Goal: Transaction & Acquisition: Subscribe to service/newsletter

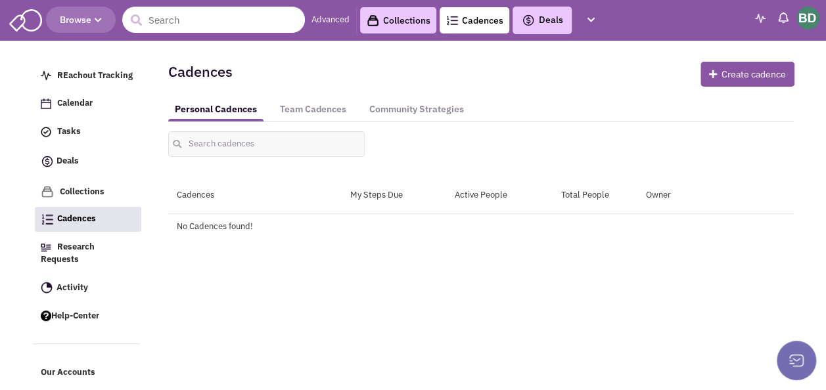
click at [85, 24] on span "Browse" at bounding box center [81, 20] width 42 height 12
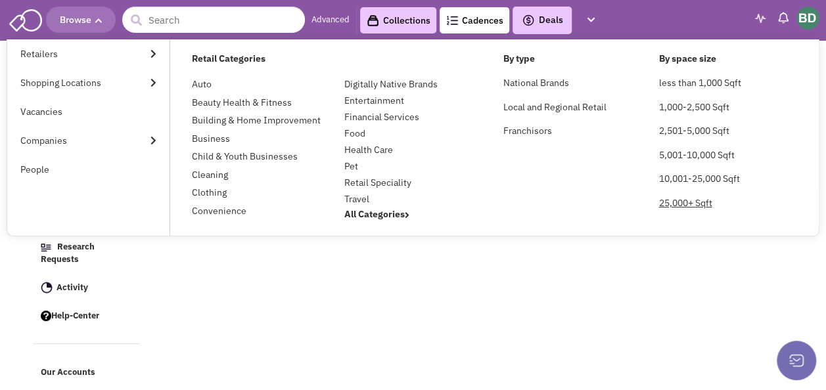
click at [680, 197] on link "25,000+ Sqft" at bounding box center [685, 203] width 53 height 12
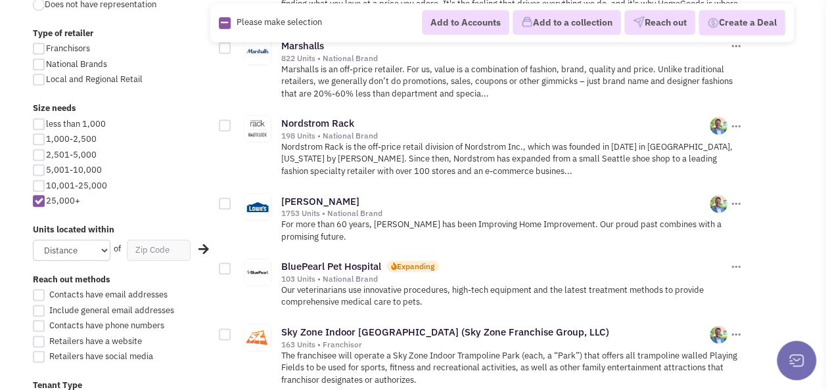
scroll to position [723, 0]
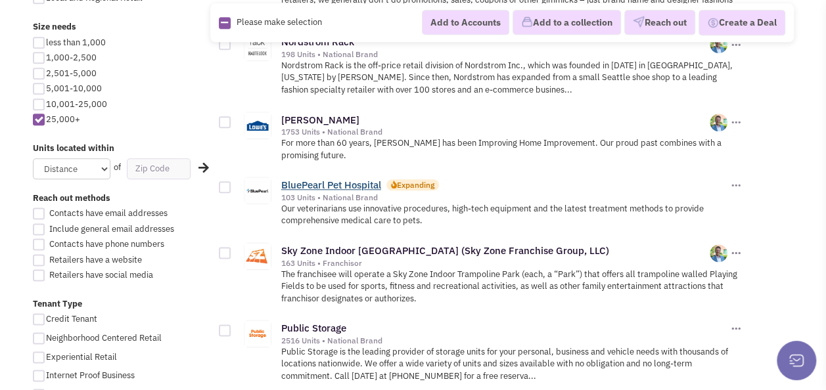
click at [365, 179] on link "BluePearl Pet Hospital" at bounding box center [331, 185] width 100 height 12
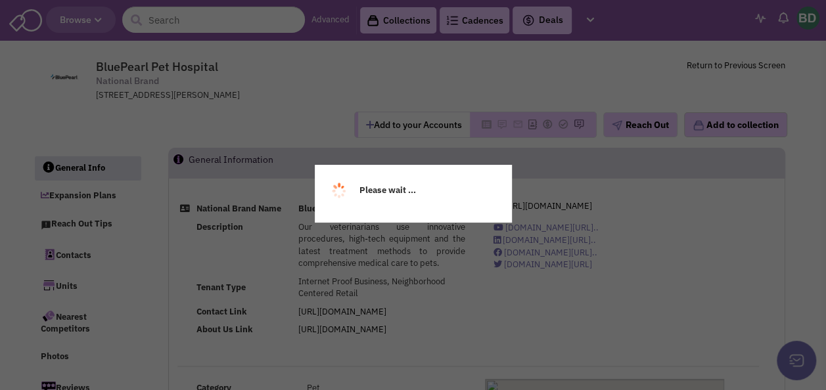
select select
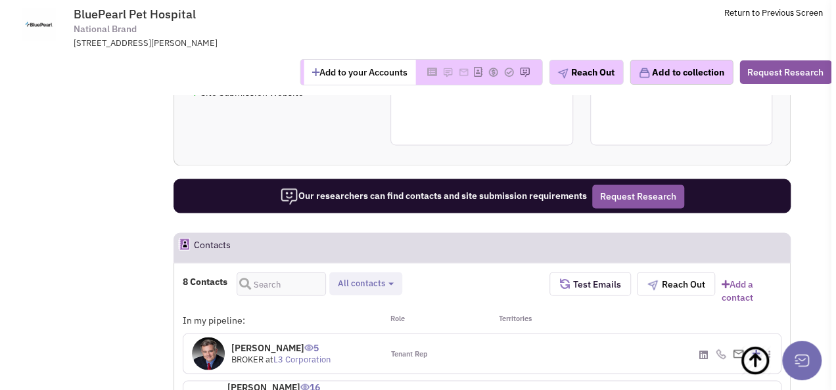
scroll to position [1052, 0]
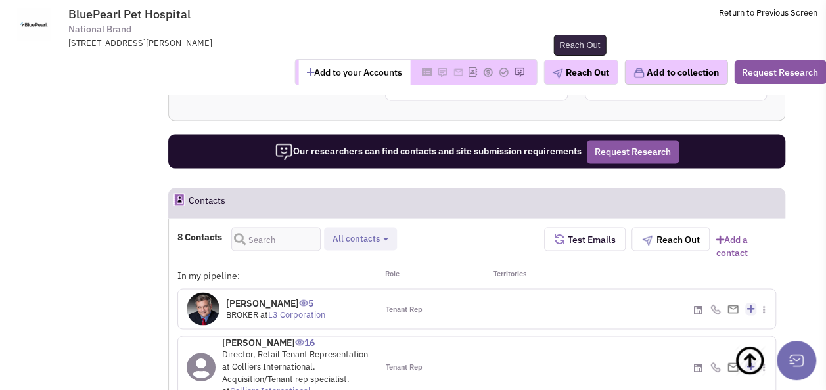
click at [590, 70] on button "Reach Out" at bounding box center [581, 72] width 74 height 25
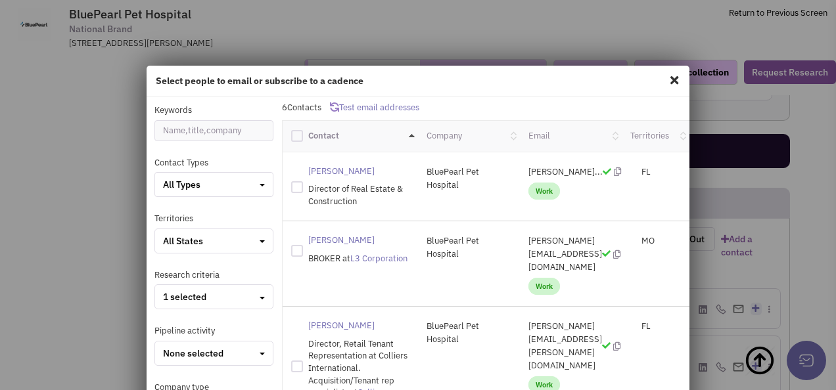
click at [292, 189] on div at bounding box center [297, 187] width 12 height 12
click at [304, 189] on input "checkbox" at bounding box center [308, 185] width 9 height 9
checkbox input "true"
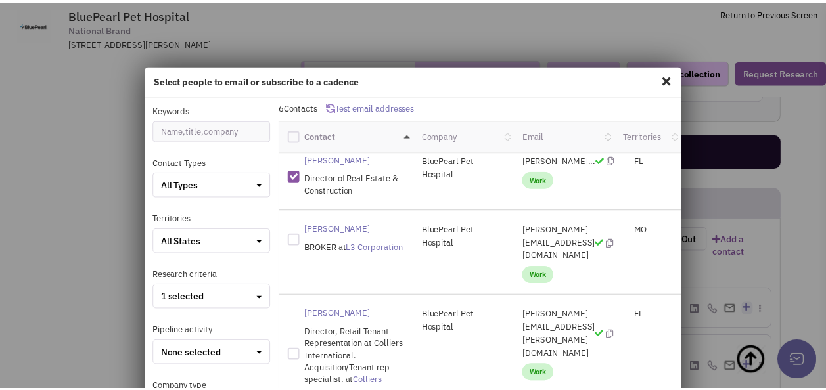
scroll to position [0, 0]
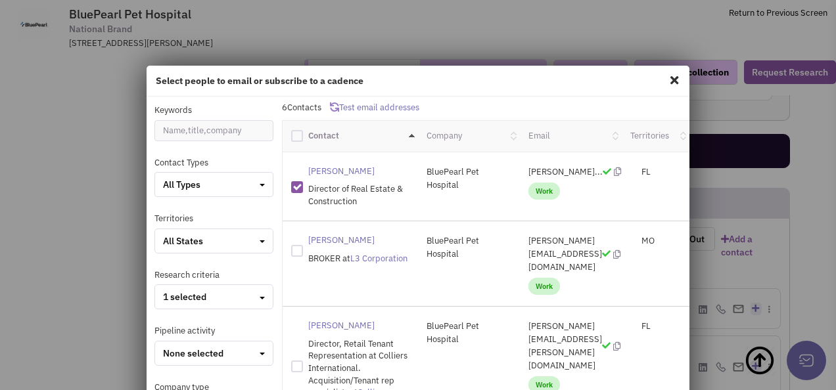
click at [546, 35] on div "Select people to email or subscribe to a cadence Keywords Contact Types All Typ…" at bounding box center [418, 195] width 836 height 390
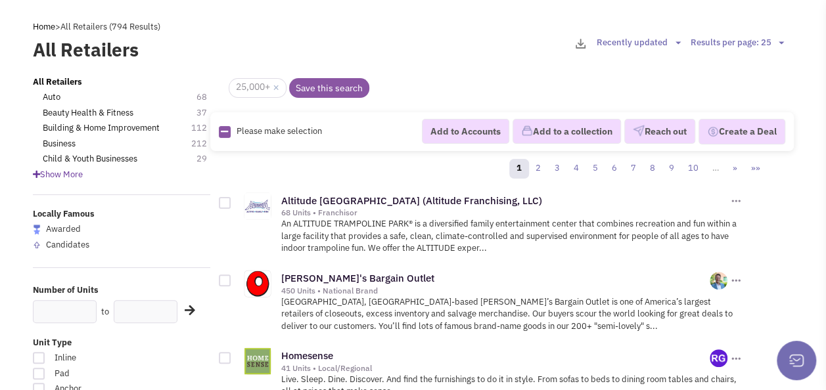
scroll to position [66, 0]
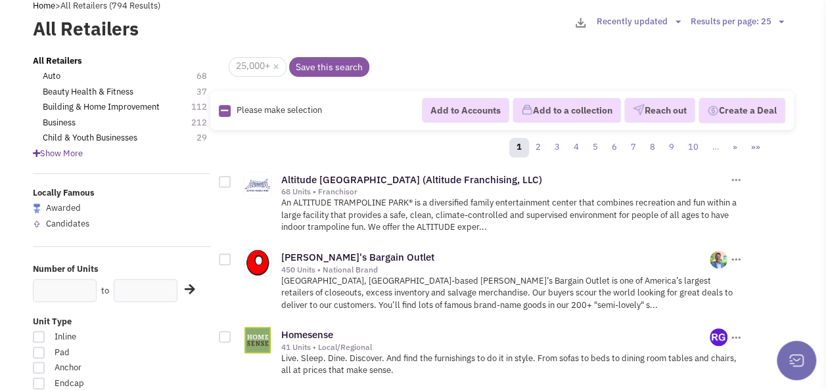
click at [225, 258] on div at bounding box center [225, 260] width 12 height 12
click at [232, 258] on input "checkbox" at bounding box center [236, 260] width 9 height 9
checkbox input "true"
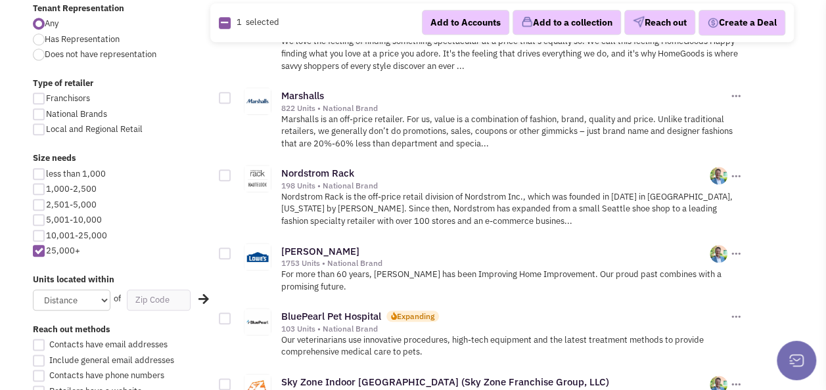
scroll to position [657, 0]
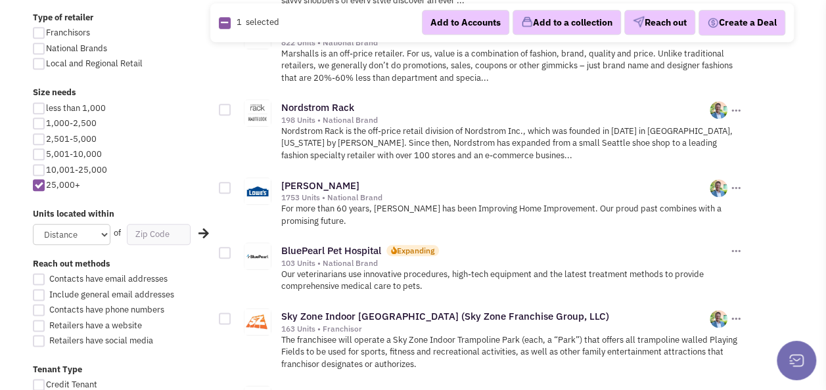
click at [227, 109] on div at bounding box center [225, 110] width 12 height 12
click at [232, 109] on input "checkbox" at bounding box center [236, 110] width 9 height 9
checkbox input "true"
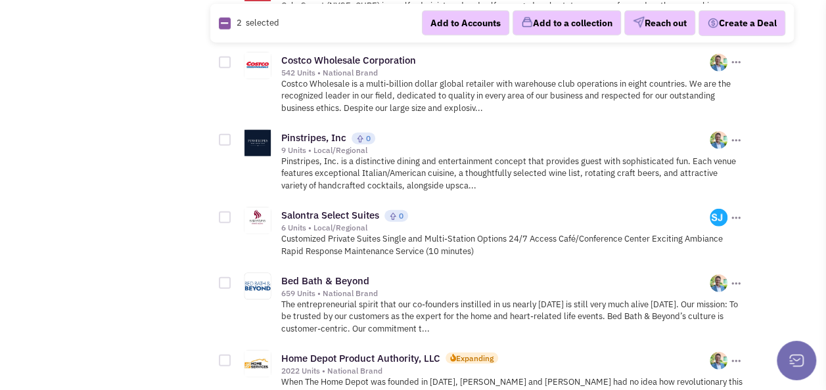
scroll to position [1643, 0]
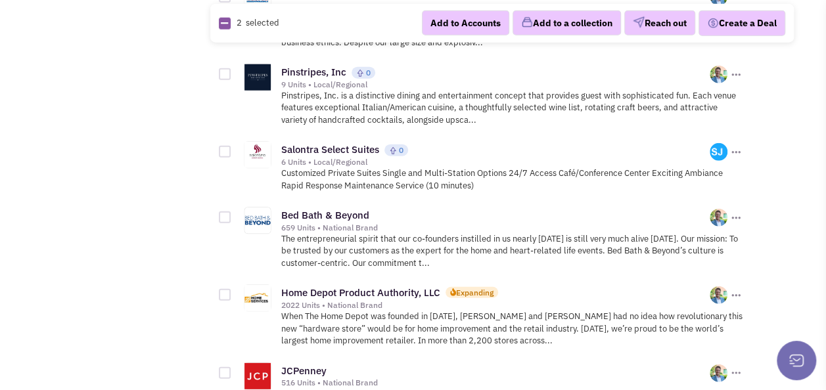
click at [221, 68] on div at bounding box center [225, 74] width 12 height 12
click at [232, 71] on input "checkbox" at bounding box center [236, 75] width 9 height 9
checkbox input "true"
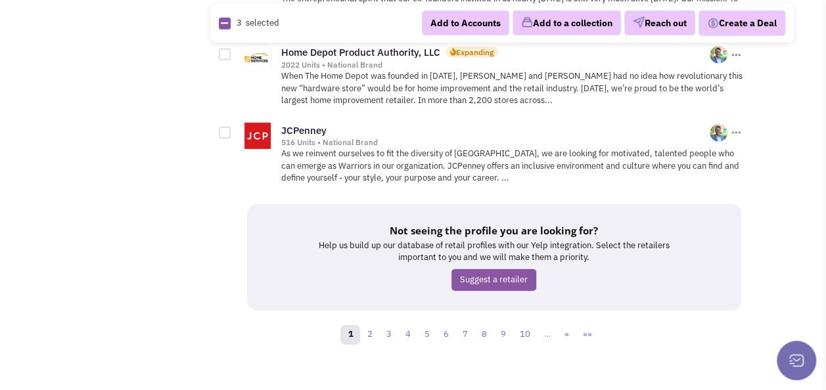
scroll to position [1885, 0]
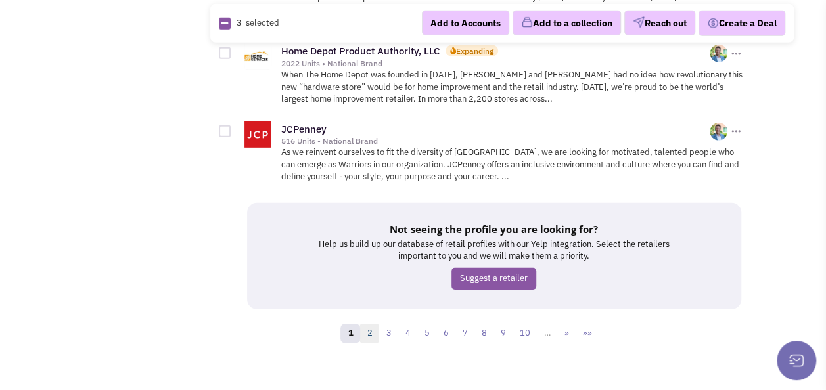
click at [371, 324] on link "2" at bounding box center [370, 334] width 20 height 20
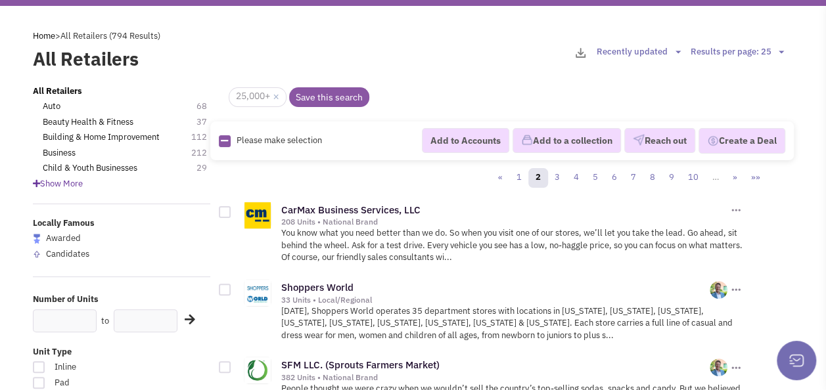
scroll to position [66, 0]
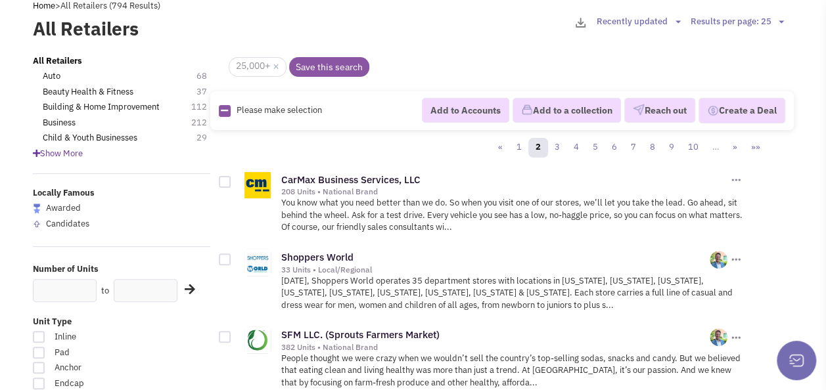
click at [225, 181] on div at bounding box center [225, 182] width 12 height 12
click at [232, 181] on input "checkbox" at bounding box center [236, 183] width 9 height 9
checkbox input "true"
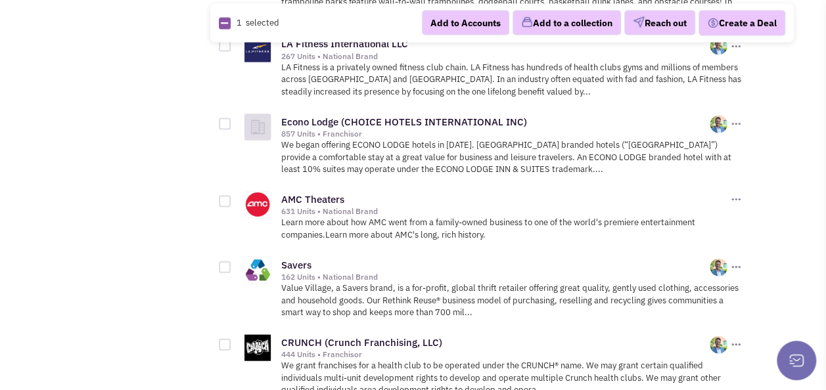
scroll to position [1380, 0]
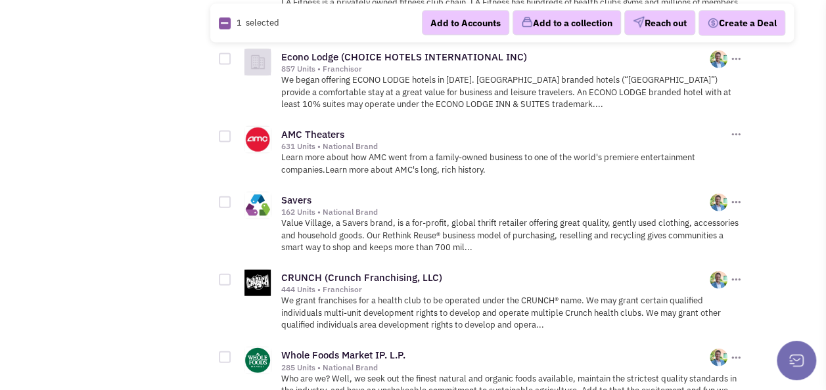
click at [225, 197] on div at bounding box center [225, 203] width 12 height 12
click at [232, 199] on input "checkbox" at bounding box center [236, 203] width 9 height 9
checkbox input "true"
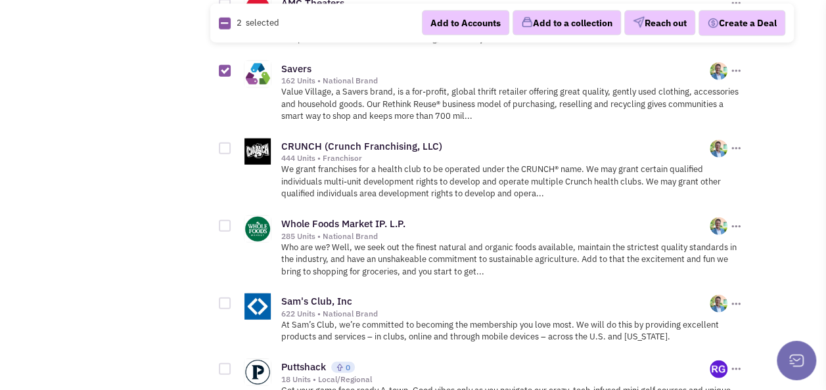
scroll to position [1578, 0]
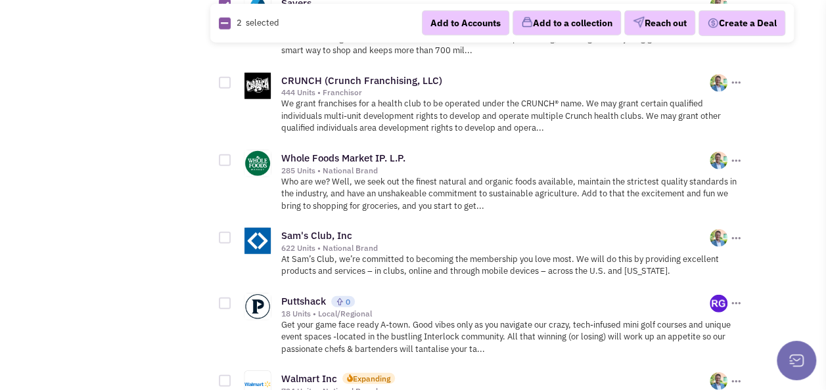
click at [225, 298] on div at bounding box center [225, 304] width 12 height 12
click at [232, 300] on input "checkbox" at bounding box center [236, 304] width 9 height 9
checkbox input "true"
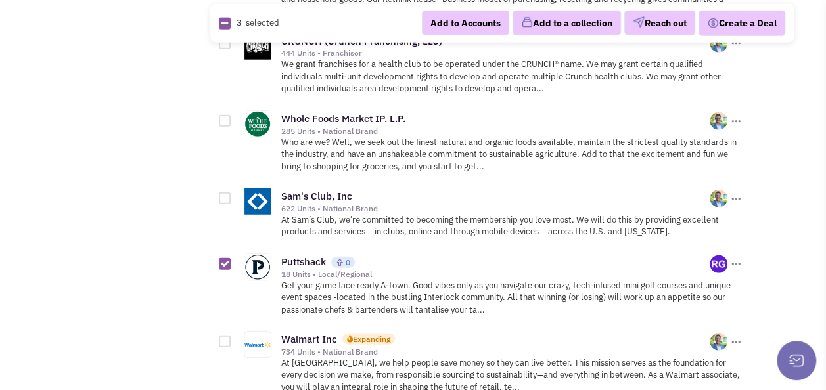
scroll to position [1775, 0]
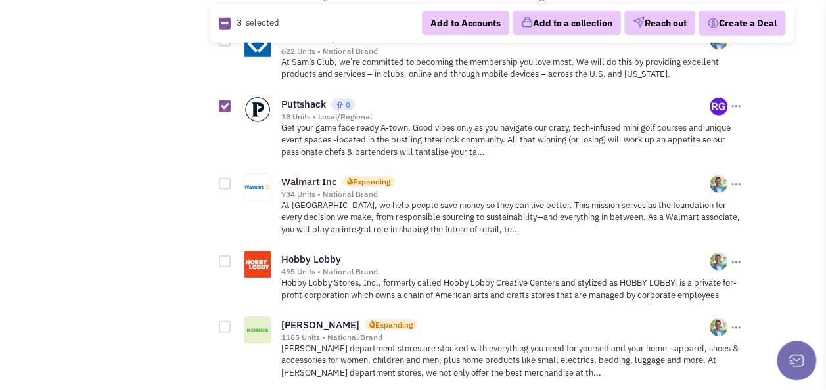
click at [224, 256] on div at bounding box center [225, 262] width 12 height 12
click at [232, 258] on input "checkbox" at bounding box center [236, 262] width 9 height 9
checkbox input "true"
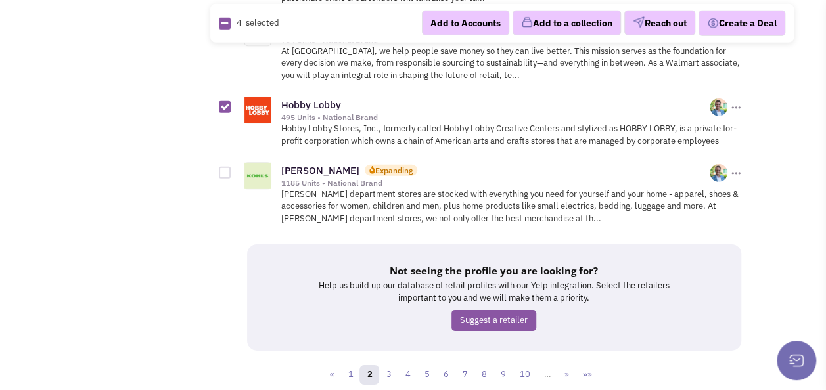
scroll to position [1946, 0]
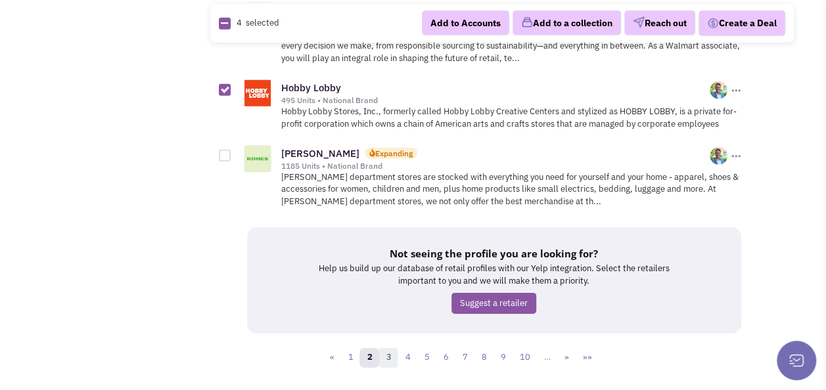
click at [388, 348] on link "3" at bounding box center [389, 358] width 20 height 20
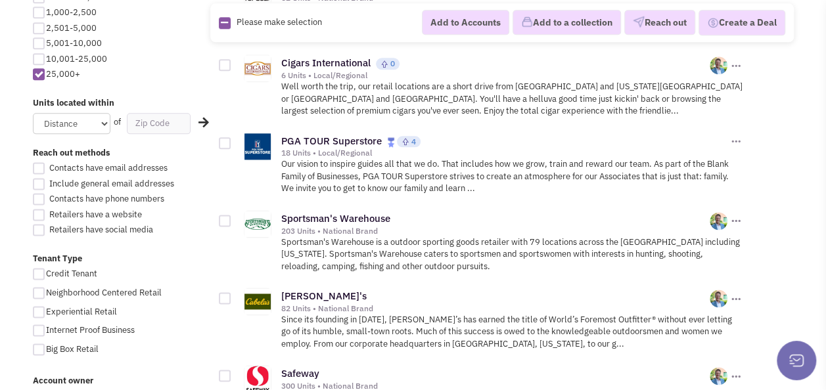
scroll to position [789, 0]
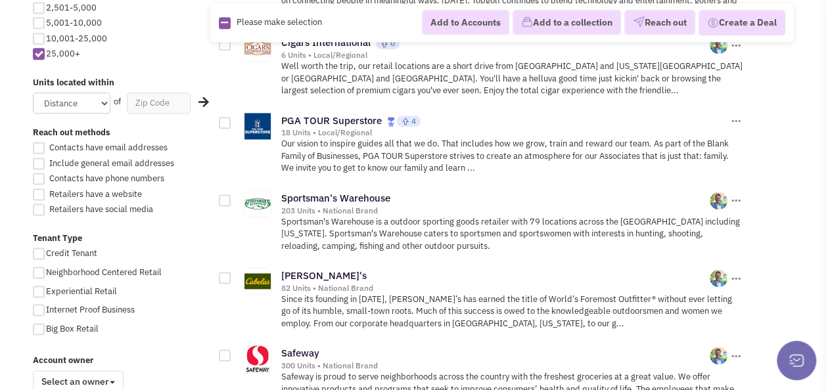
click at [229, 117] on div at bounding box center [225, 123] width 12 height 12
click at [232, 120] on input "checkbox" at bounding box center [236, 124] width 9 height 9
checkbox input "true"
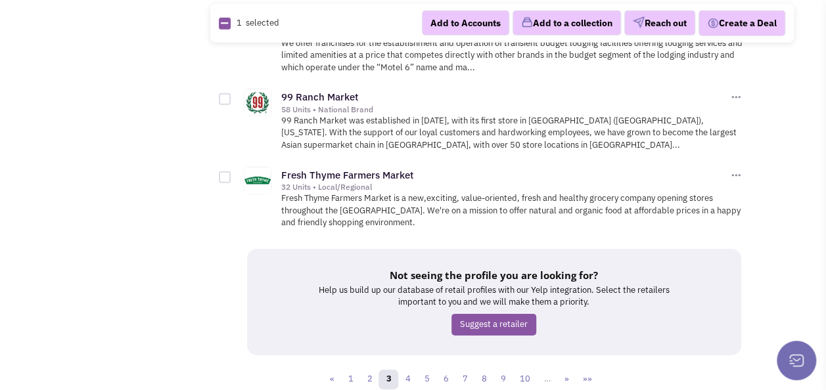
scroll to position [1935, 0]
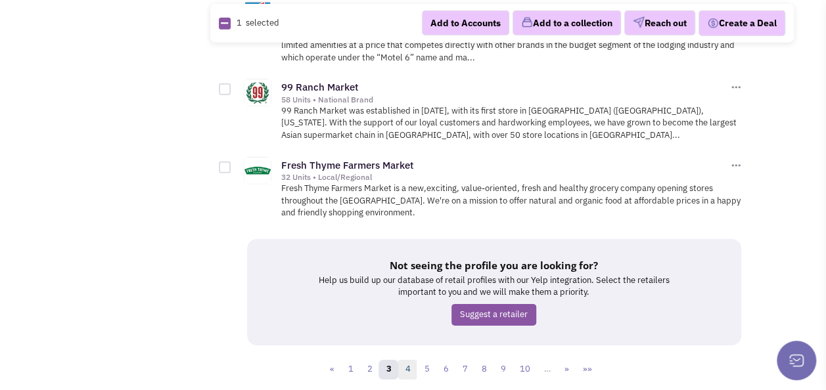
click at [409, 360] on link "4" at bounding box center [408, 370] width 20 height 20
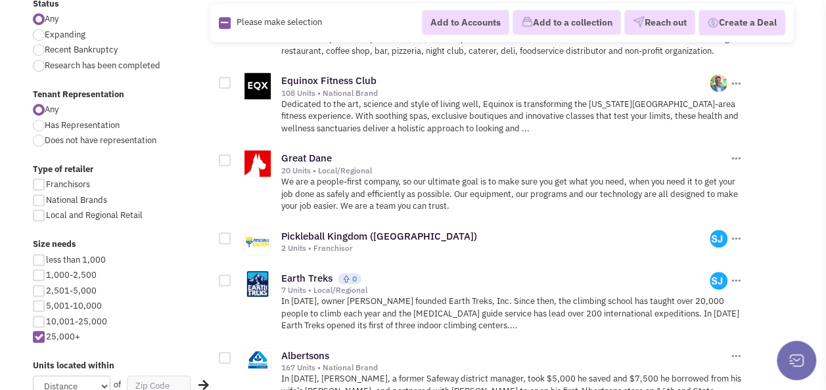
scroll to position [526, 0]
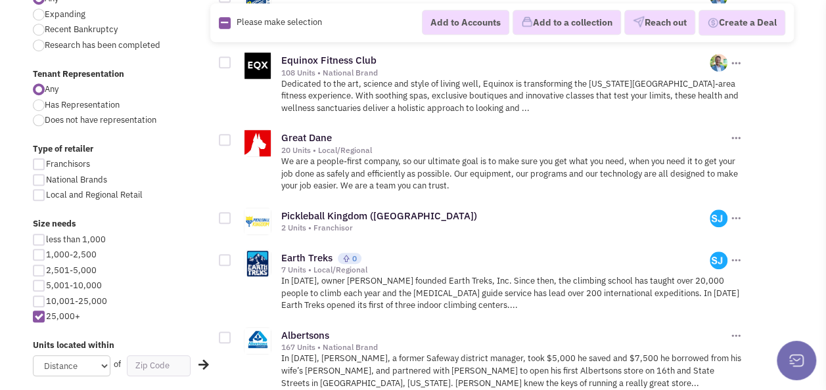
click at [219, 212] on div at bounding box center [225, 218] width 12 height 12
click at [232, 215] on input "checkbox" at bounding box center [236, 219] width 9 height 9
checkbox input "true"
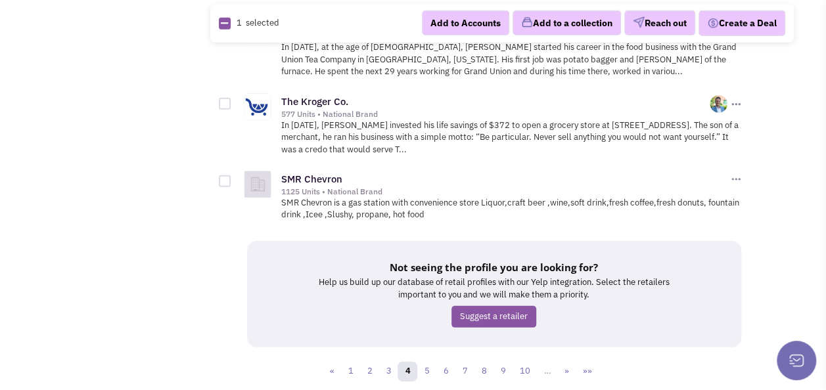
scroll to position [1803, 0]
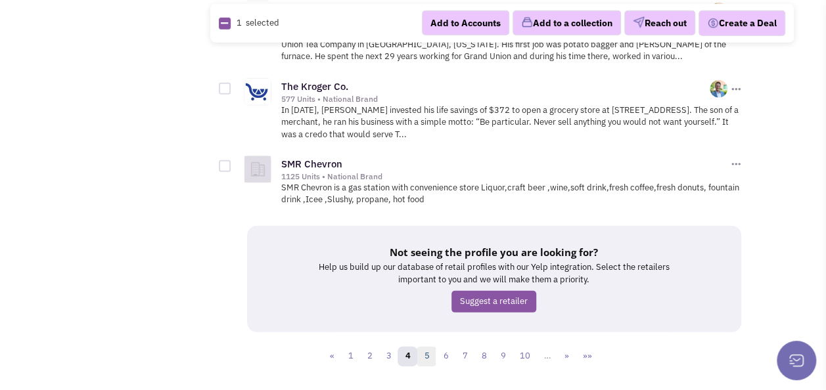
click at [423, 347] on link "5" at bounding box center [427, 357] width 20 height 20
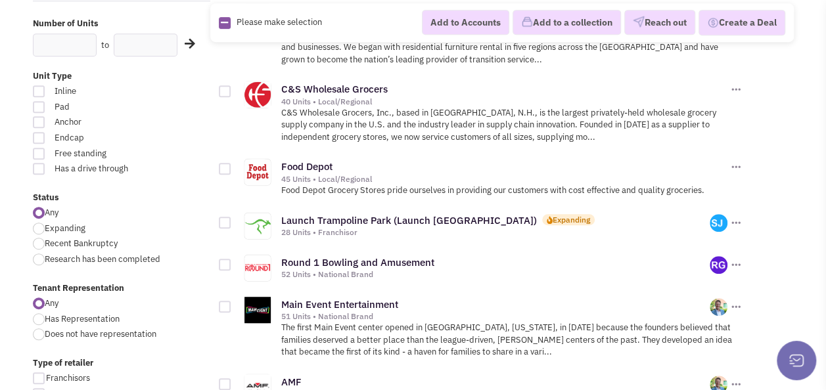
scroll to position [329, 0]
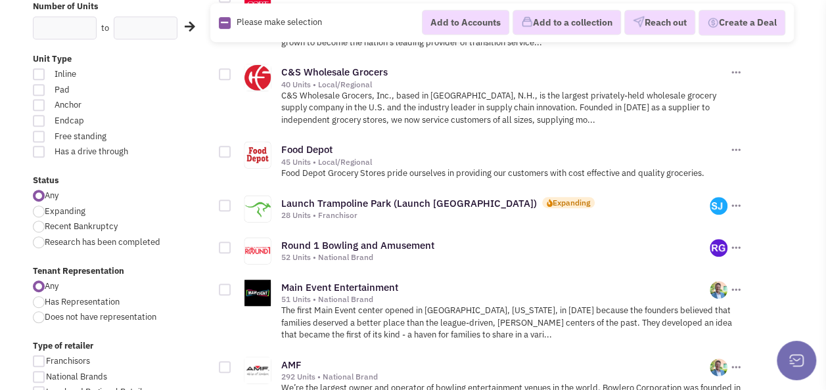
click at [224, 247] on div at bounding box center [225, 248] width 12 height 12
click at [232, 247] on input "checkbox" at bounding box center [236, 249] width 9 height 9
checkbox input "true"
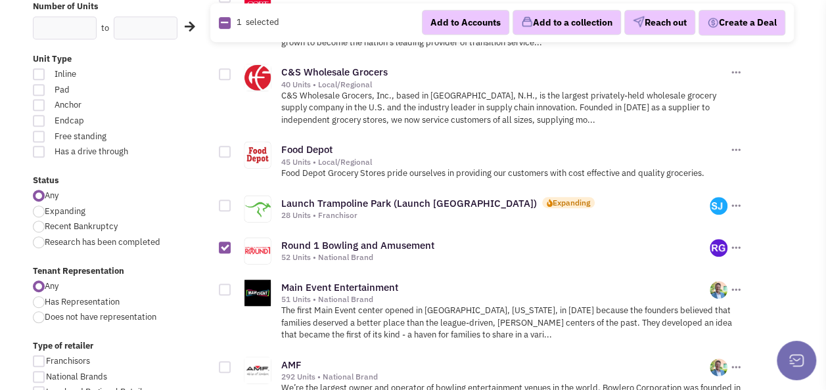
click at [229, 288] on div at bounding box center [225, 290] width 12 height 12
click at [232, 288] on input "checkbox" at bounding box center [236, 291] width 9 height 9
checkbox input "true"
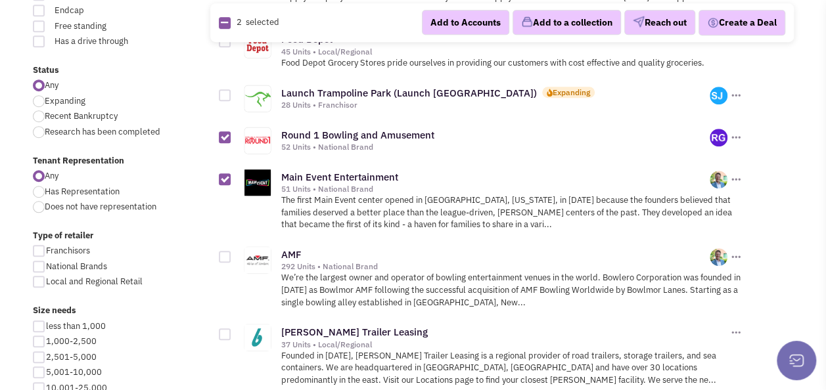
scroll to position [460, 0]
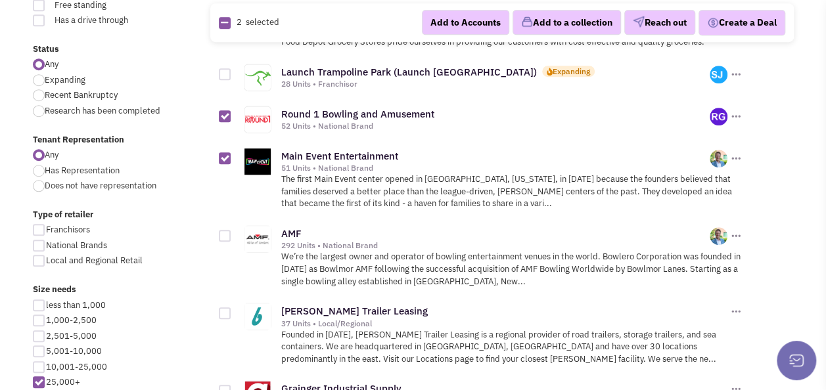
click at [225, 232] on div at bounding box center [225, 236] width 12 height 12
click at [232, 233] on input "checkbox" at bounding box center [236, 237] width 9 height 9
checkbox input "true"
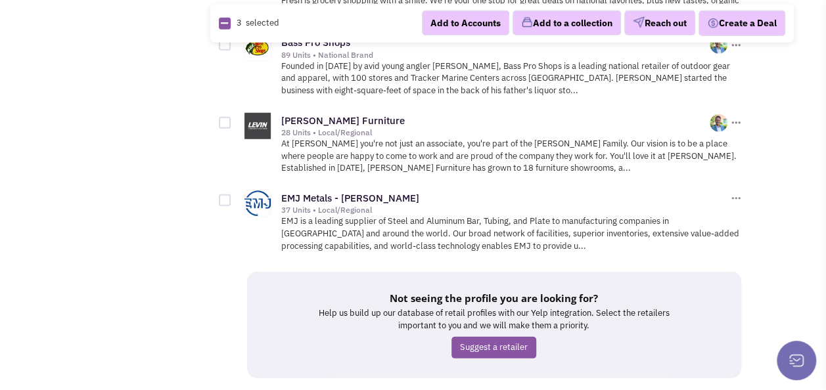
scroll to position [1838, 0]
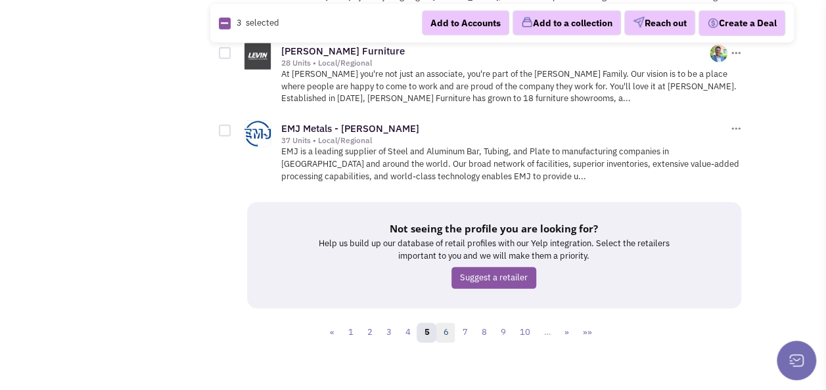
click at [441, 323] on link "6" at bounding box center [446, 333] width 20 height 20
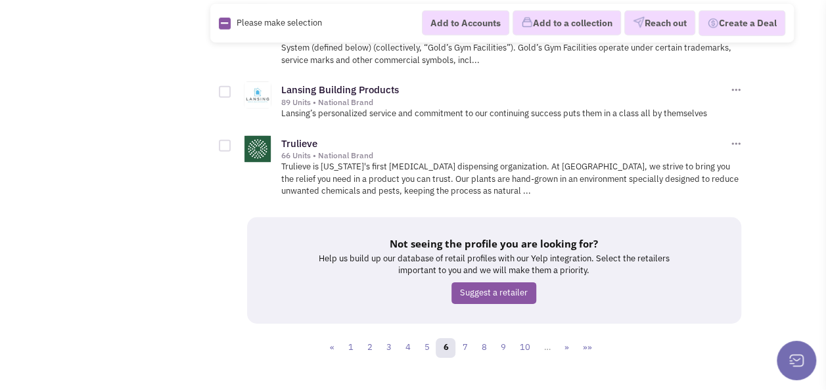
scroll to position [1946, 0]
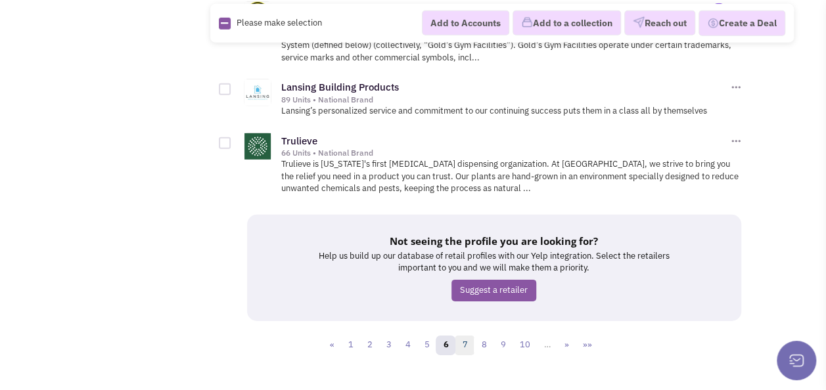
click at [464, 336] on link "7" at bounding box center [465, 346] width 20 height 20
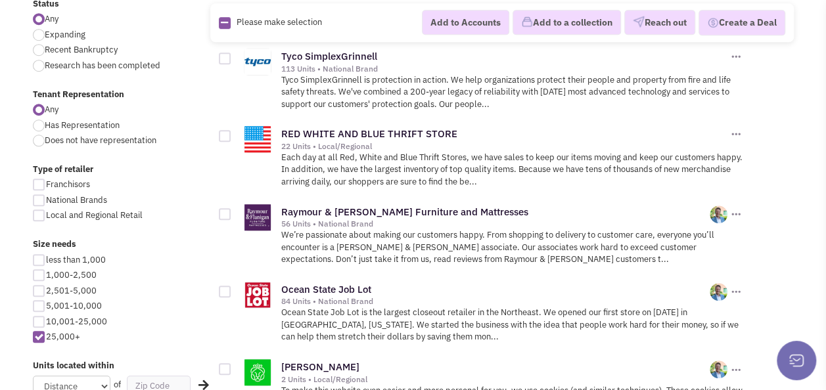
scroll to position [526, 0]
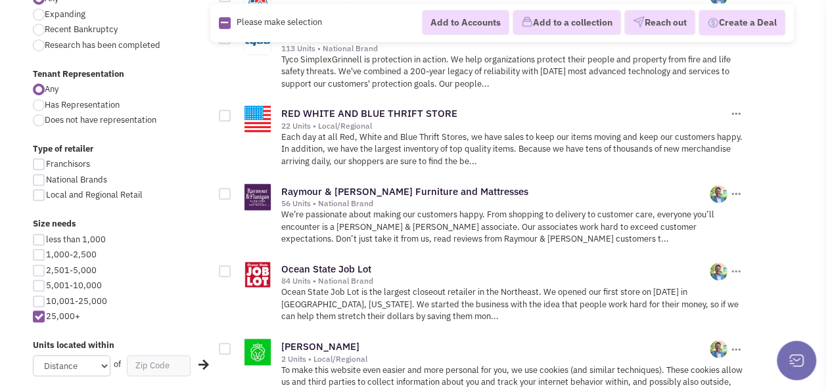
click at [221, 115] on div at bounding box center [225, 116] width 12 height 12
click at [232, 115] on input "checkbox" at bounding box center [236, 116] width 9 height 9
checkbox input "true"
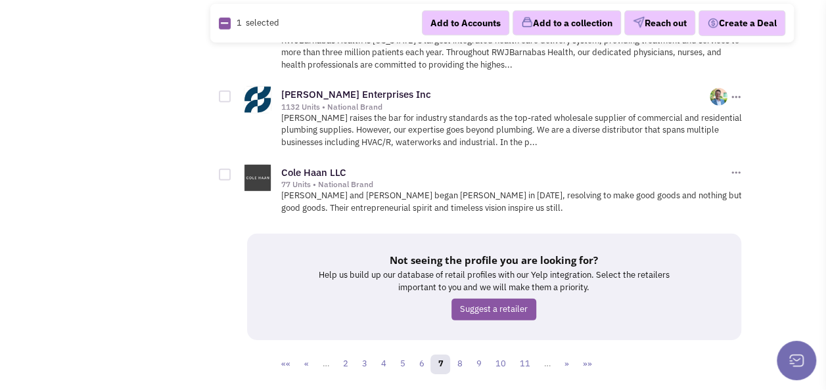
scroll to position [1850, 0]
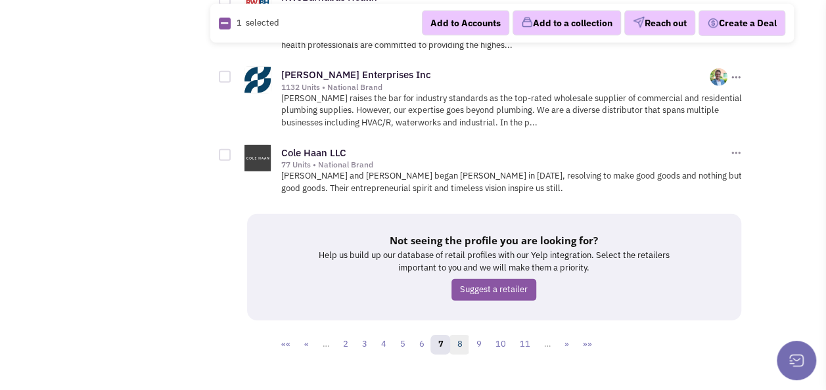
click at [463, 335] on link "8" at bounding box center [460, 345] width 20 height 20
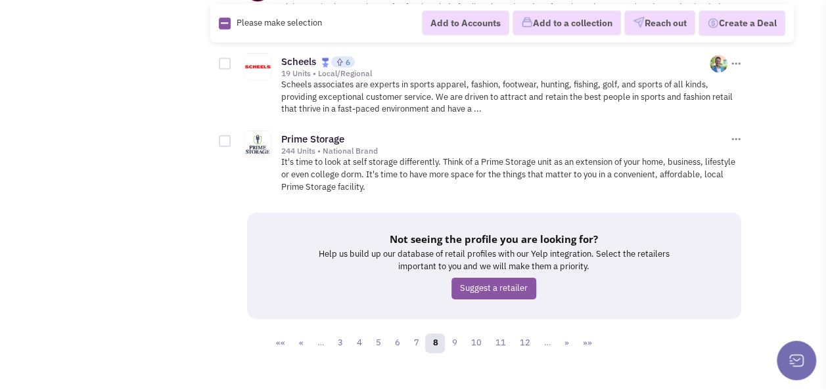
scroll to position [1935, 0]
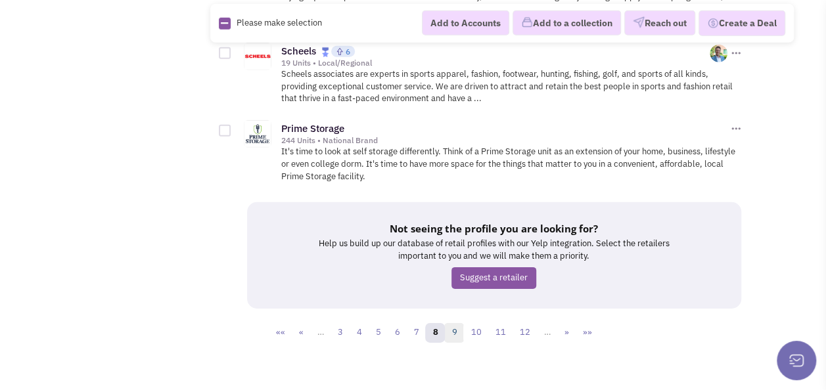
click at [462, 323] on link "9" at bounding box center [454, 333] width 20 height 20
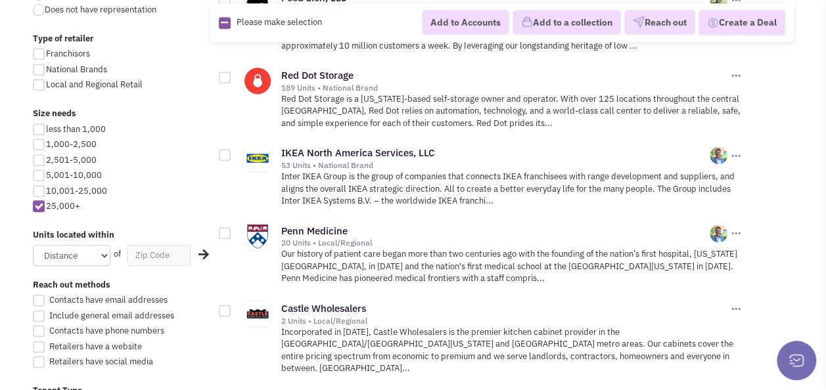
scroll to position [657, 0]
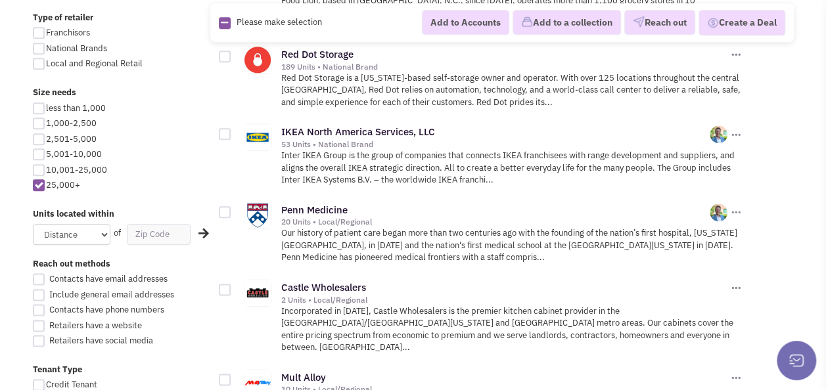
click at [225, 208] on div at bounding box center [225, 212] width 12 height 12
click at [232, 209] on input "checkbox" at bounding box center [236, 213] width 9 height 9
checkbox input "true"
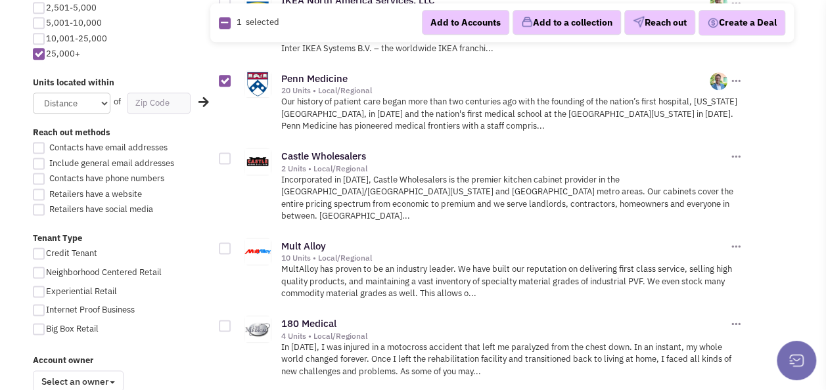
scroll to position [855, 0]
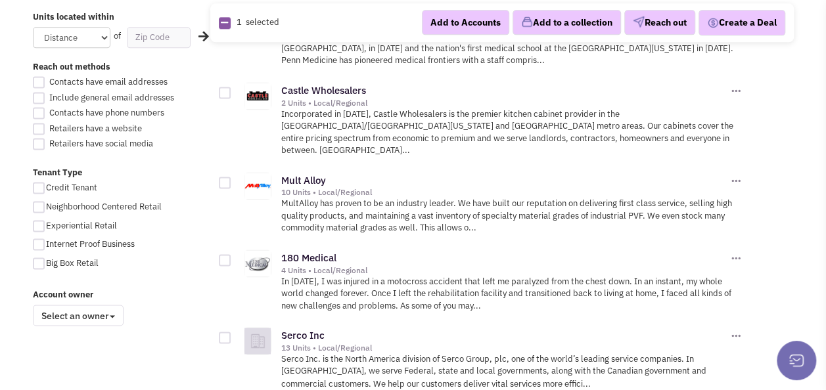
click at [223, 254] on div at bounding box center [225, 260] width 12 height 12
click at [232, 257] on input "checkbox" at bounding box center [236, 261] width 9 height 9
checkbox input "true"
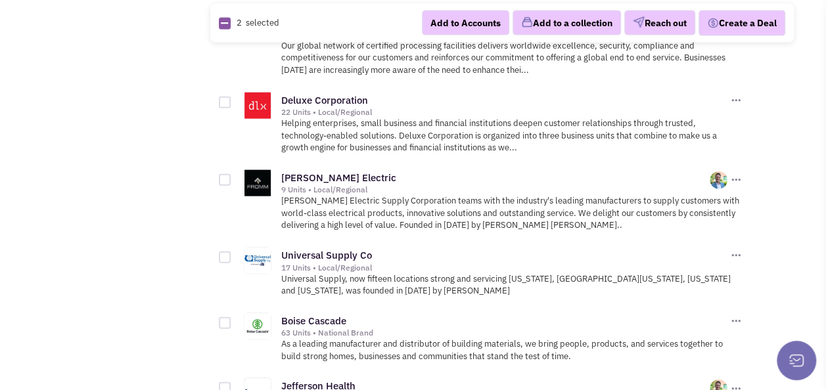
scroll to position [1512, 0]
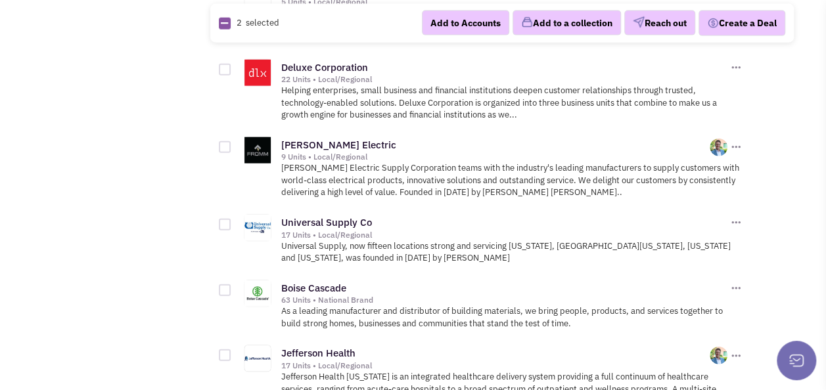
click at [221, 219] on div at bounding box center [225, 225] width 12 height 12
click at [232, 222] on input "checkbox" at bounding box center [236, 226] width 9 height 9
checkbox input "true"
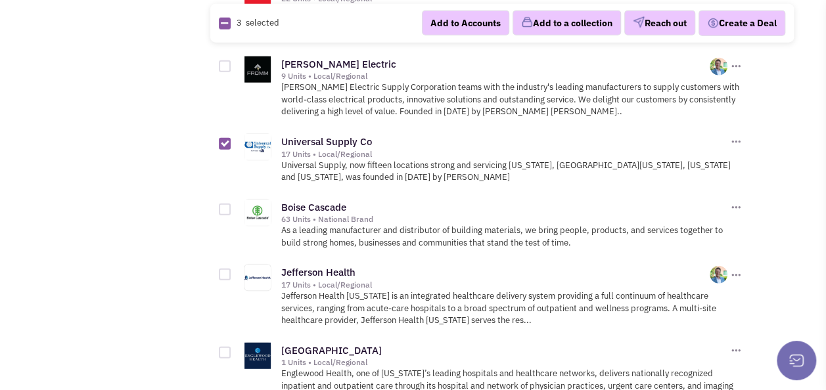
scroll to position [1643, 0]
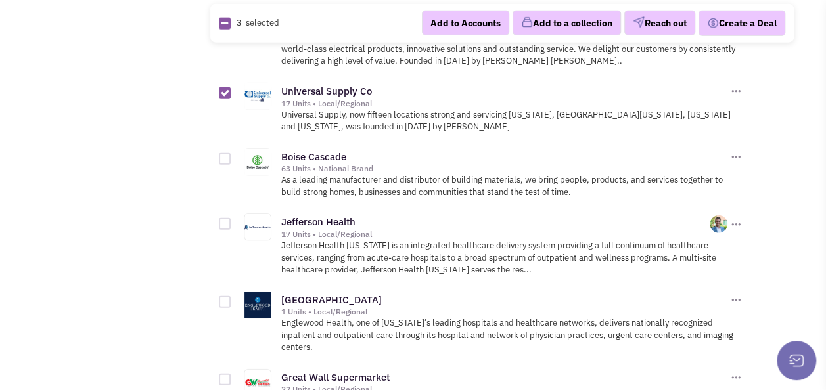
click at [220, 218] on div at bounding box center [225, 224] width 12 height 12
click at [232, 221] on input "checkbox" at bounding box center [236, 225] width 9 height 9
checkbox input "true"
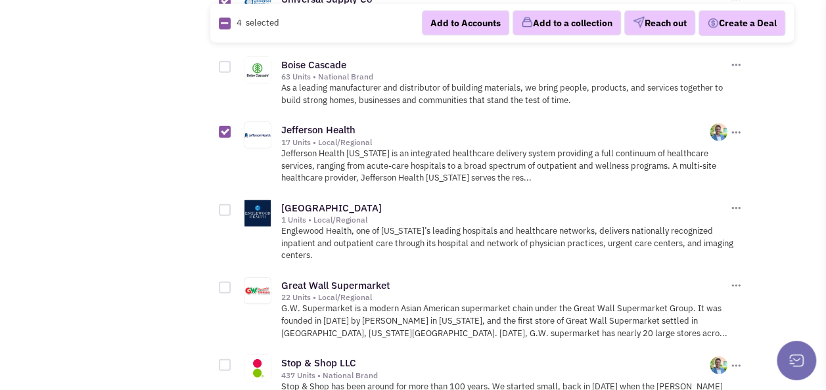
scroll to position [1695, 0]
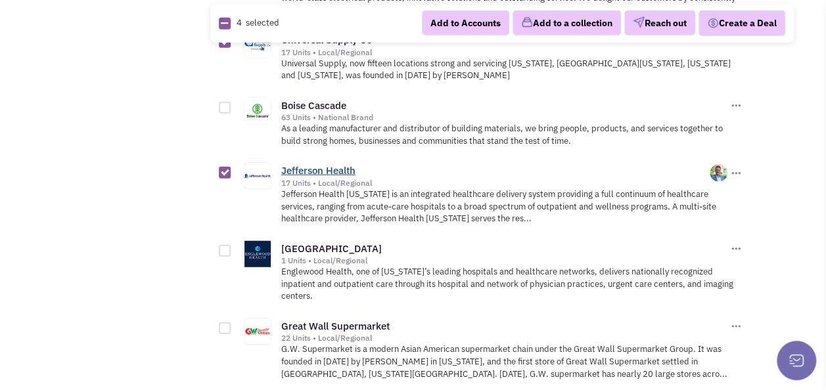
click at [316, 164] on link "Jefferson Health" at bounding box center [318, 170] width 74 height 12
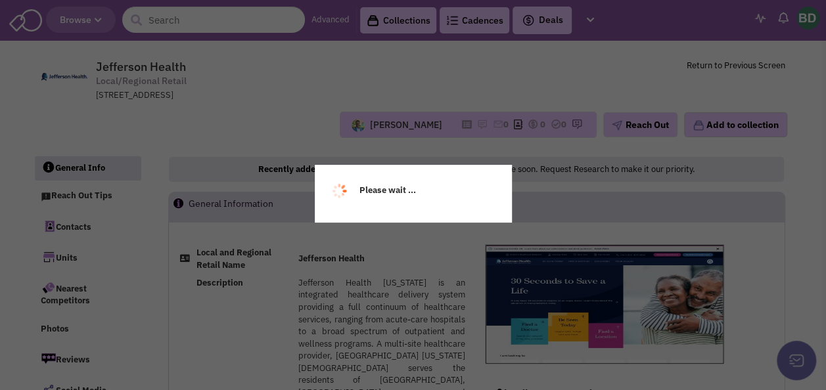
select select
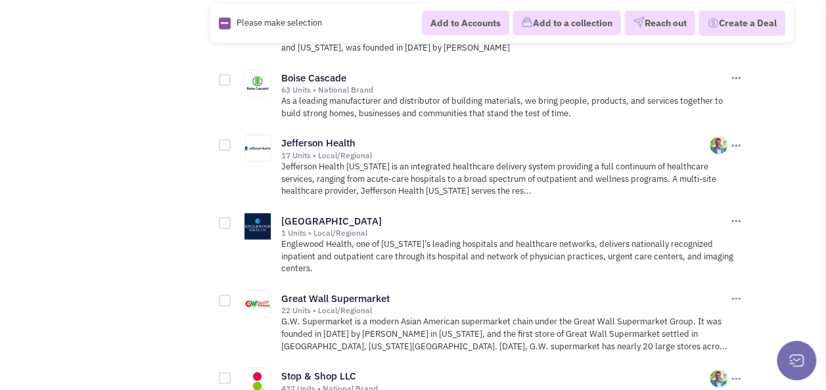
scroll to position [1695, 0]
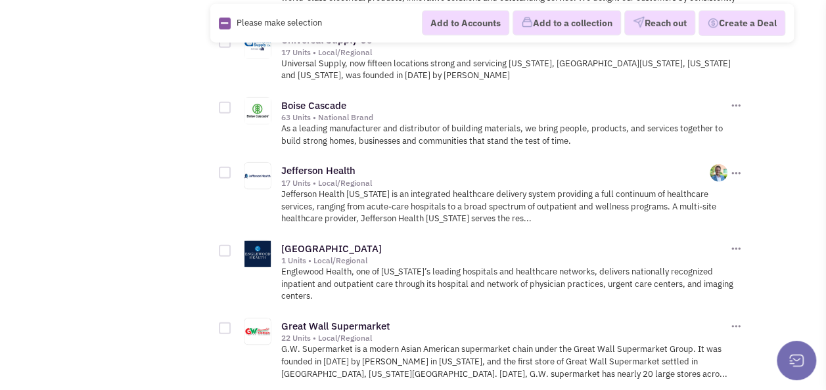
click at [237, 160] on div "Jefferson Health 17 Units • Local/Regional 0 0 0 Add to a Collection" at bounding box center [487, 192] width 511 height 64
click at [225, 167] on div at bounding box center [225, 173] width 12 height 12
click at [232, 170] on input "checkbox" at bounding box center [236, 174] width 9 height 9
checkbox input "true"
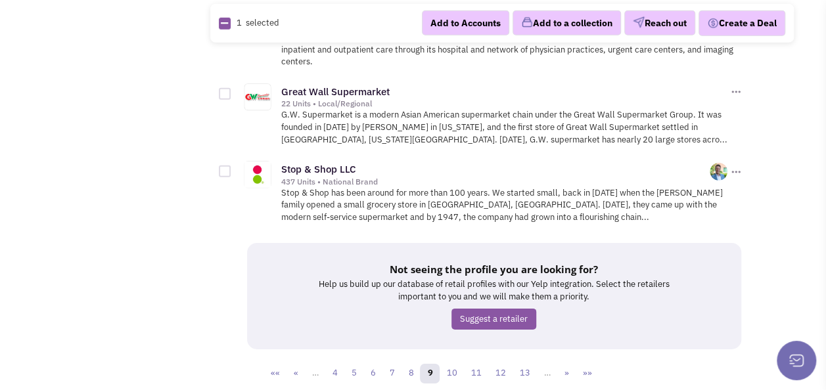
scroll to position [1958, 0]
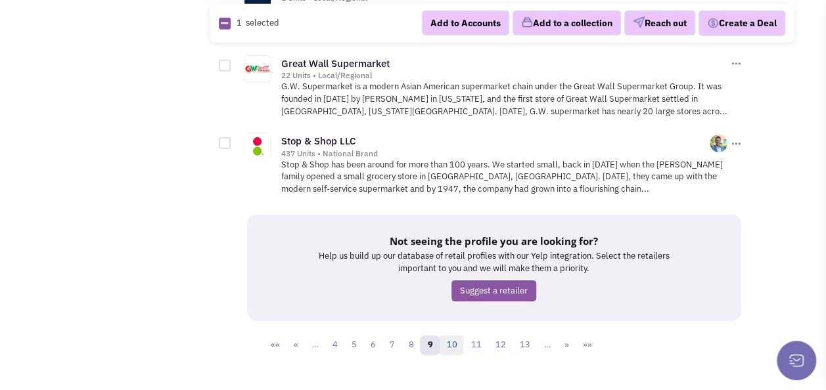
click at [457, 336] on link "10" at bounding box center [451, 346] width 25 height 20
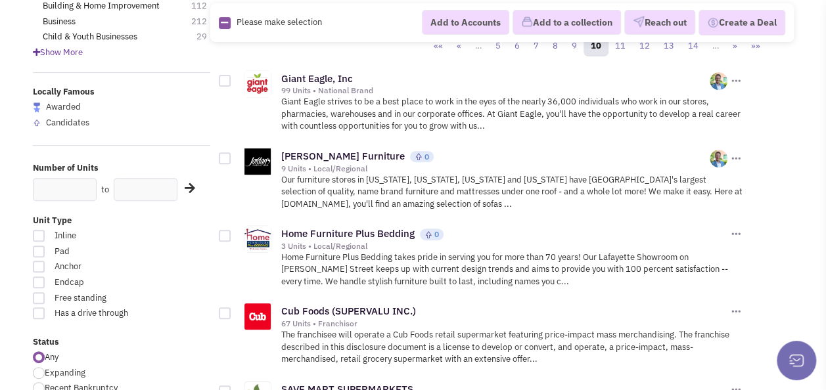
scroll to position [197, 0]
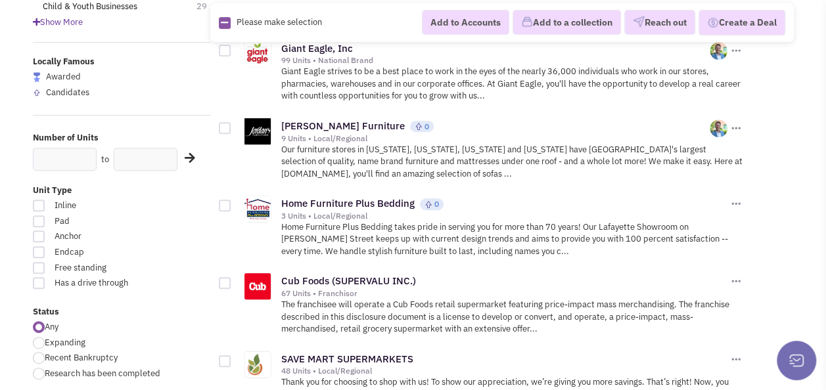
click at [222, 204] on div at bounding box center [225, 206] width 12 height 12
click at [232, 204] on input "checkbox" at bounding box center [236, 206] width 9 height 9
checkbox input "true"
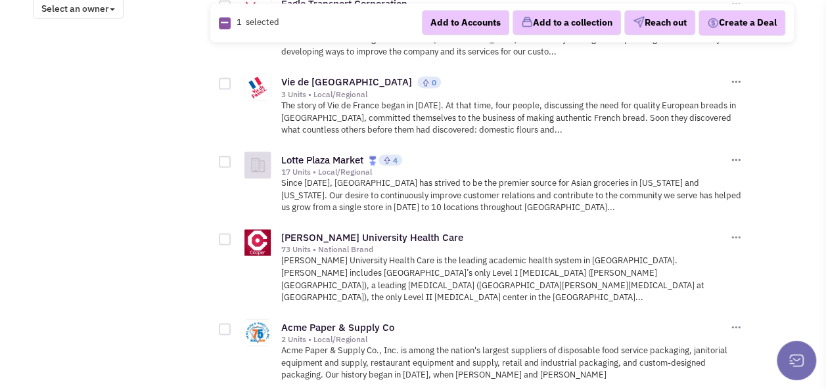
scroll to position [1183, 0]
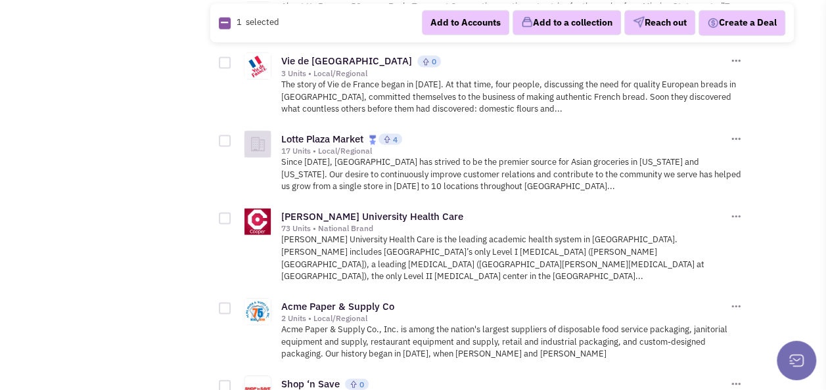
click at [225, 212] on div at bounding box center [225, 218] width 12 height 12
click at [232, 215] on input "checkbox" at bounding box center [236, 219] width 9 height 9
checkbox input "true"
click at [346, 210] on link "Cooper University Health Care" at bounding box center [372, 216] width 182 height 12
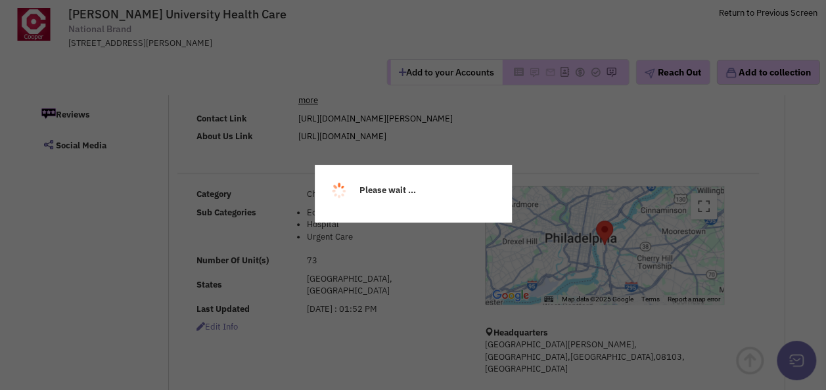
select select
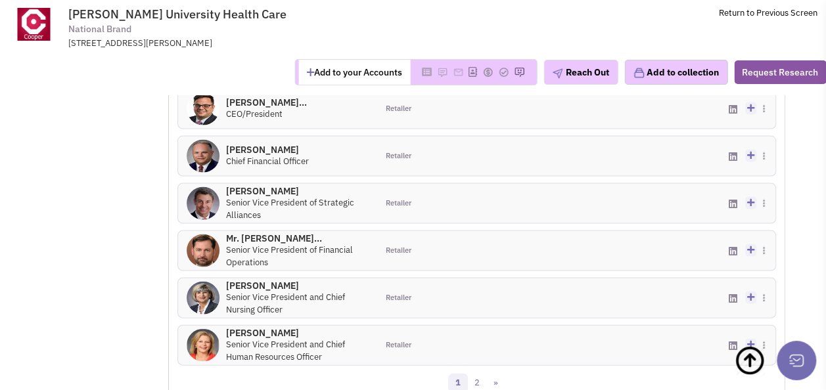
scroll to position [1277, 0]
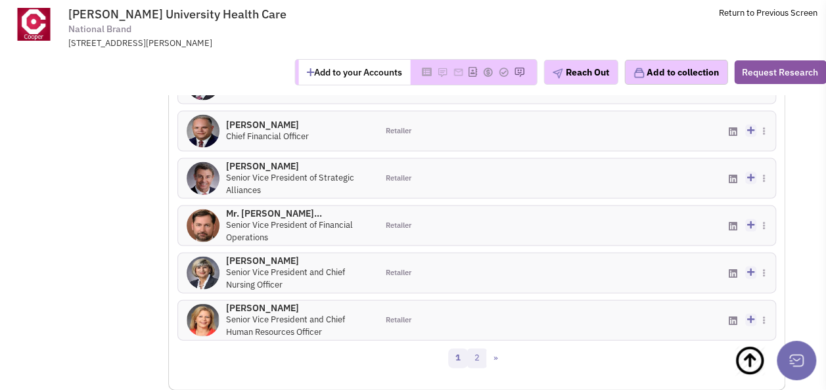
click at [483, 349] on link "2" at bounding box center [477, 359] width 20 height 20
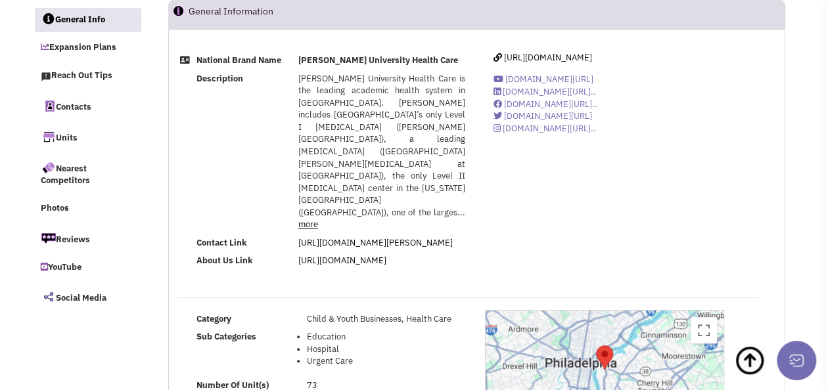
scroll to position [0, 0]
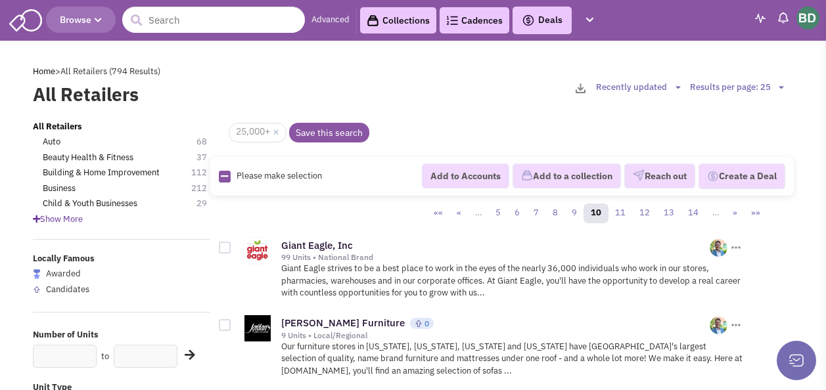
scroll to position [1183, 0]
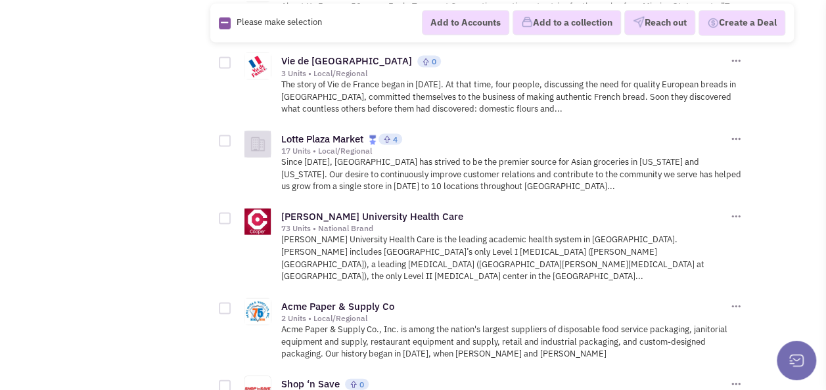
click at [226, 212] on div at bounding box center [225, 218] width 12 height 12
click at [232, 215] on input "checkbox" at bounding box center [236, 219] width 9 height 9
checkbox input "true"
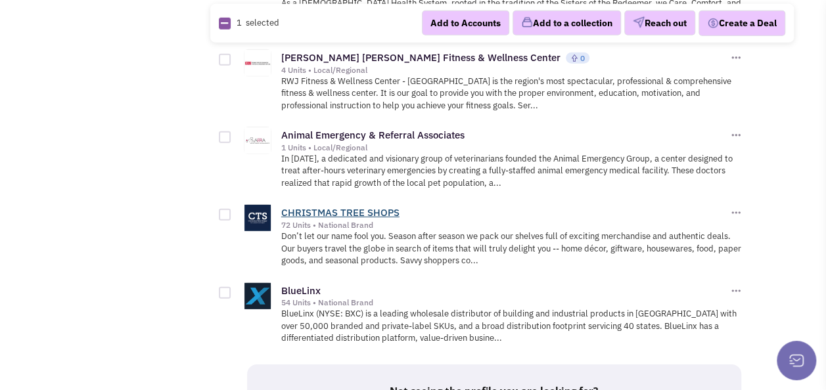
scroll to position [1841, 0]
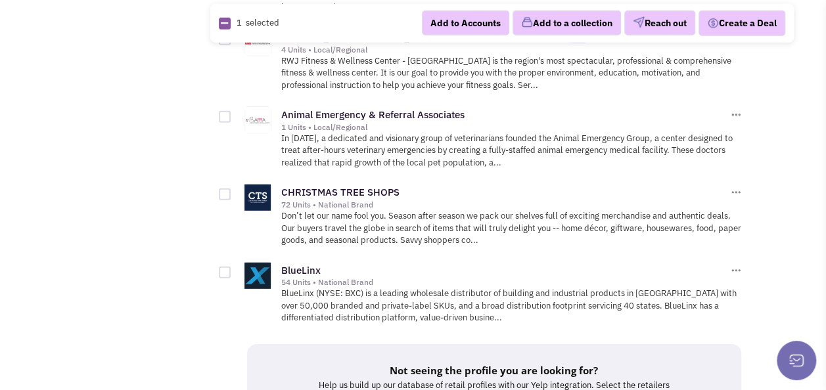
click at [224, 189] on div at bounding box center [225, 195] width 12 height 12
click at [232, 191] on input "checkbox" at bounding box center [236, 195] width 9 height 9
checkbox input "true"
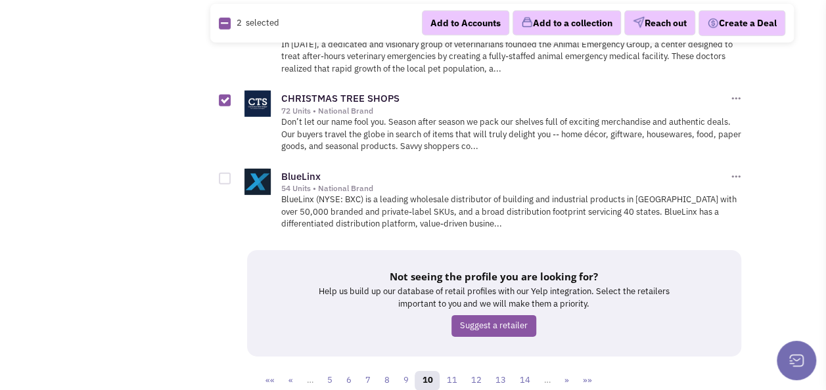
scroll to position [1946, 0]
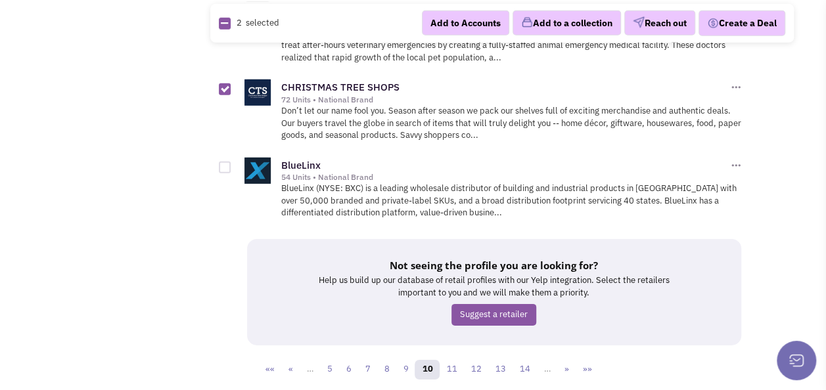
click at [223, 162] on div at bounding box center [225, 168] width 12 height 12
click at [232, 164] on input "checkbox" at bounding box center [236, 168] width 9 height 9
checkbox input "true"
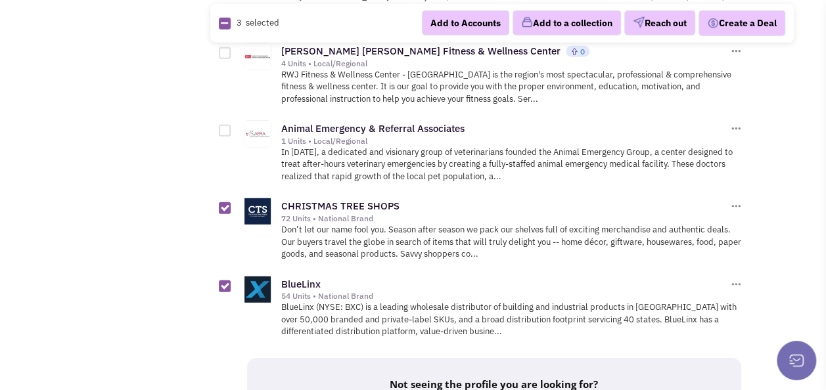
scroll to position [1814, 0]
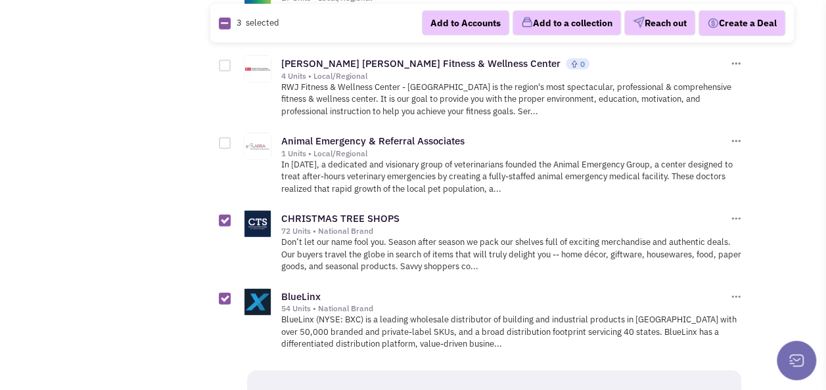
click at [224, 137] on div at bounding box center [225, 143] width 12 height 12
click at [232, 140] on input "checkbox" at bounding box center [236, 144] width 9 height 9
checkbox input "true"
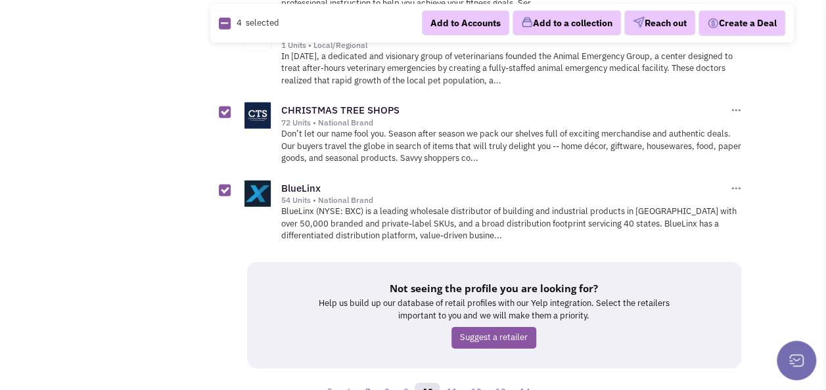
scroll to position [1946, 0]
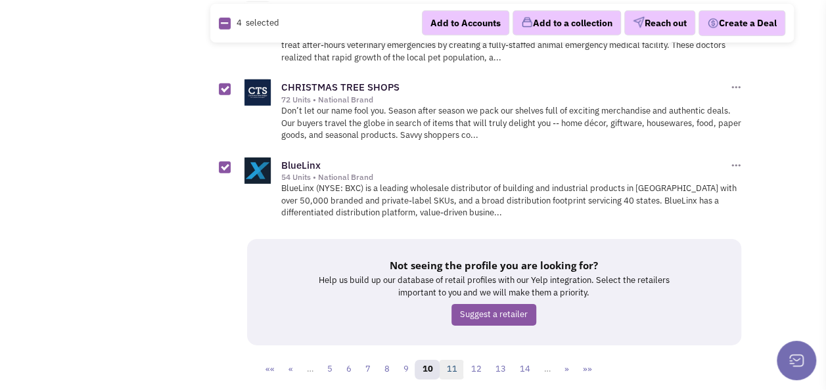
click at [455, 360] on link "11" at bounding box center [451, 370] width 25 height 20
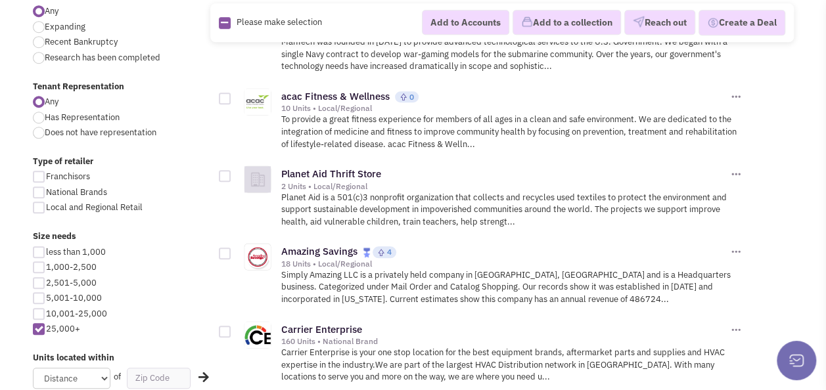
scroll to position [526, 0]
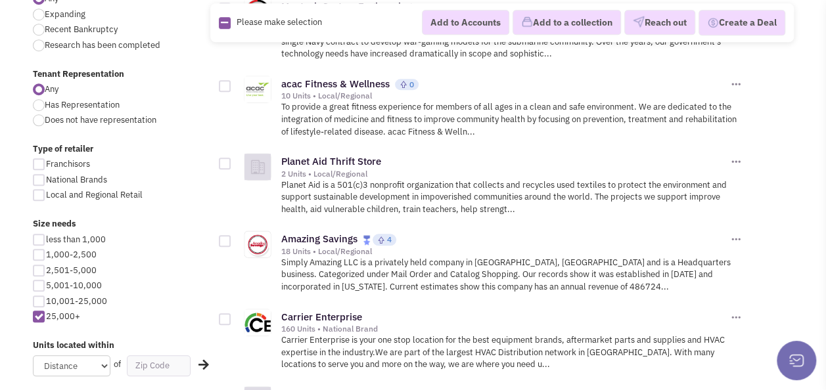
click at [222, 160] on div at bounding box center [225, 164] width 12 height 12
click at [232, 160] on input "checkbox" at bounding box center [236, 164] width 9 height 9
checkbox input "true"
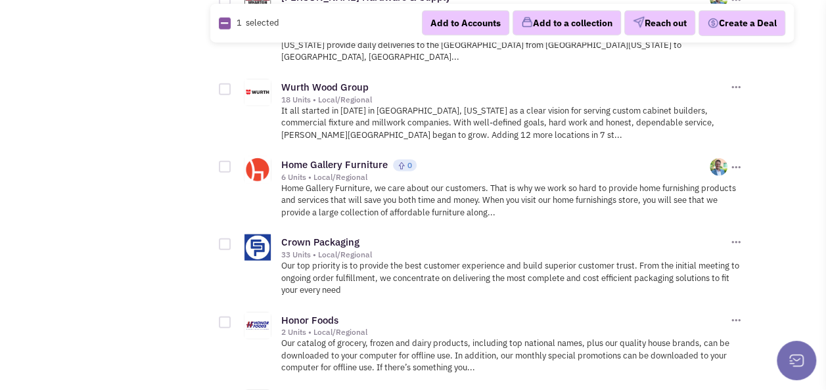
scroll to position [1578, 0]
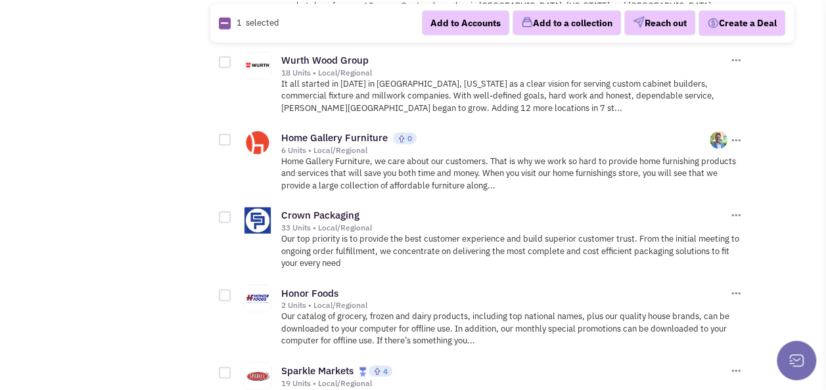
click at [222, 134] on div at bounding box center [225, 140] width 12 height 12
click at [232, 137] on input "checkbox" at bounding box center [236, 141] width 9 height 9
checkbox input "true"
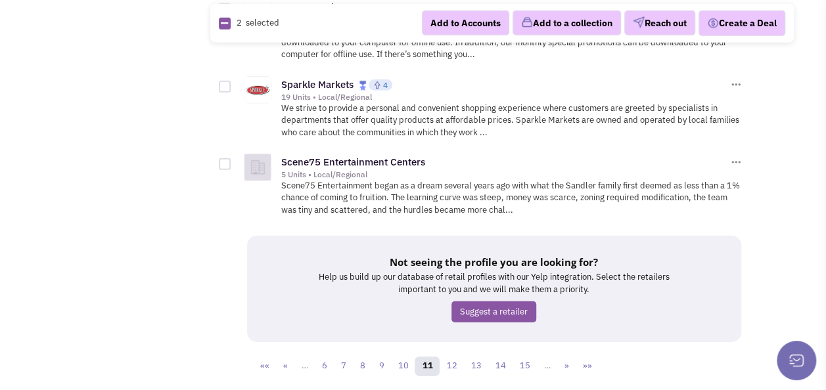
scroll to position [1873, 0]
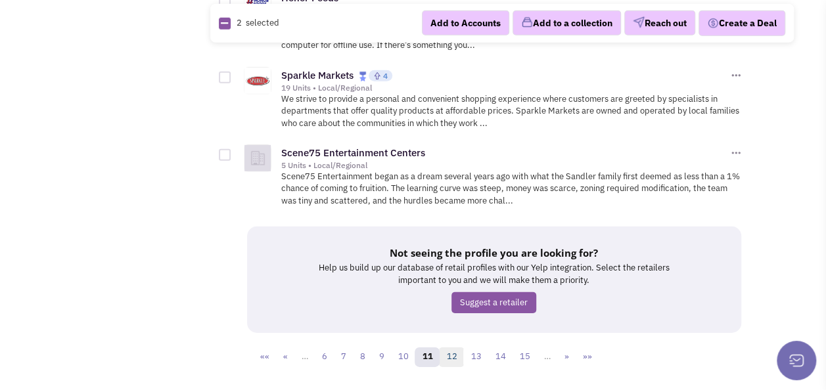
click at [453, 348] on link "12" at bounding box center [451, 358] width 25 height 20
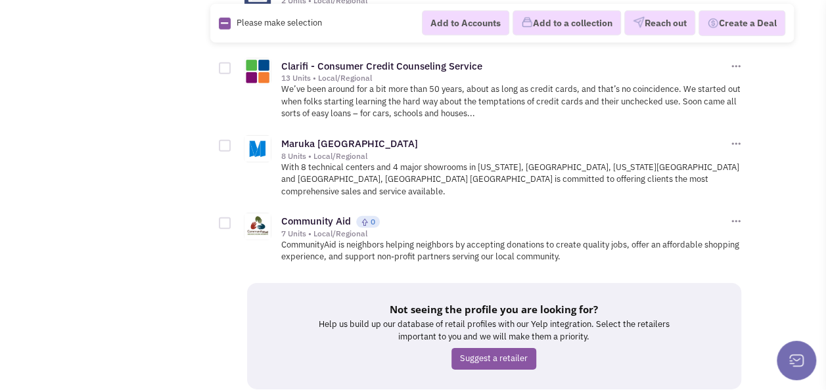
scroll to position [1906, 0]
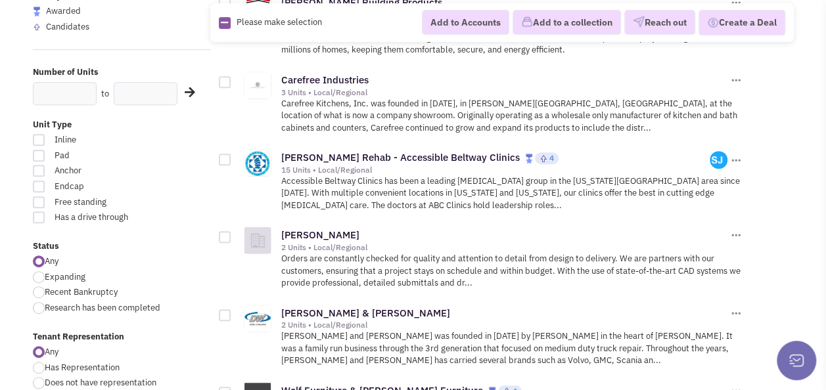
scroll to position [329, 0]
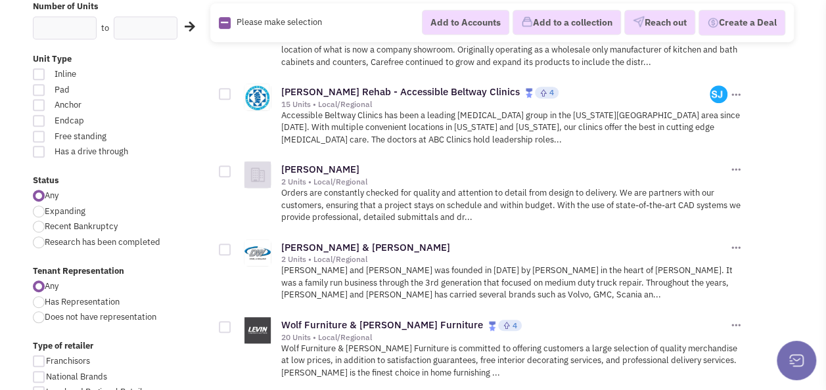
click at [225, 321] on div at bounding box center [225, 327] width 12 height 12
click at [232, 324] on input "checkbox" at bounding box center [236, 328] width 9 height 9
checkbox input "true"
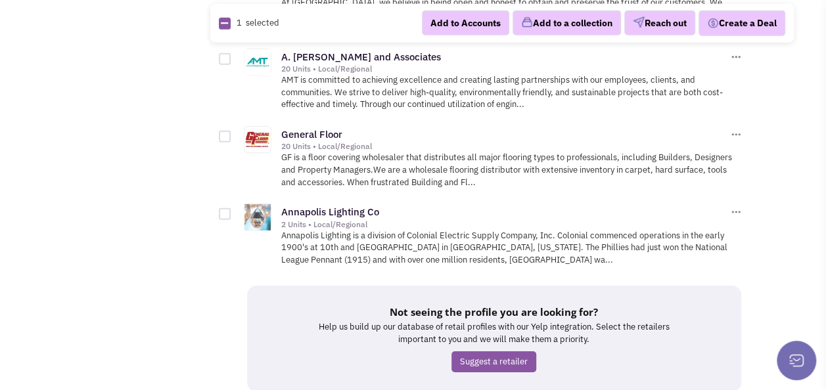
scroll to position [1969, 0]
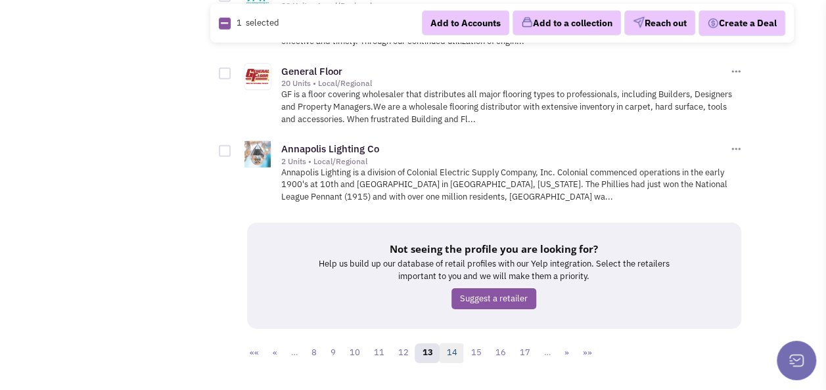
click at [456, 344] on link "14" at bounding box center [451, 354] width 25 height 20
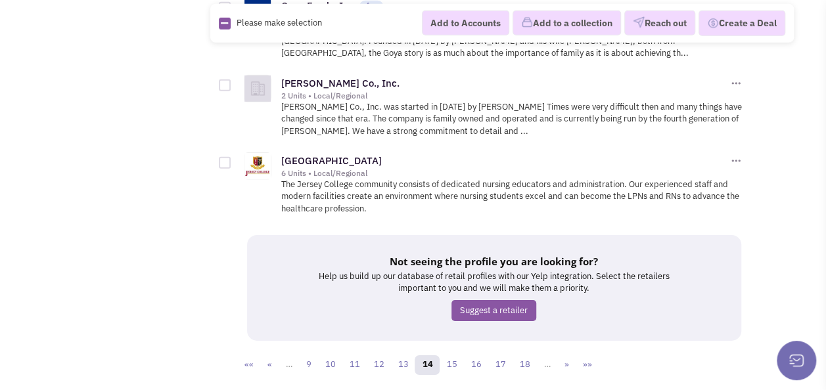
scroll to position [1989, 0]
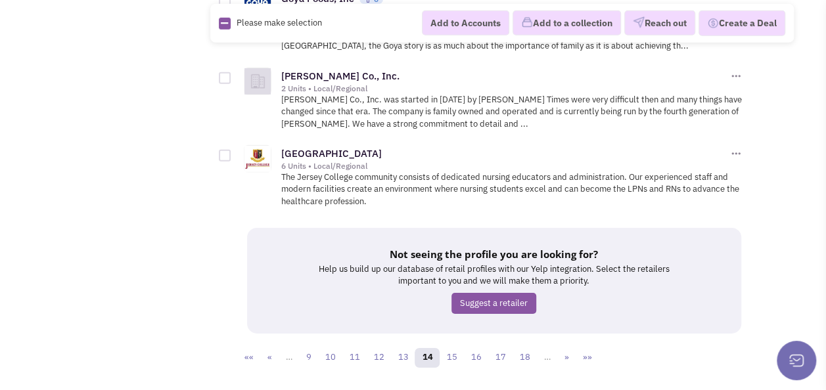
click at [220, 150] on div at bounding box center [225, 156] width 12 height 12
click at [232, 153] on input "checkbox" at bounding box center [236, 157] width 9 height 9
checkbox input "true"
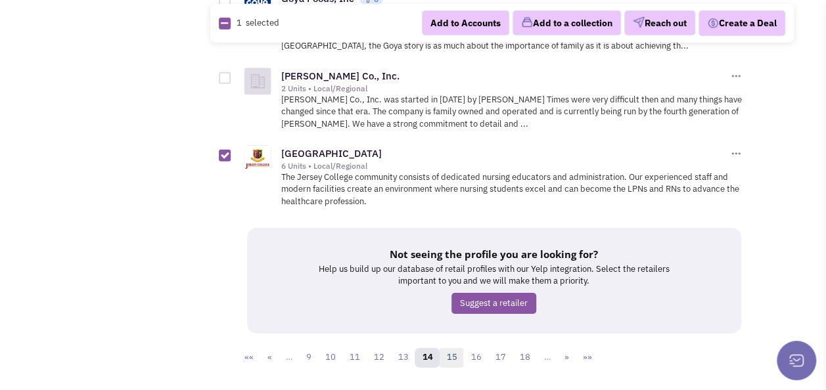
click at [458, 348] on link "15" at bounding box center [451, 358] width 25 height 20
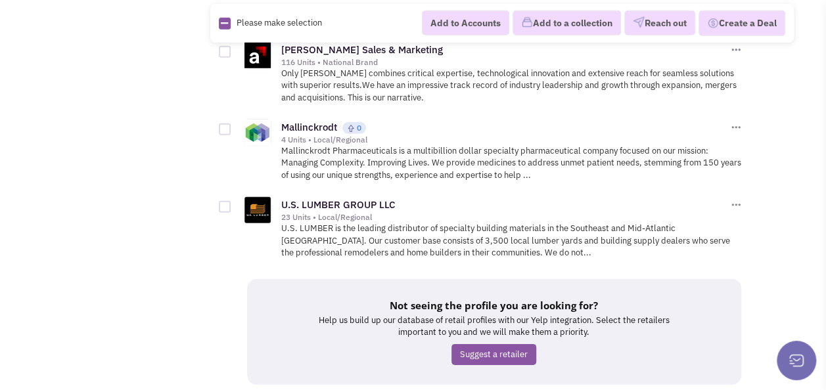
scroll to position [1906, 0]
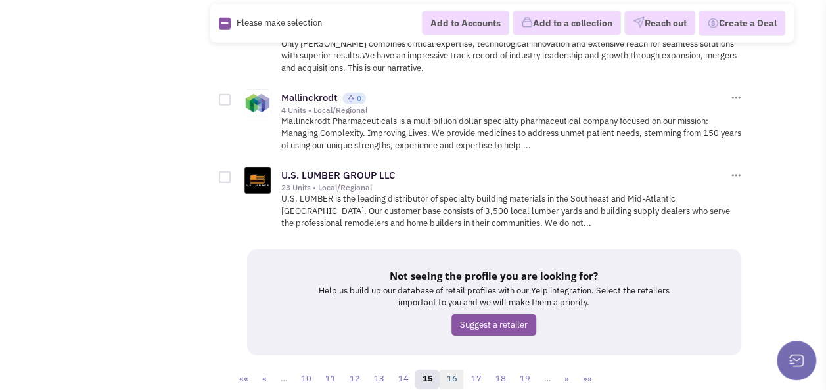
click at [460, 370] on link "16" at bounding box center [451, 380] width 25 height 20
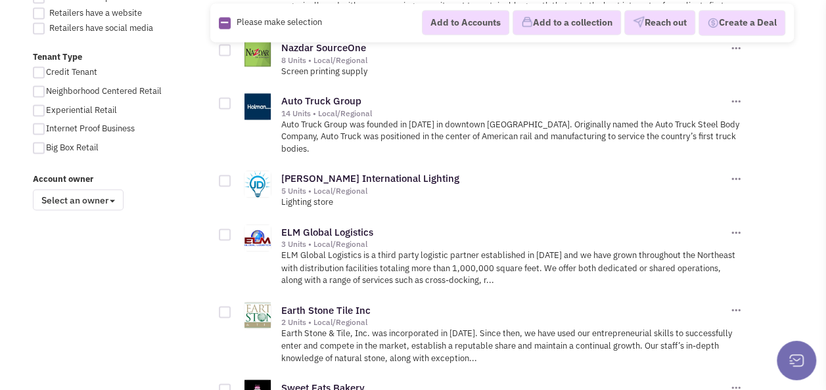
scroll to position [1118, 0]
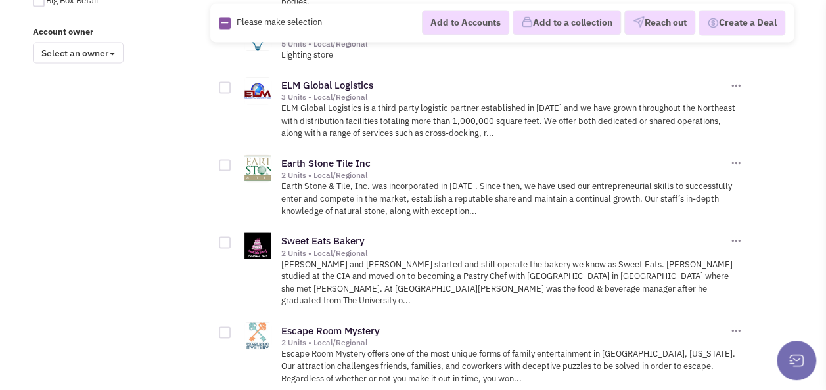
click at [222, 159] on div at bounding box center [225, 165] width 12 height 12
click at [232, 162] on input "checkbox" at bounding box center [236, 166] width 9 height 9
checkbox input "true"
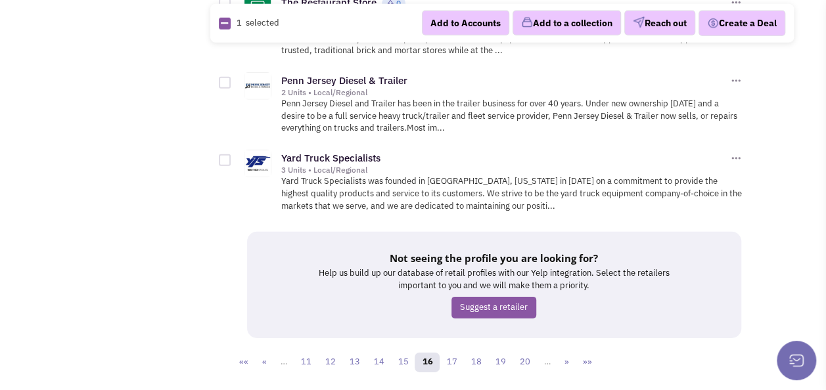
scroll to position [1916, 0]
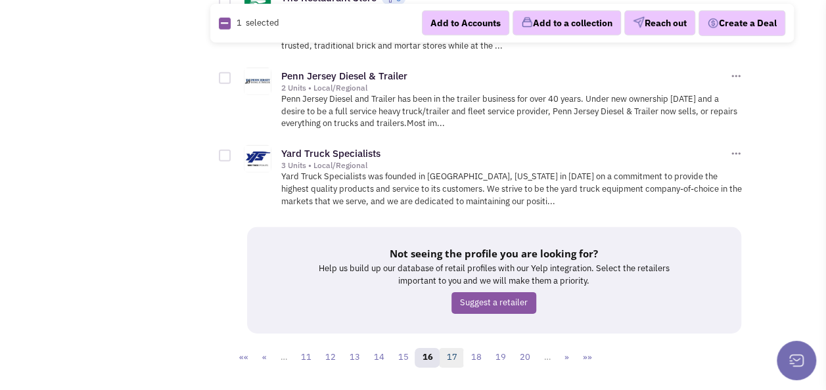
click at [451, 348] on link "17" at bounding box center [451, 358] width 25 height 20
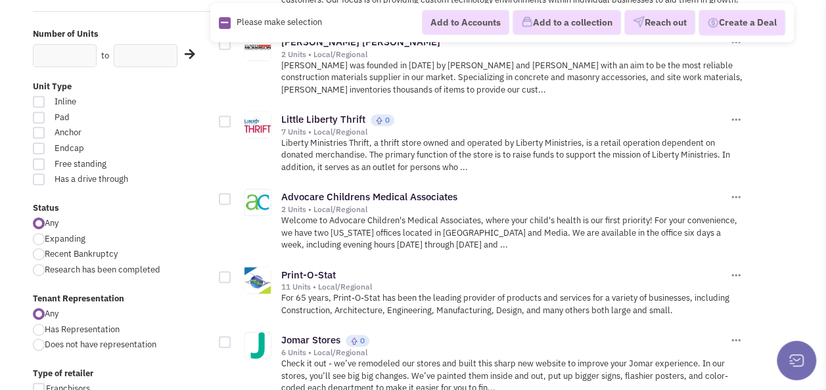
scroll to position [329, 0]
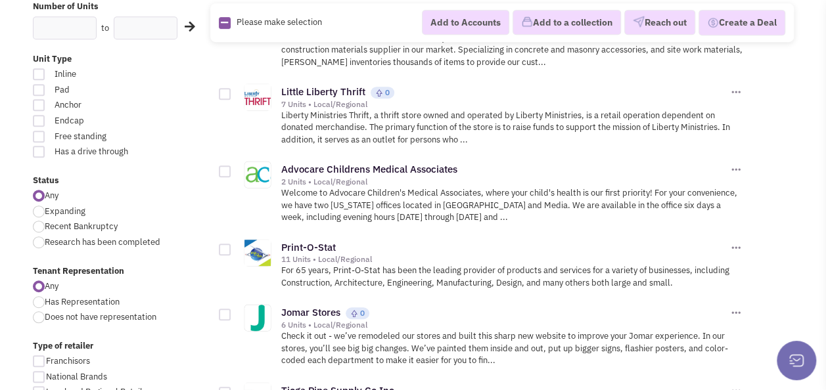
click at [225, 169] on div at bounding box center [225, 172] width 12 height 12
click at [232, 169] on input "checkbox" at bounding box center [236, 172] width 9 height 9
checkbox input "true"
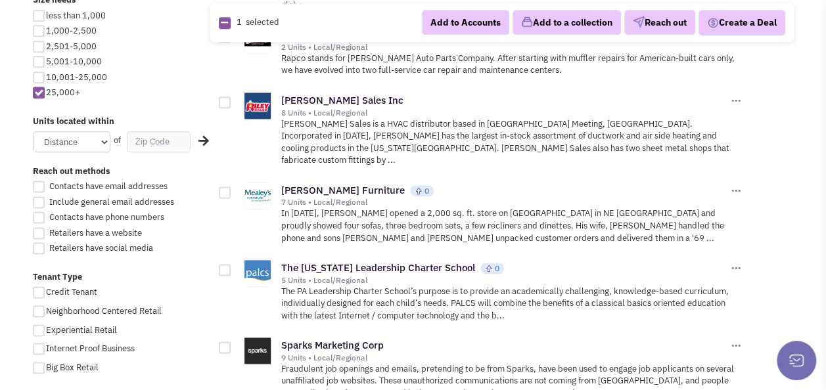
scroll to position [723, 0]
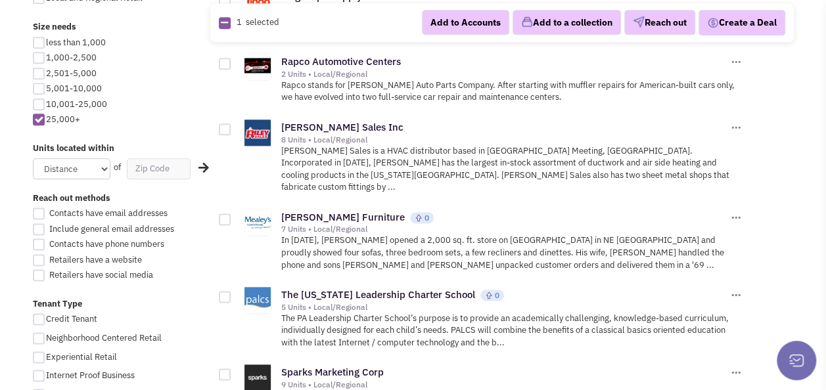
click at [224, 214] on div at bounding box center [225, 220] width 12 height 12
click at [232, 216] on input "checkbox" at bounding box center [236, 220] width 9 height 9
checkbox input "true"
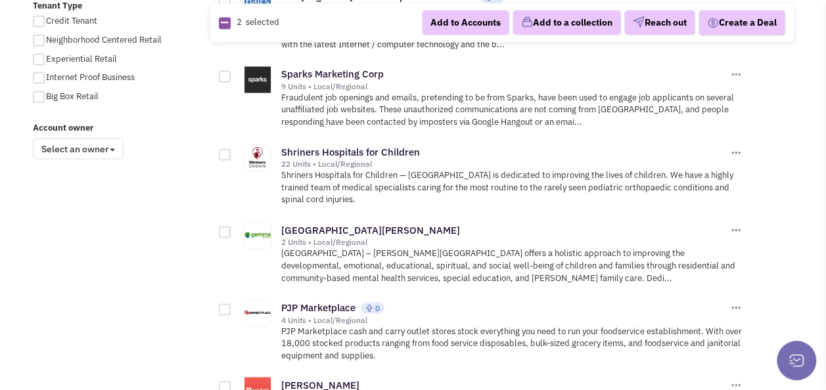
scroll to position [1052, 0]
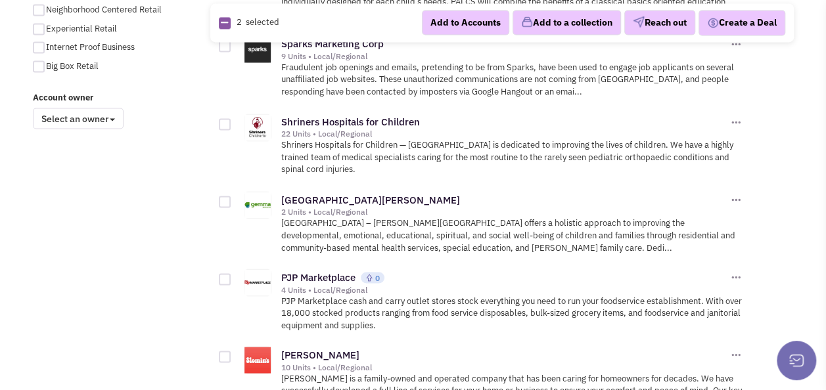
click at [229, 118] on div at bounding box center [225, 124] width 12 height 12
click at [232, 121] on input "checkbox" at bounding box center [236, 125] width 9 height 9
checkbox input "true"
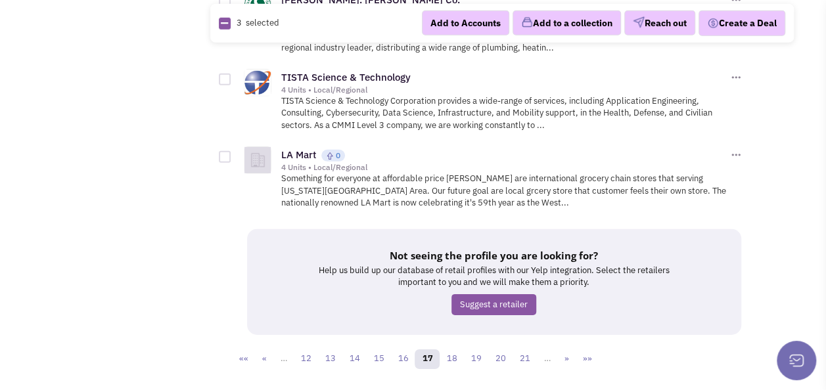
scroll to position [1929, 0]
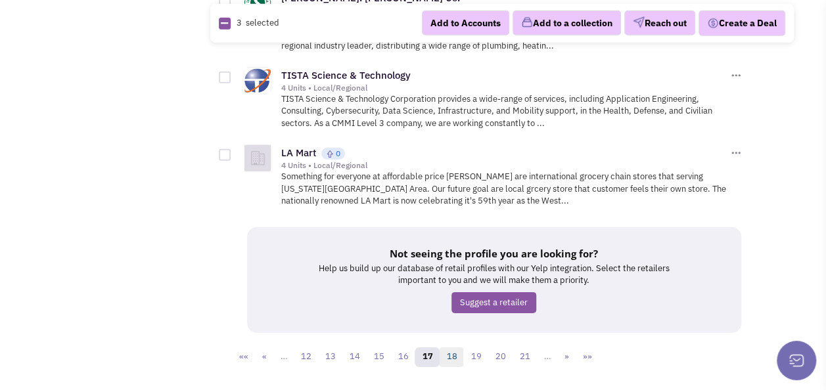
click at [451, 348] on link "18" at bounding box center [451, 358] width 25 height 20
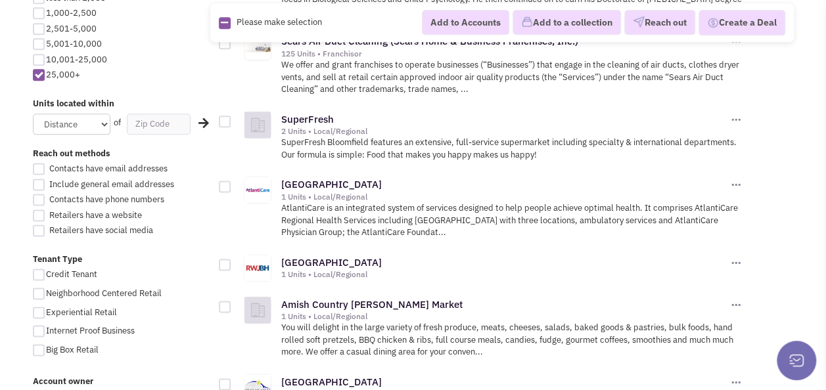
scroll to position [789, 0]
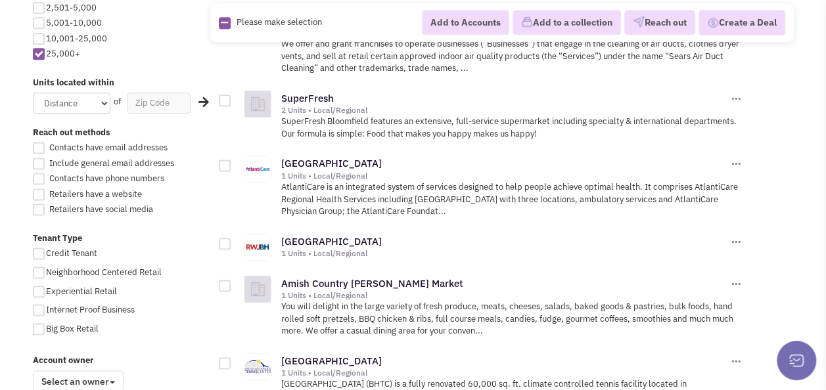
click at [221, 160] on div at bounding box center [225, 166] width 12 height 12
click at [232, 162] on input "checkbox" at bounding box center [236, 166] width 9 height 9
checkbox input "true"
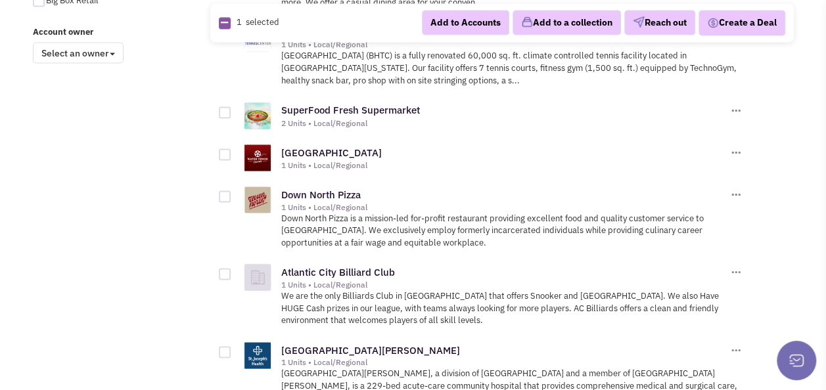
scroll to position [1183, 0]
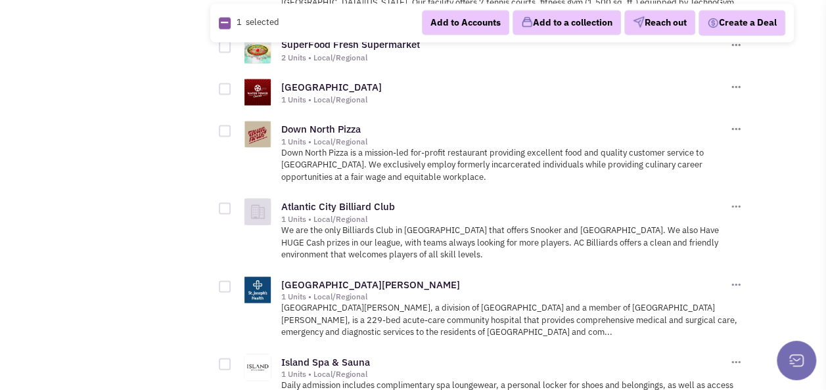
click at [225, 202] on div at bounding box center [225, 208] width 12 height 12
click at [232, 205] on input "checkbox" at bounding box center [236, 209] width 9 height 9
checkbox input "true"
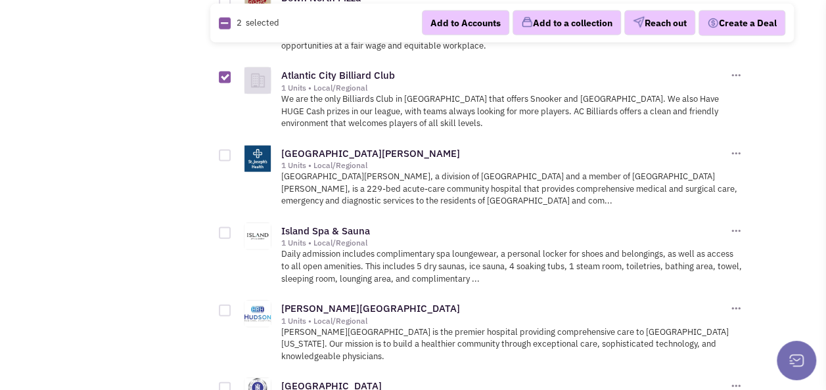
scroll to position [1315, 0]
click at [227, 227] on div at bounding box center [225, 233] width 12 height 12
click at [232, 229] on input "checkbox" at bounding box center [236, 233] width 9 height 9
checkbox input "true"
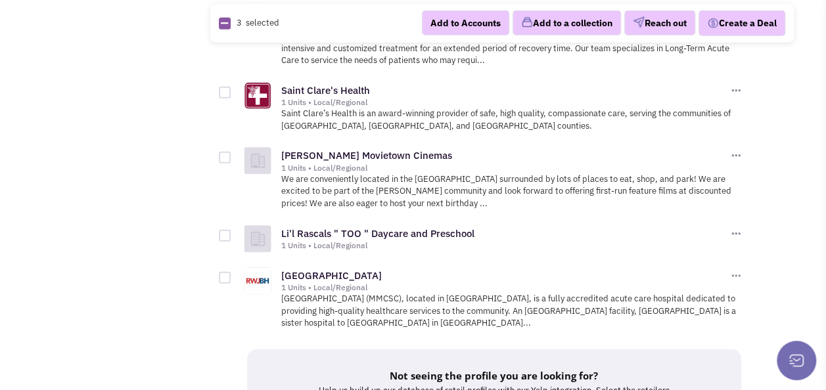
scroll to position [1709, 0]
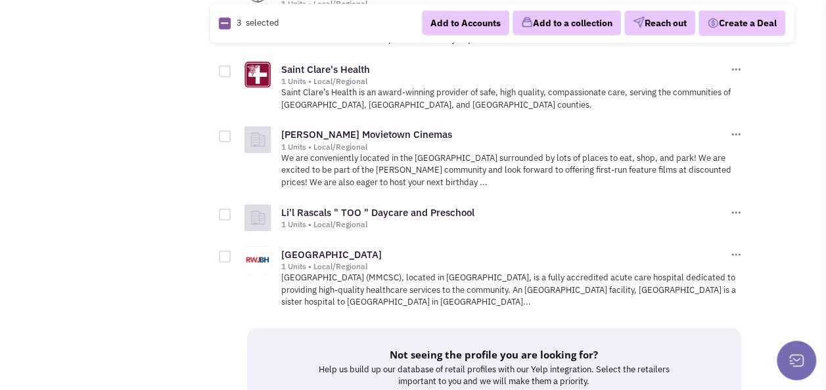
click at [225, 251] on div at bounding box center [225, 257] width 12 height 12
click at [232, 254] on input "checkbox" at bounding box center [236, 258] width 9 height 9
click at [227, 251] on div at bounding box center [225, 257] width 12 height 12
click at [232, 254] on input "checkbox" at bounding box center [236, 258] width 9 height 9
checkbox input "false"
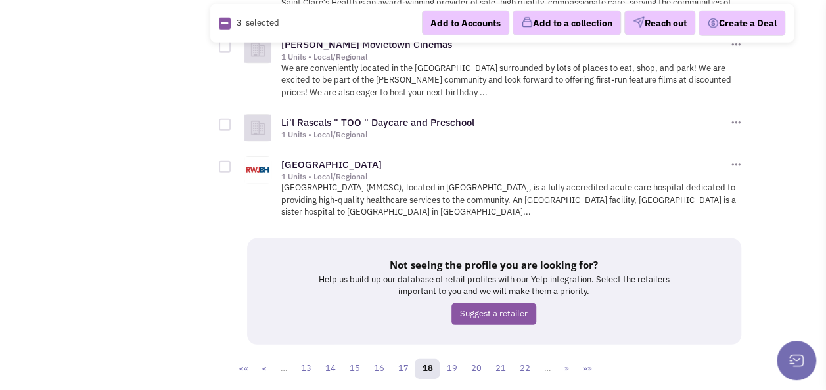
scroll to position [1812, 0]
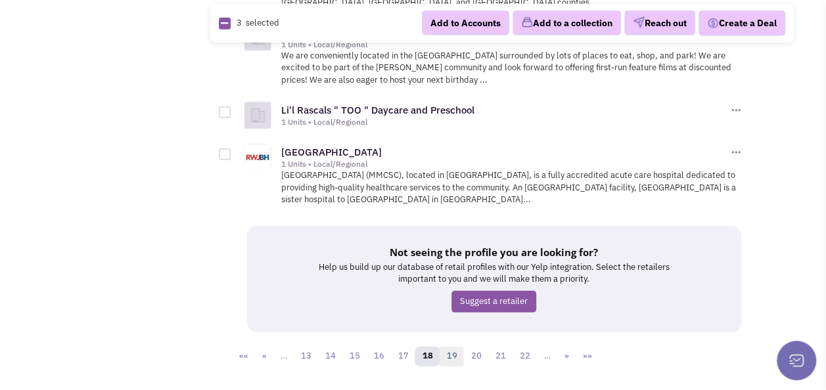
click at [450, 347] on link "19" at bounding box center [451, 357] width 25 height 20
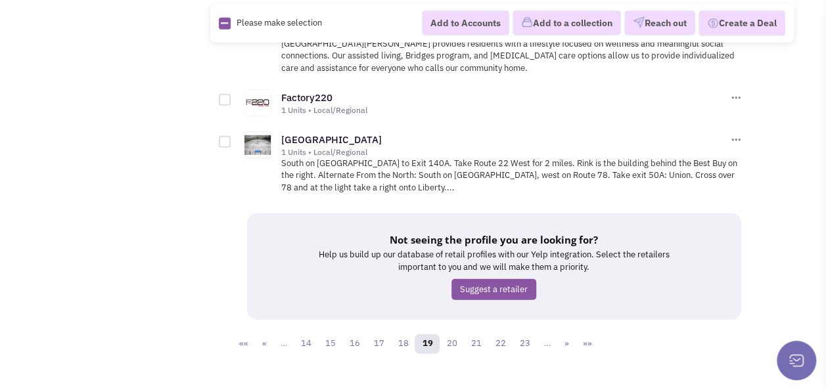
scroll to position [1776, 0]
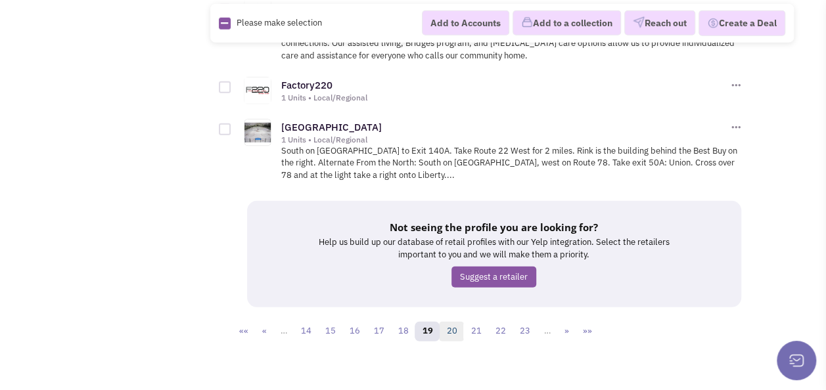
click at [455, 322] on link "20" at bounding box center [451, 332] width 25 height 20
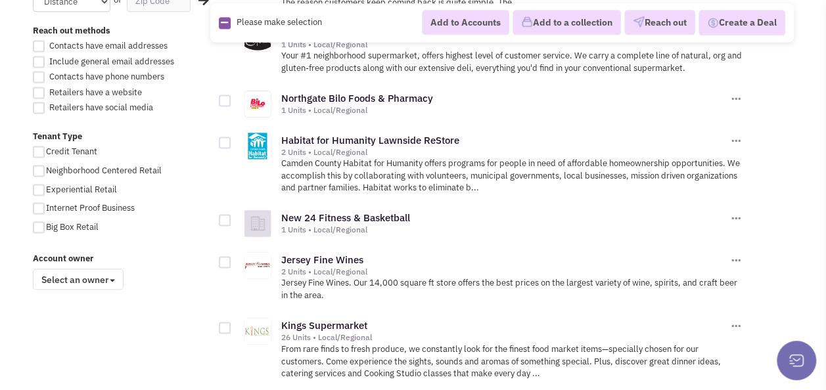
scroll to position [920, 0]
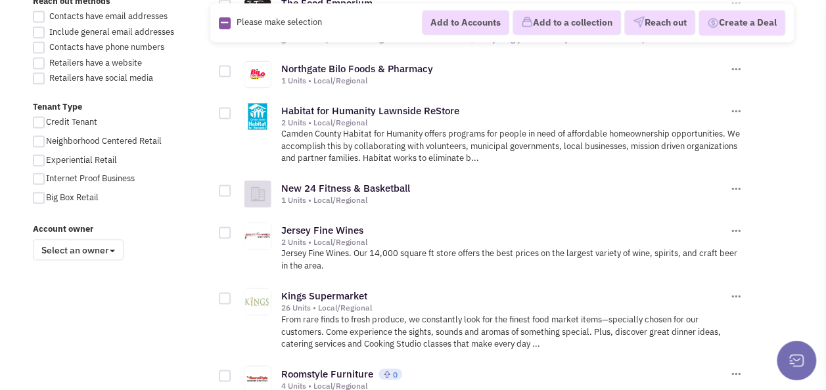
click at [225, 196] on div "New 24 Fitness & Basketball 1 Units • Local/Regional Add to Accounts" at bounding box center [497, 193] width 557 height 42
click at [226, 186] on div at bounding box center [225, 191] width 12 height 12
click at [232, 187] on input "checkbox" at bounding box center [236, 191] width 9 height 9
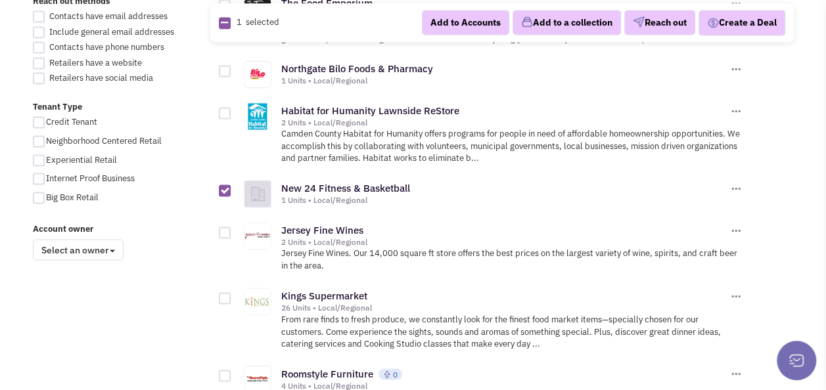
click at [222, 186] on div at bounding box center [225, 191] width 12 height 12
click at [232, 187] on input "checkbox" at bounding box center [236, 191] width 9 height 9
checkbox input "false"
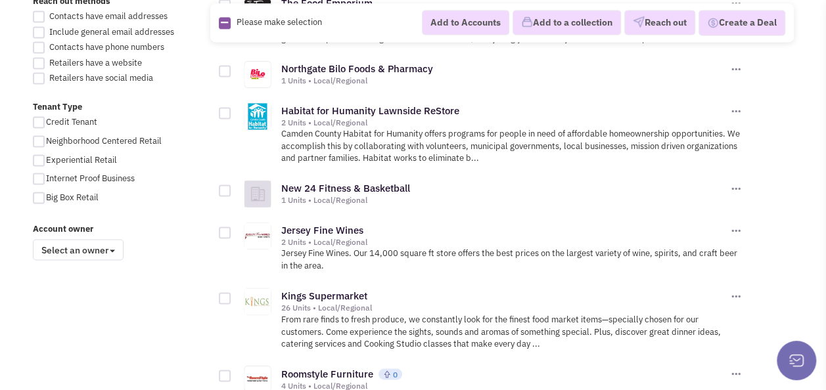
click at [225, 237] on div "Jersey Fine Wines 2 Units • Local/Regional Add to Accounts Reach out" at bounding box center [497, 247] width 557 height 66
click at [225, 227] on div at bounding box center [225, 233] width 12 height 12
click at [232, 229] on input "checkbox" at bounding box center [236, 233] width 9 height 9
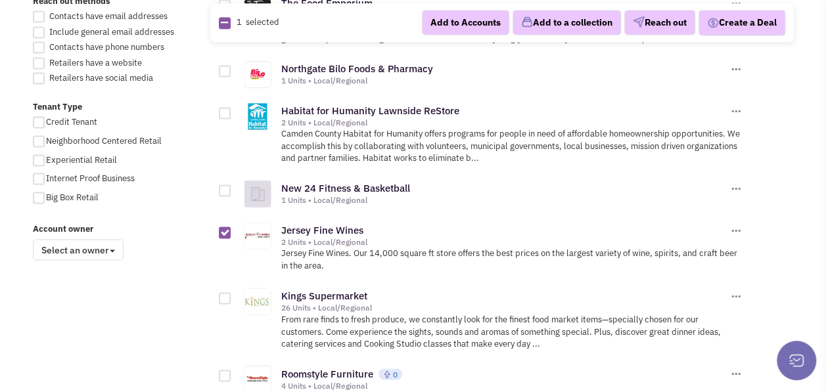
click at [221, 233] on div at bounding box center [225, 233] width 12 height 12
click at [232, 233] on input "checkbox" at bounding box center [236, 233] width 9 height 9
checkbox input "false"
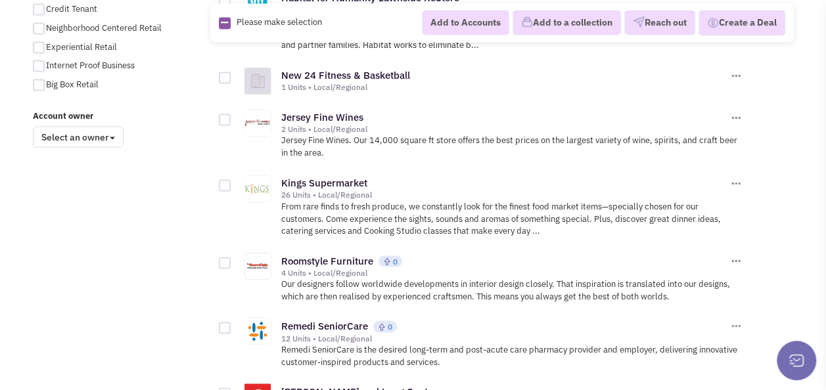
scroll to position [1052, 0]
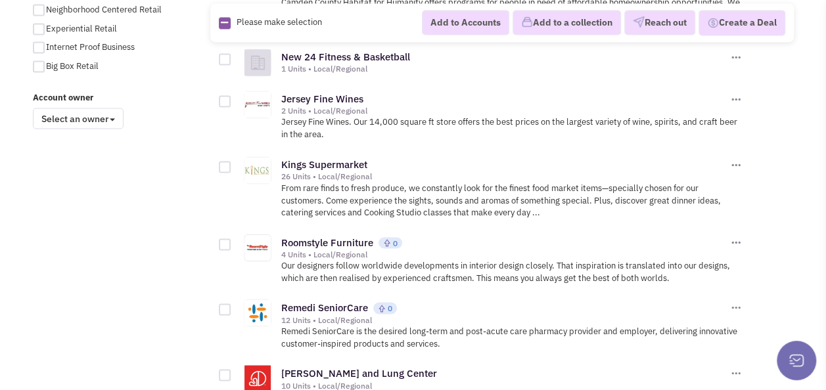
click at [224, 239] on div at bounding box center [225, 245] width 12 height 12
click at [232, 241] on input "checkbox" at bounding box center [236, 245] width 9 height 9
checkbox input "true"
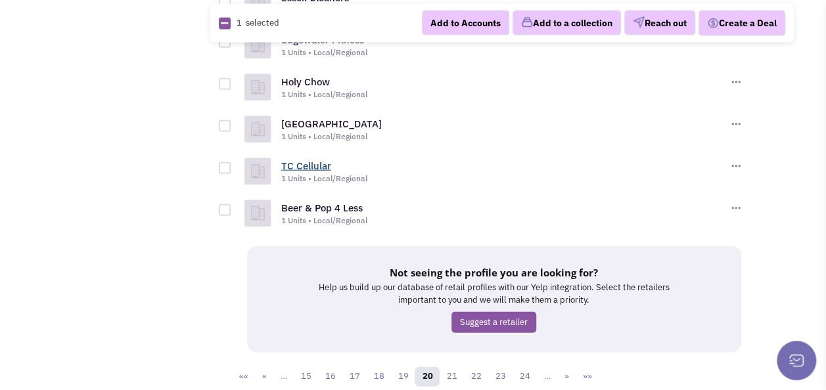
scroll to position [1512, 0]
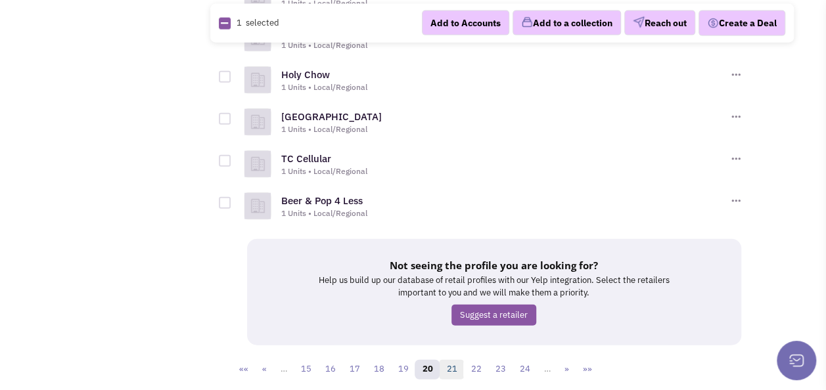
click at [452, 360] on link "21" at bounding box center [451, 370] width 25 height 20
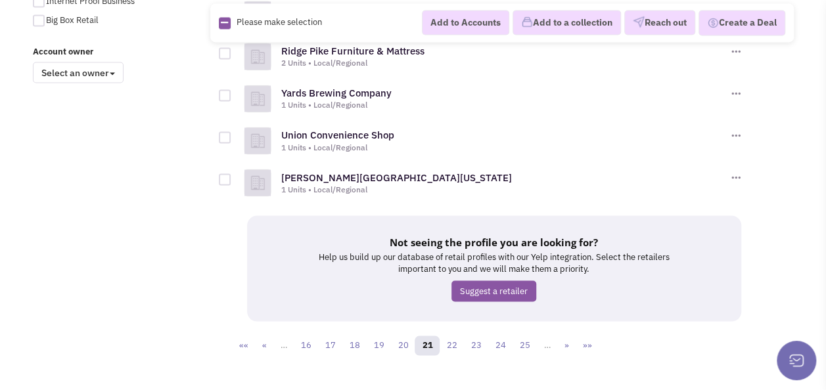
scroll to position [1118, 0]
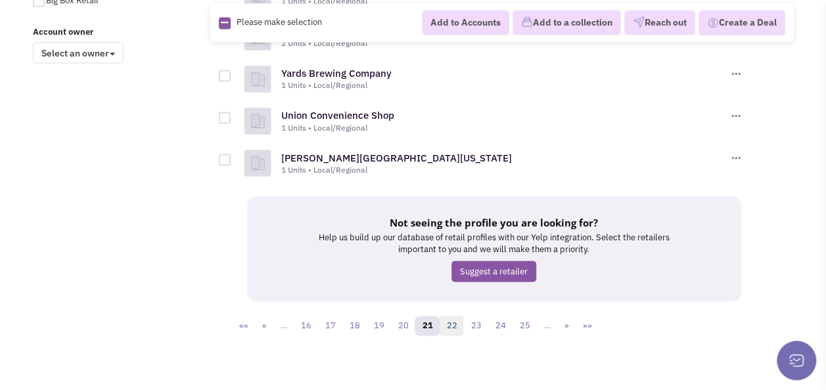
click at [457, 327] on link "22" at bounding box center [451, 326] width 25 height 20
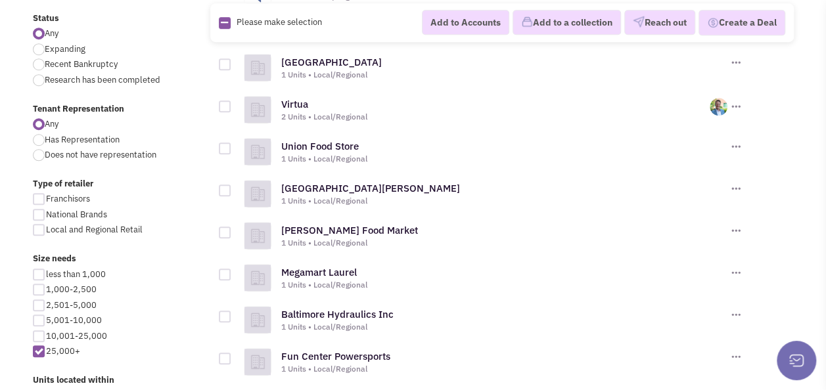
scroll to position [526, 0]
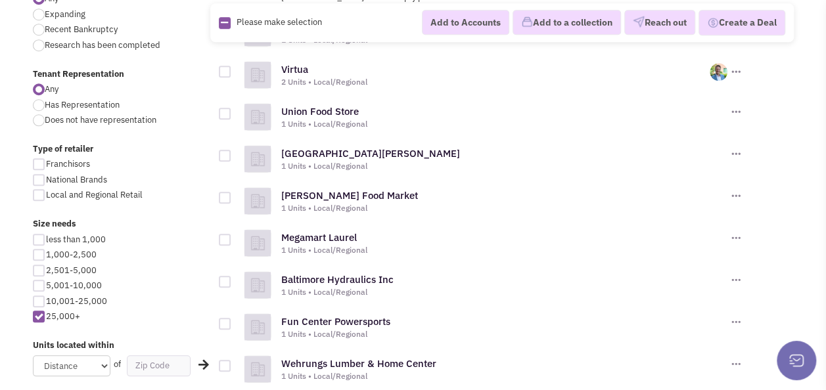
click at [225, 68] on div at bounding box center [225, 72] width 12 height 12
click at [232, 68] on input "checkbox" at bounding box center [236, 72] width 9 height 9
checkbox input "true"
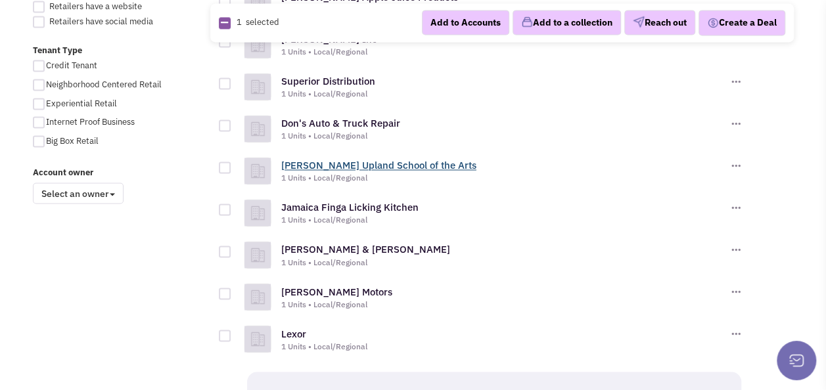
scroll to position [1118, 0]
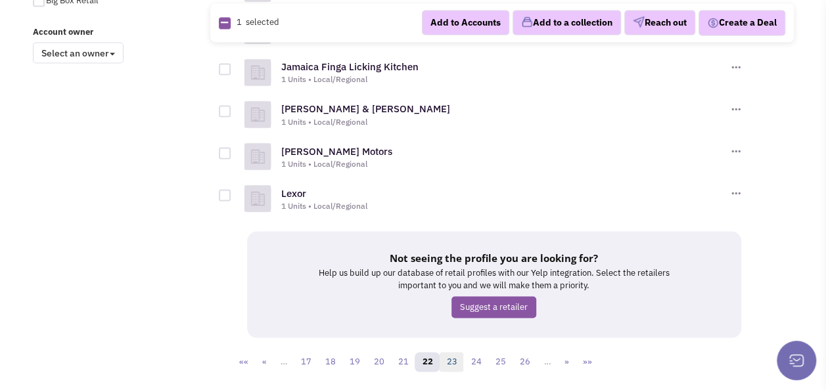
click at [454, 362] on link "23" at bounding box center [451, 362] width 25 height 20
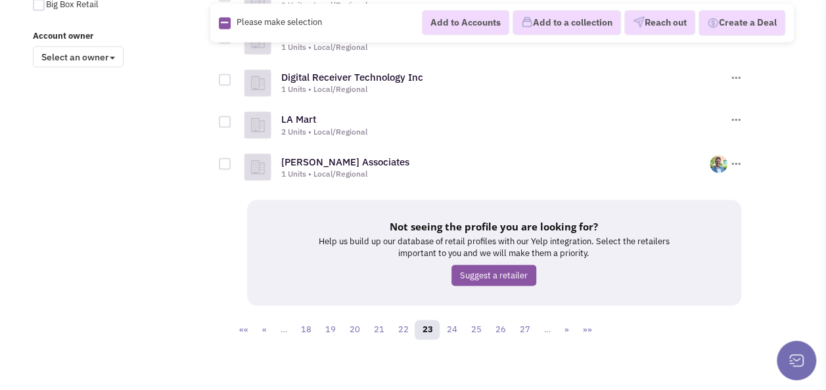
scroll to position [1119, 0]
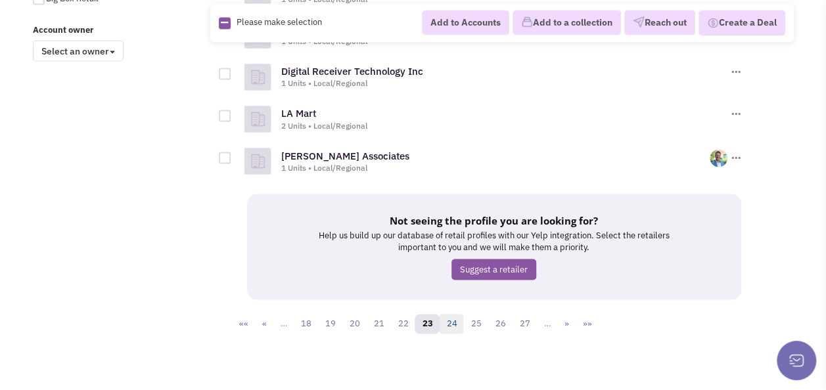
click at [452, 325] on link "24" at bounding box center [451, 324] width 25 height 20
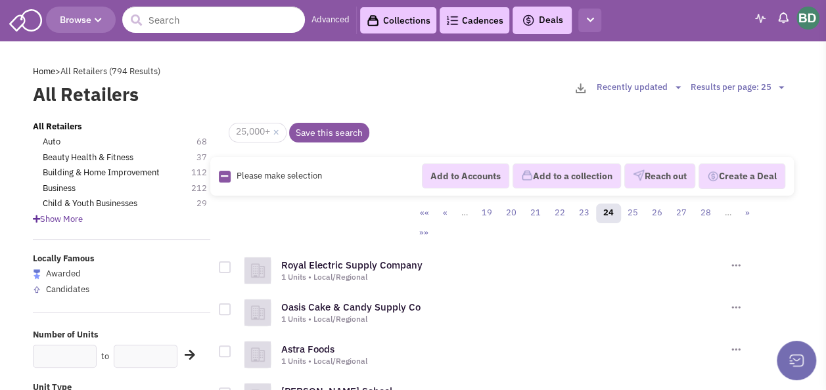
click at [591, 26] on button "button" at bounding box center [589, 21] width 23 height 24
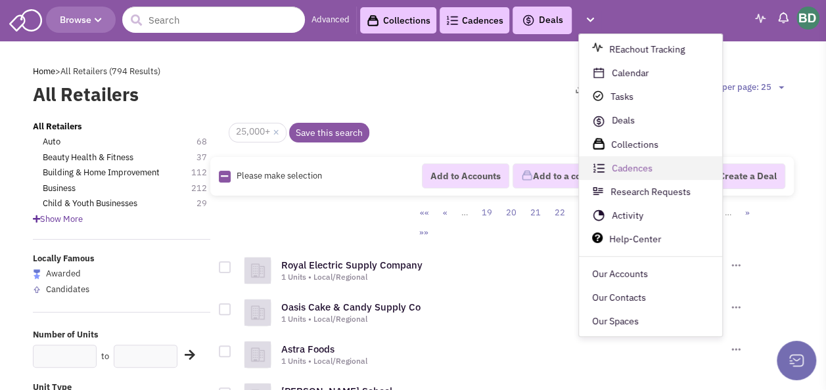
click at [653, 164] on link "Cadences" at bounding box center [650, 169] width 143 height 24
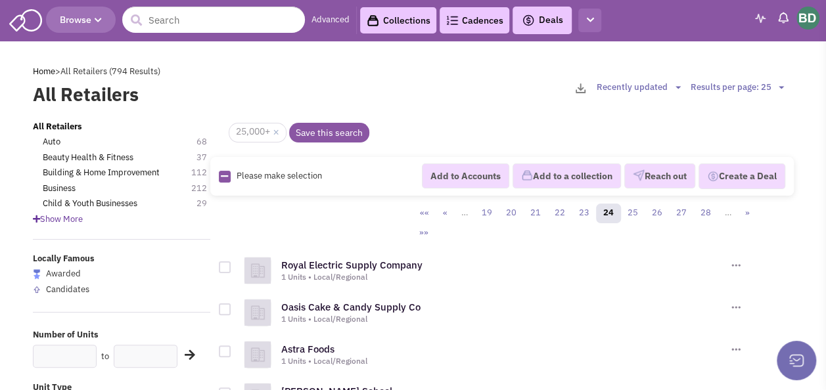
click at [590, 17] on icon "button" at bounding box center [589, 20] width 7 height 9
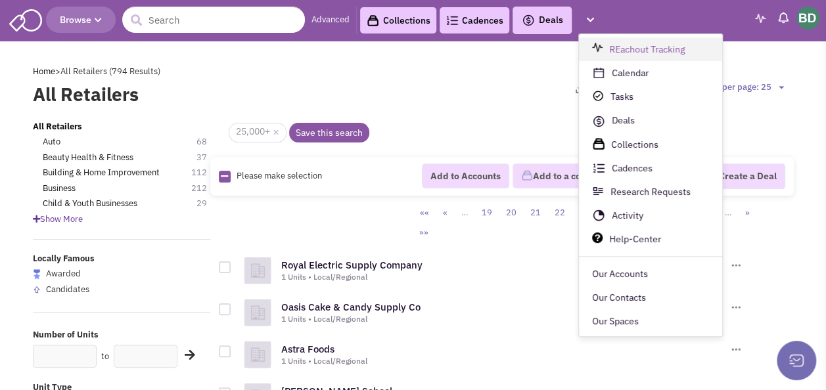
click at [646, 51] on link "REachout Tracking" at bounding box center [650, 49] width 143 height 24
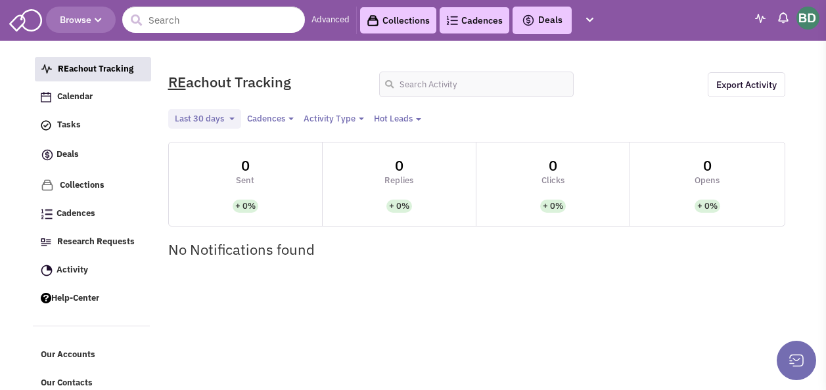
select select
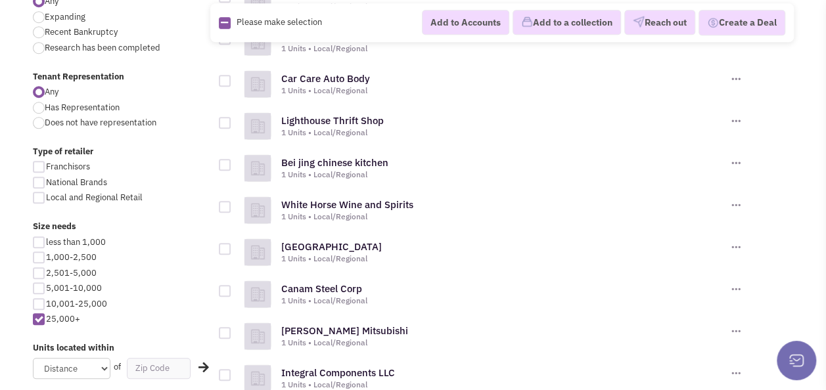
scroll to position [199, 0]
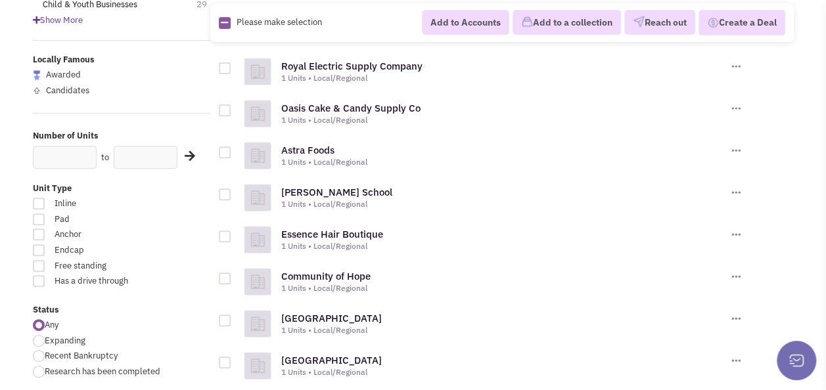
click at [801, 367] on button at bounding box center [796, 360] width 39 height 39
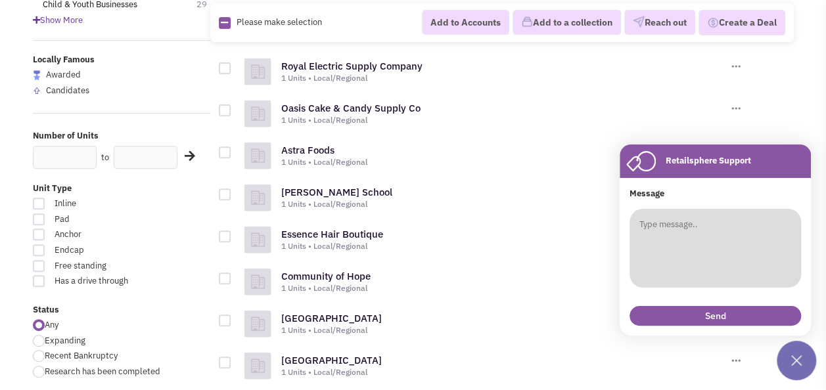
click at [676, 228] on textarea at bounding box center [716, 248] width 172 height 79
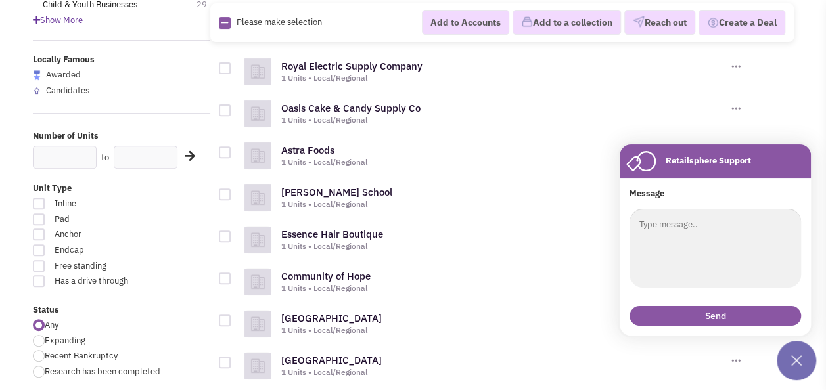
click at [578, 241] on div "1 Units • Local/Regional" at bounding box center [504, 246] width 447 height 11
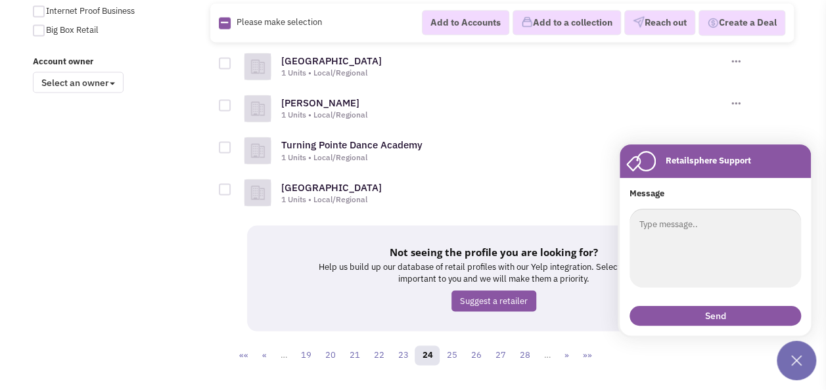
scroll to position [1119, 0]
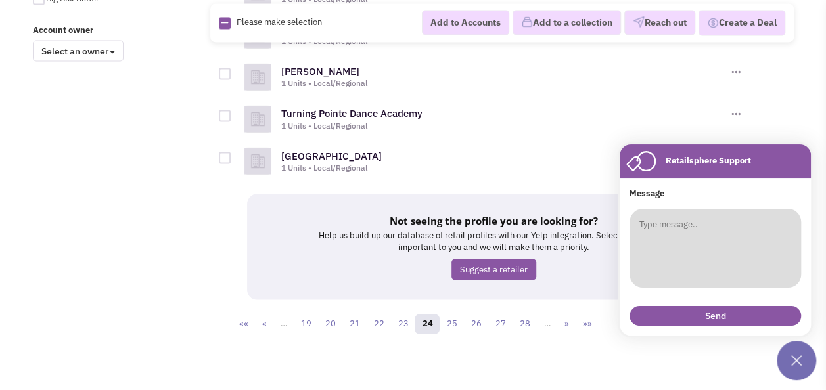
click at [712, 282] on textarea at bounding box center [716, 248] width 172 height 79
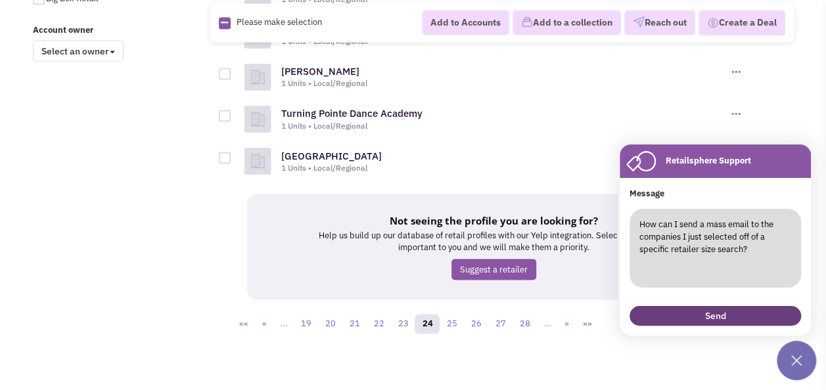
type textarea "How can I send a mass email to the companies I just selected off of a specific …"
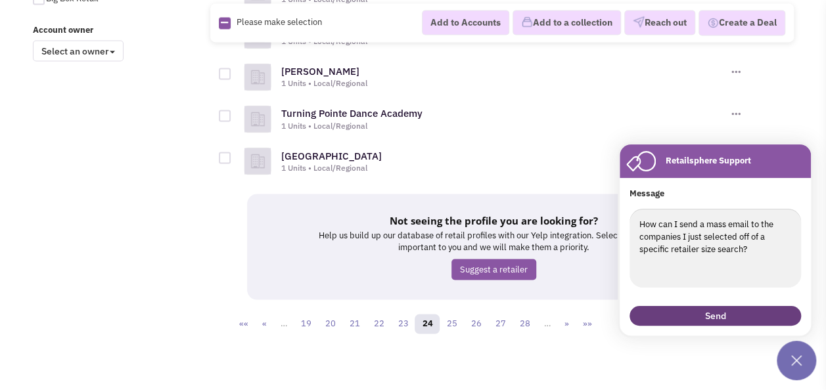
click at [695, 313] on button "Send" at bounding box center [716, 316] width 172 height 20
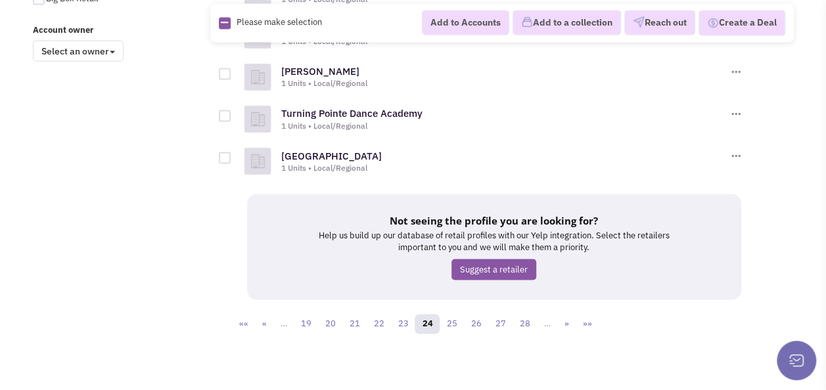
click at [788, 360] on button at bounding box center [796, 360] width 39 height 39
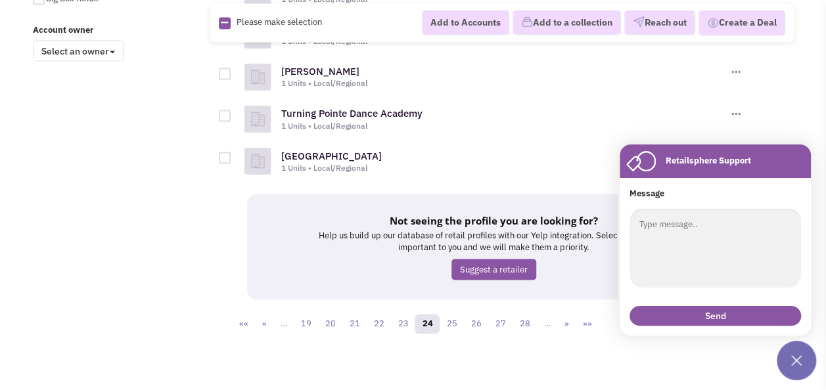
click at [586, 97] on div "Turning Pointe Dance Academy 1 Units • Local/Regional" at bounding box center [487, 118] width 511 height 42
click at [798, 362] on button at bounding box center [796, 360] width 39 height 39
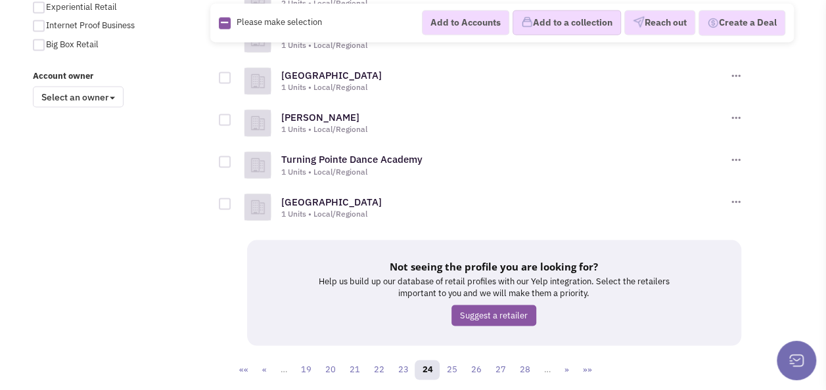
scroll to position [1054, 0]
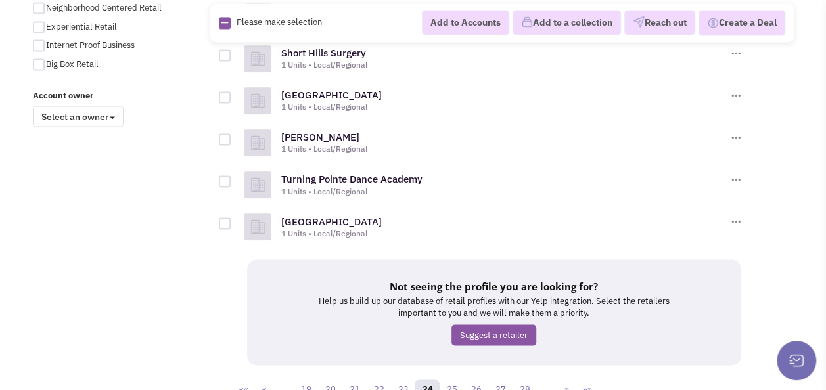
click at [688, 41] on div "Please make selection selected Add to Accounts Add to a collection Reach out Pl…" at bounding box center [502, 22] width 584 height 39
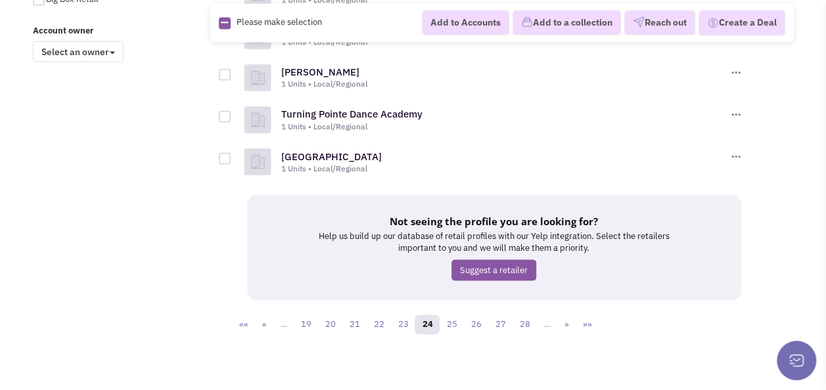
scroll to position [1119, 0]
click at [248, 319] on link "««" at bounding box center [243, 324] width 24 height 20
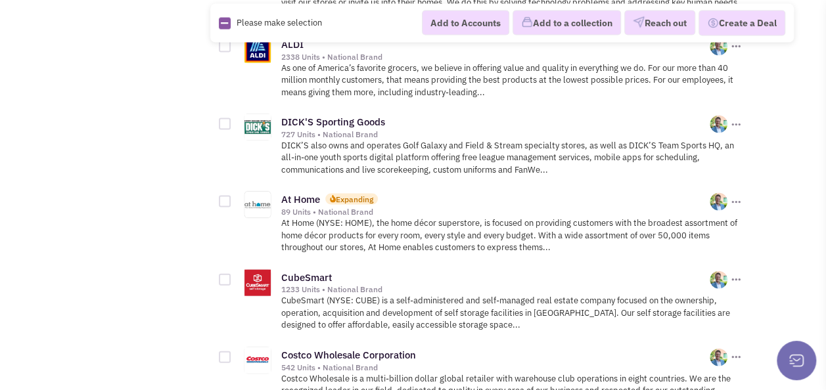
scroll to position [1249, 0]
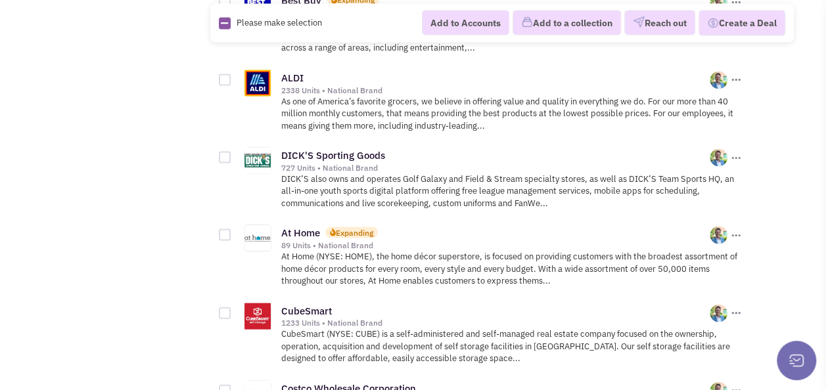
click at [225, 144] on div at bounding box center [242, 151] width 47 height 25
click at [225, 152] on div at bounding box center [225, 158] width 12 height 12
click at [232, 154] on input "checkbox" at bounding box center [236, 158] width 9 height 9
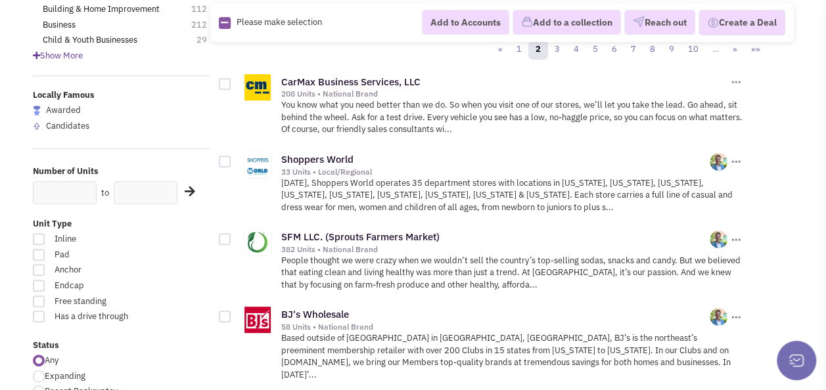
scroll to position [66, 0]
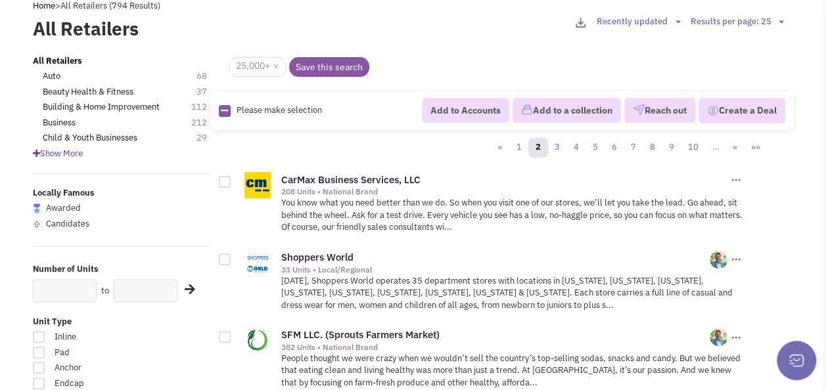
click at [228, 258] on div at bounding box center [225, 260] width 12 height 12
click at [232, 258] on input "checkbox" at bounding box center [236, 260] width 9 height 9
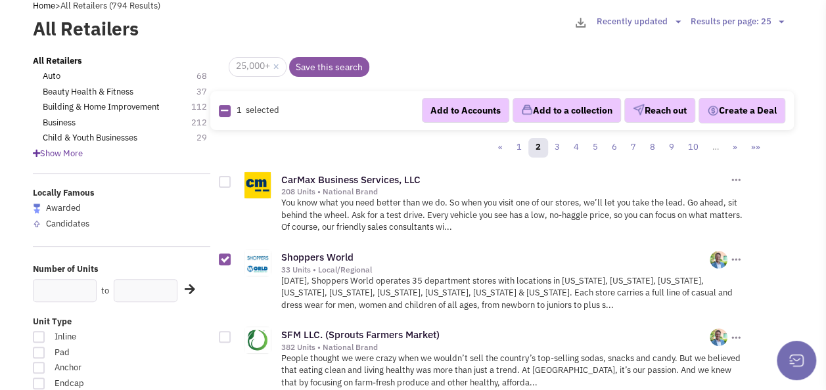
click at [227, 258] on div at bounding box center [225, 260] width 12 height 12
click at [232, 258] on input "checkbox" at bounding box center [236, 260] width 9 height 9
checkbox input "false"
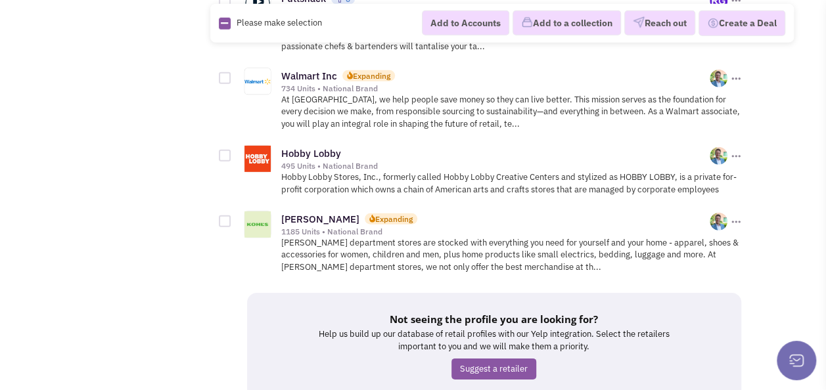
scroll to position [1946, 0]
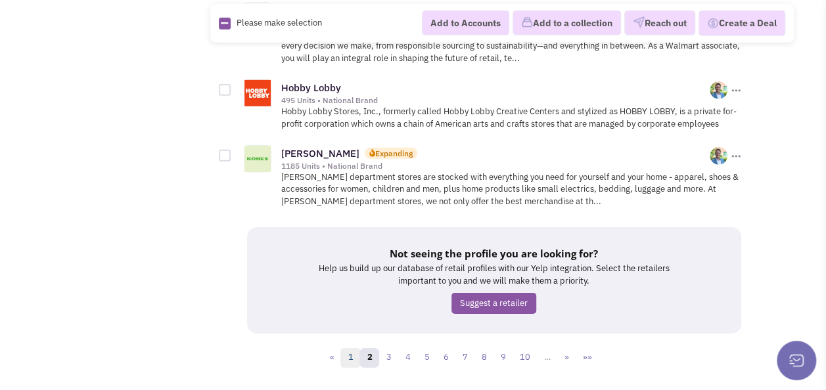
click at [351, 348] on link "1" at bounding box center [351, 358] width 20 height 20
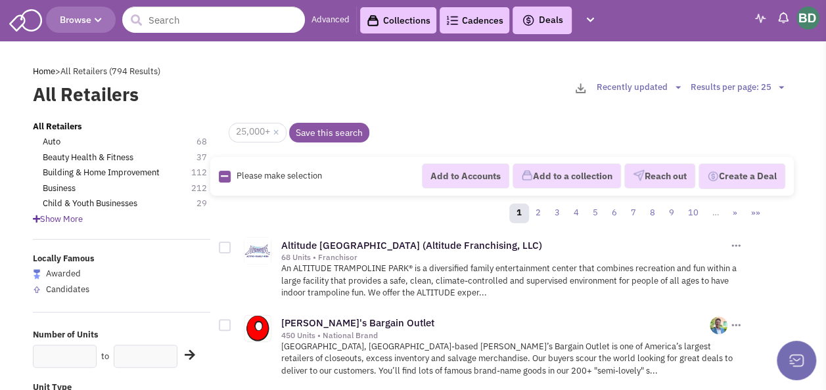
click at [780, 82] on select "Results per page: 25 Results per page: 50 Results per page: 75 Results per page…" at bounding box center [739, 88] width 98 height 12
select select "100"
click at [691, 82] on select "Results per page: 25 Results per page: 50 Results per page: 75 Results per page…" at bounding box center [739, 88] width 98 height 12
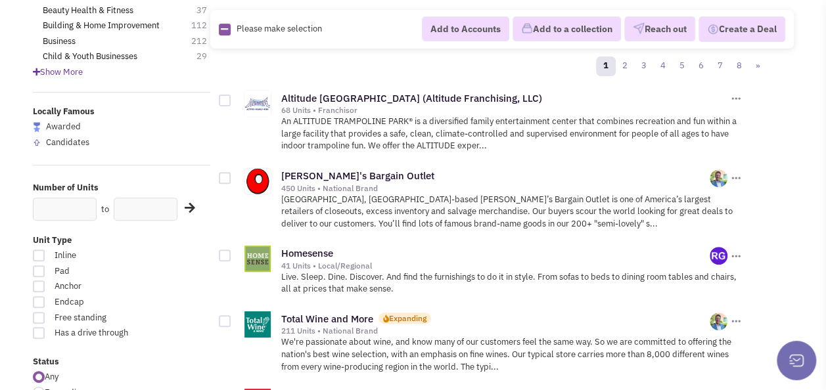
scroll to position [197, 0]
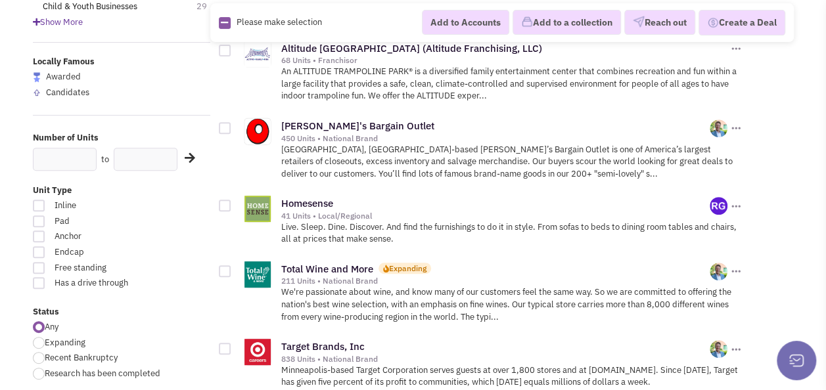
click at [225, 206] on div at bounding box center [225, 206] width 12 height 12
click at [232, 206] on input "checkbox" at bounding box center [236, 206] width 9 height 9
checkbox input "true"
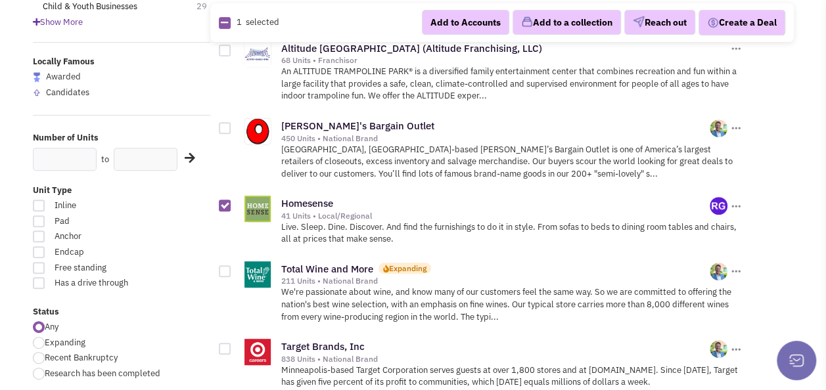
click at [225, 123] on div at bounding box center [225, 128] width 12 height 12
click at [232, 125] on input "checkbox" at bounding box center [236, 129] width 9 height 9
checkbox input "true"
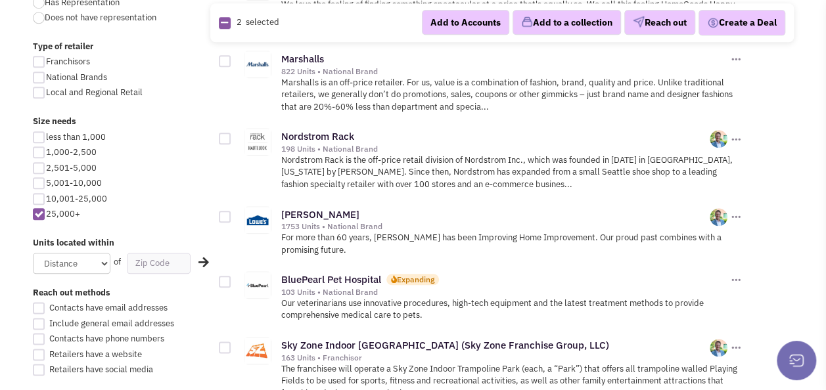
scroll to position [657, 0]
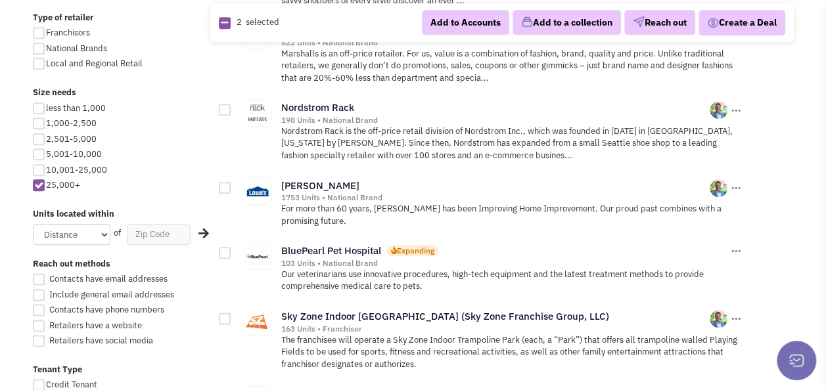
click at [225, 107] on div at bounding box center [225, 110] width 12 height 12
click at [232, 107] on input "checkbox" at bounding box center [236, 110] width 9 height 9
checkbox input "true"
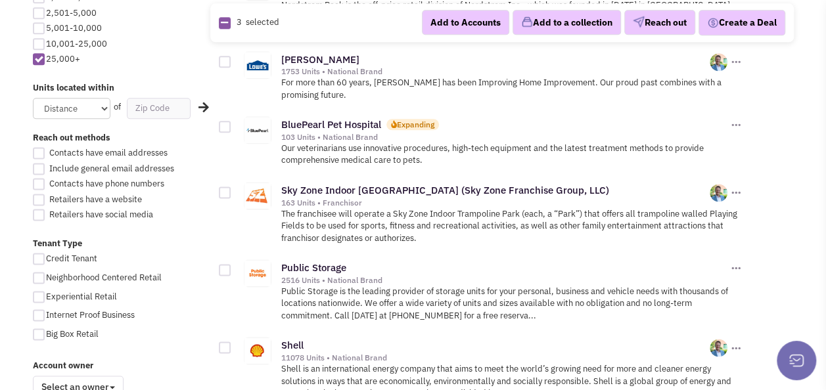
scroll to position [789, 0]
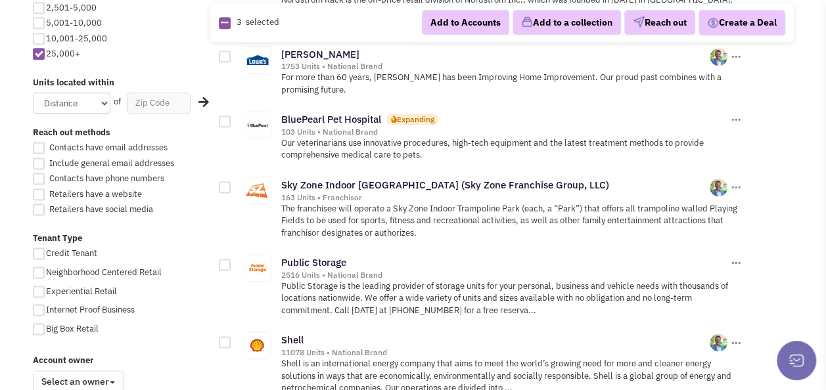
click at [226, 116] on div at bounding box center [225, 122] width 12 height 12
click at [232, 118] on input "checkbox" at bounding box center [236, 122] width 9 height 9
checkbox input "true"
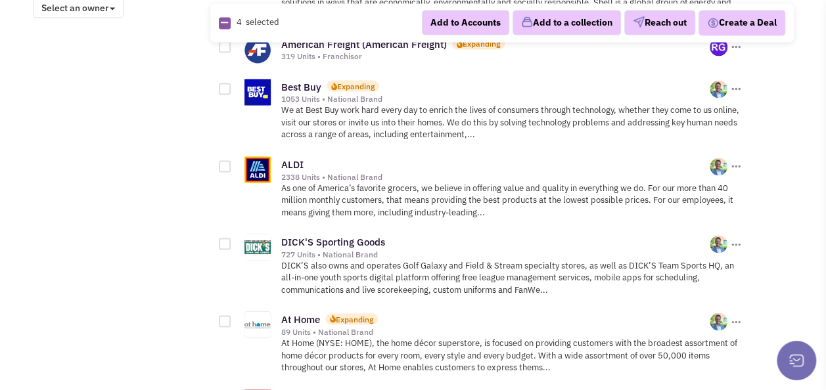
scroll to position [1249, 0]
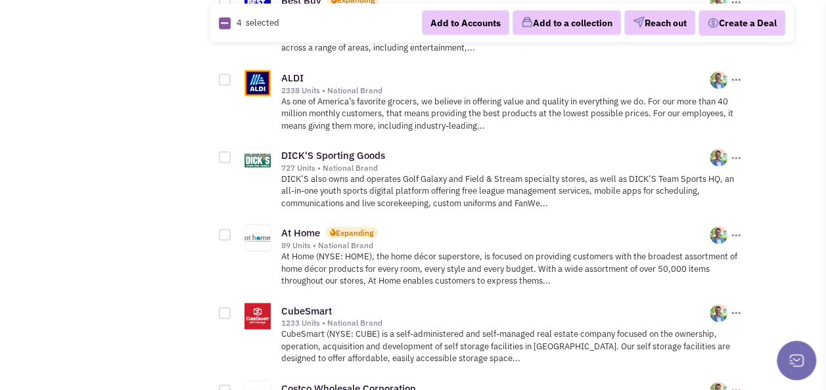
click at [222, 76] on div at bounding box center [225, 80] width 12 height 12
click at [232, 77] on input "checkbox" at bounding box center [236, 81] width 9 height 9
checkbox input "true"
click at [229, 154] on div at bounding box center [225, 158] width 12 height 12
click at [232, 154] on input "checkbox" at bounding box center [236, 158] width 9 height 9
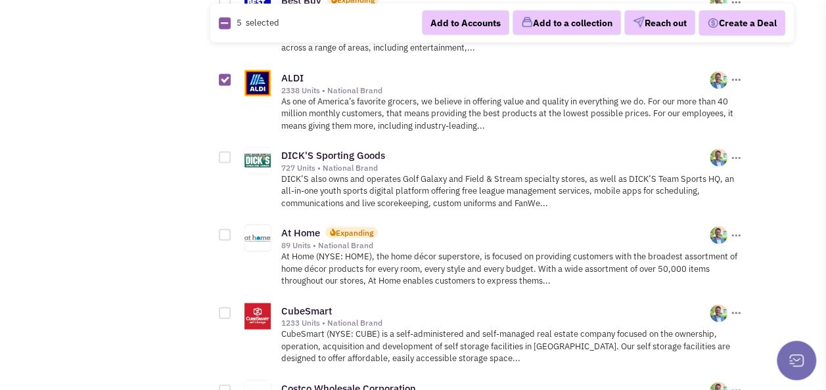
checkbox input "true"
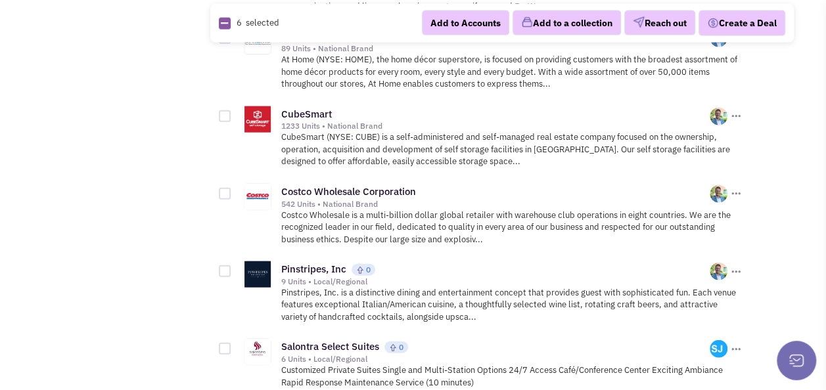
scroll to position [1512, 0]
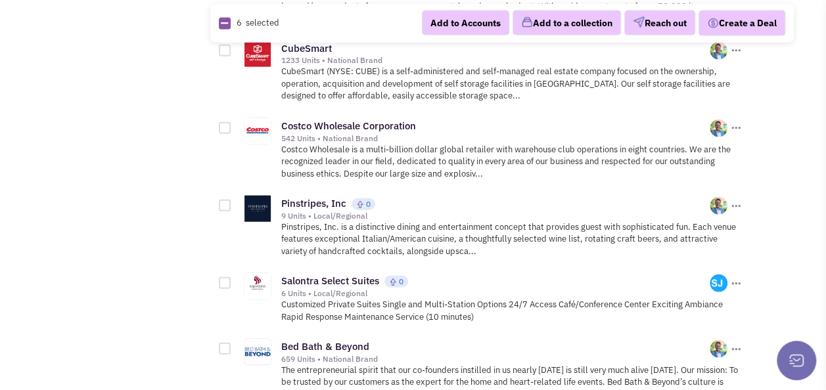
click at [224, 200] on div at bounding box center [225, 206] width 12 height 12
click at [232, 202] on input "checkbox" at bounding box center [236, 206] width 9 height 9
checkbox input "true"
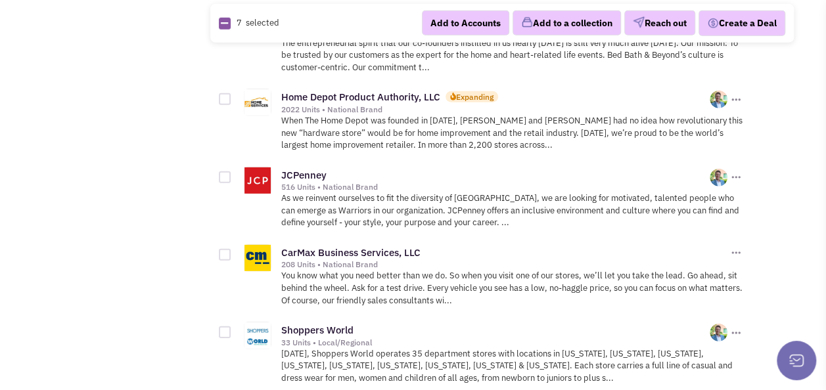
scroll to position [1841, 0]
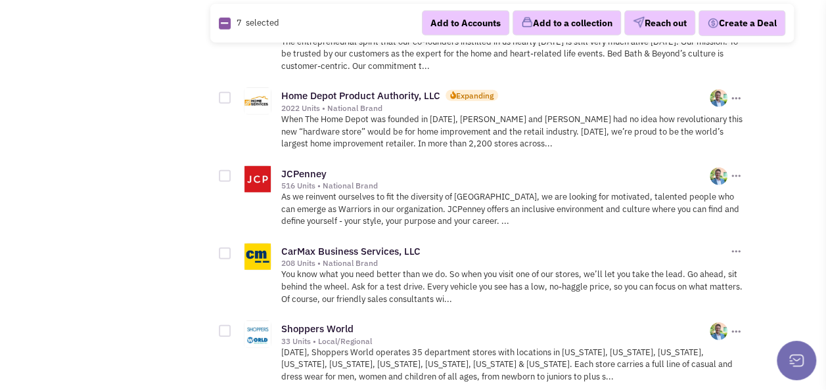
click at [221, 92] on div at bounding box center [225, 98] width 12 height 12
click at [232, 95] on input "checkbox" at bounding box center [236, 99] width 9 height 9
checkbox input "true"
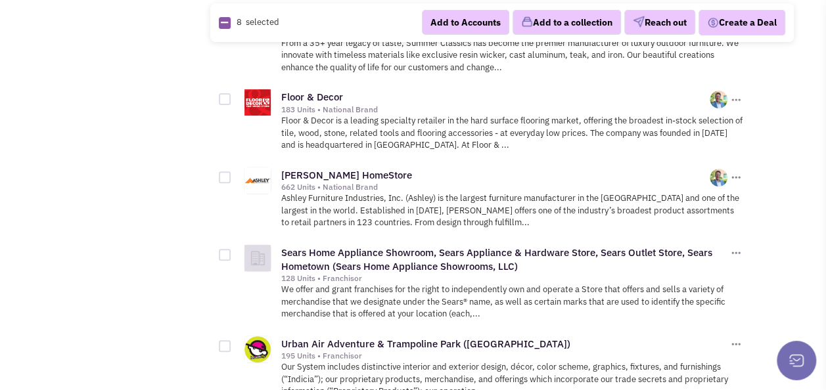
scroll to position [2629, 0]
click at [227, 93] on div at bounding box center [225, 99] width 12 height 12
click at [232, 95] on input "checkbox" at bounding box center [236, 99] width 9 height 9
checkbox input "true"
click at [226, 171] on div at bounding box center [225, 177] width 12 height 12
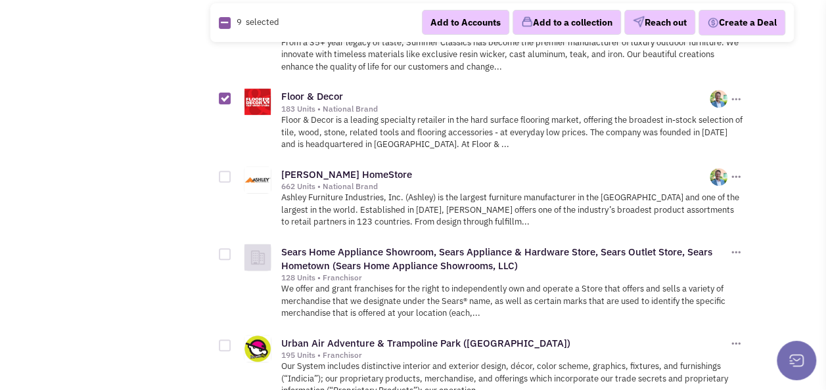
click at [232, 174] on input "checkbox" at bounding box center [236, 178] width 9 height 9
checkbox input "true"
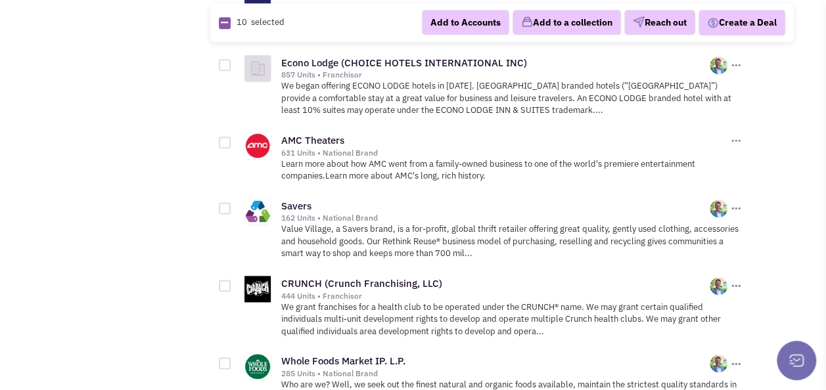
scroll to position [3287, 0]
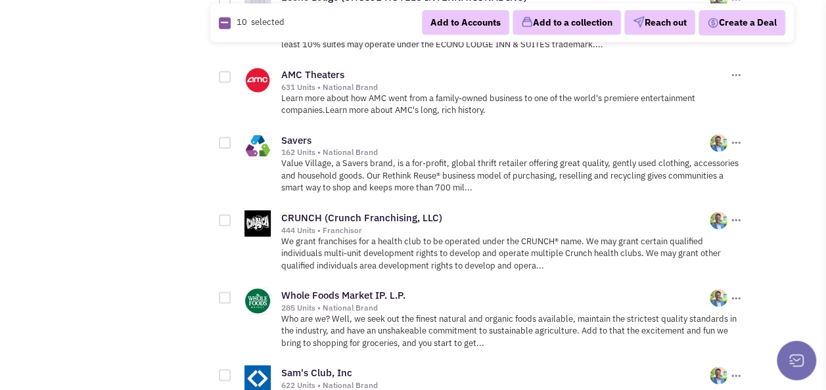
click at [225, 137] on div at bounding box center [225, 143] width 12 height 12
click at [232, 139] on input "checkbox" at bounding box center [236, 143] width 9 height 9
checkbox input "true"
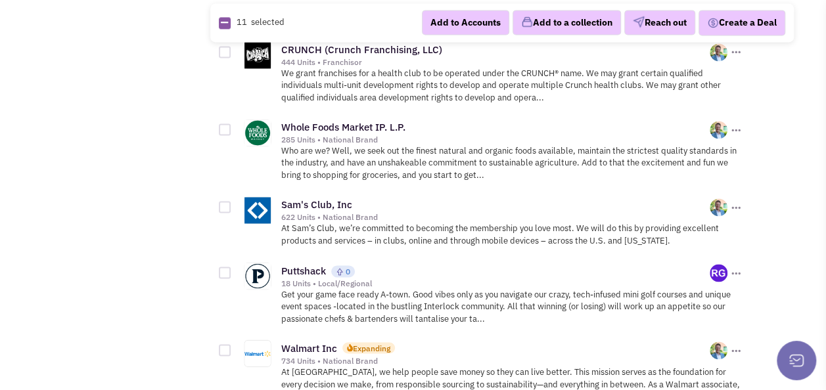
scroll to position [3484, 0]
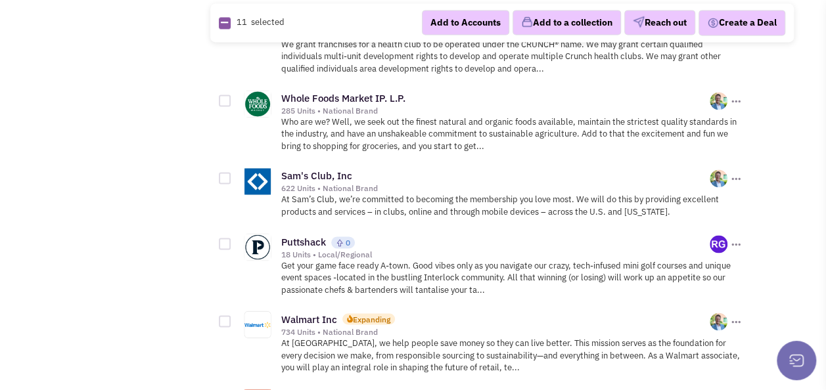
click at [224, 238] on div at bounding box center [225, 244] width 12 height 12
click at [232, 241] on input "checkbox" at bounding box center [236, 245] width 9 height 9
checkbox input "true"
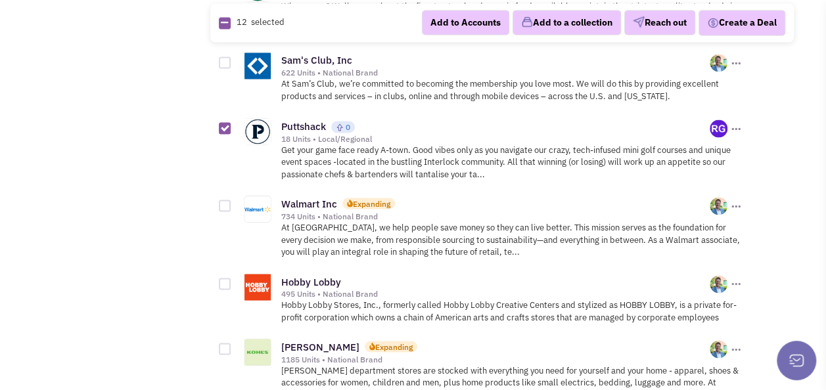
scroll to position [3615, 0]
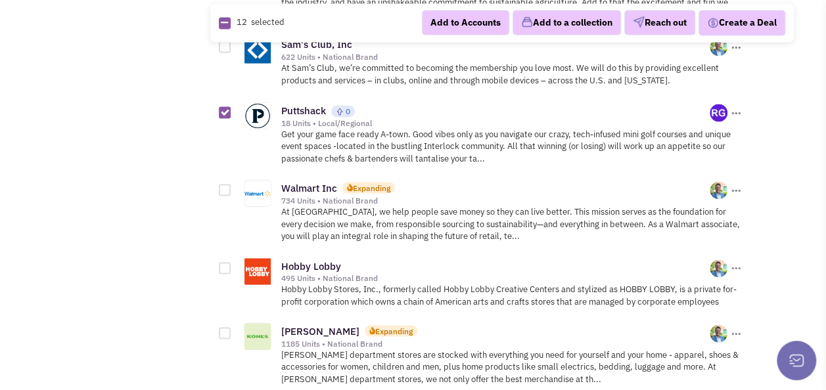
click at [227, 262] on div at bounding box center [225, 268] width 12 height 12
click at [232, 265] on input "checkbox" at bounding box center [236, 269] width 9 height 9
checkbox input "true"
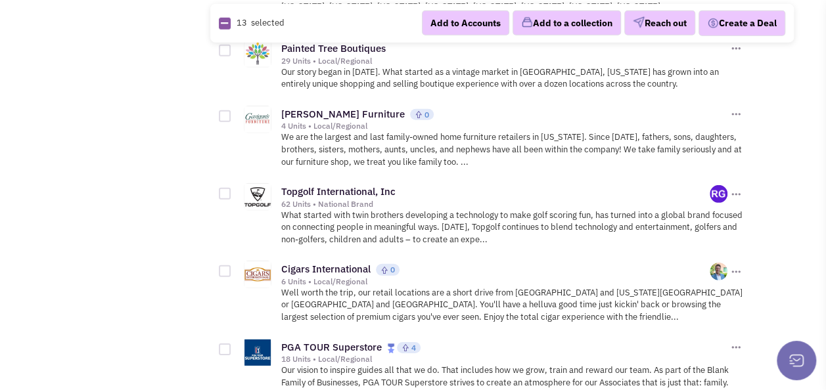
scroll to position [4404, 0]
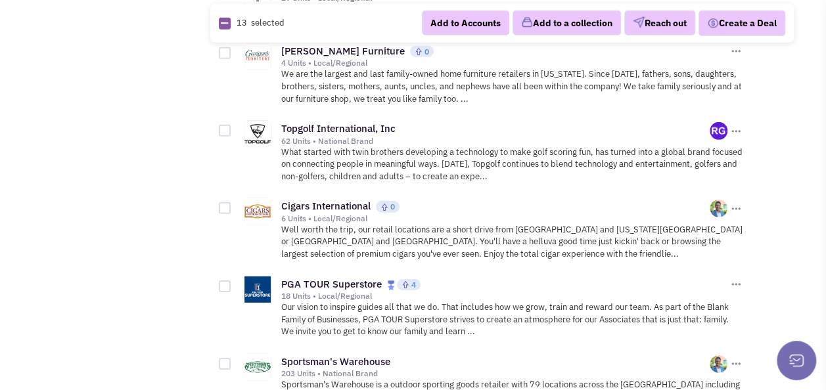
click at [225, 281] on div at bounding box center [225, 287] width 12 height 12
click at [232, 283] on input "checkbox" at bounding box center [236, 287] width 9 height 9
checkbox input "true"
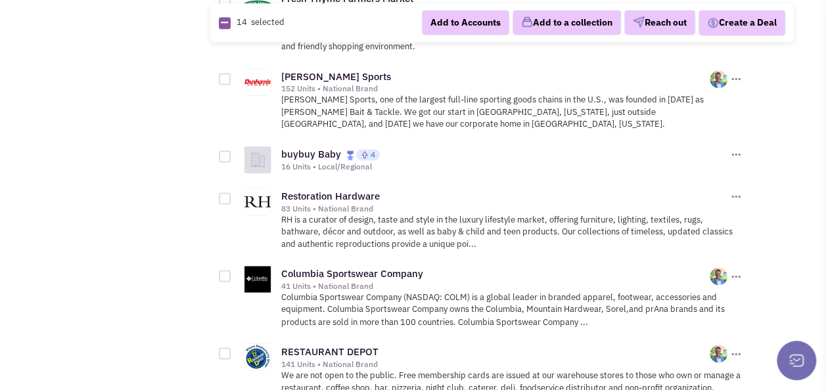
scroll to position [5850, 0]
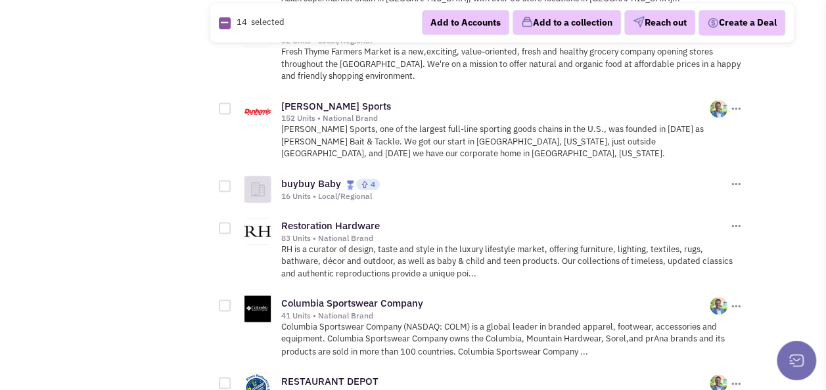
click at [225, 180] on div at bounding box center [225, 186] width 12 height 12
click at [232, 183] on input "checkbox" at bounding box center [236, 187] width 9 height 9
checkbox input "true"
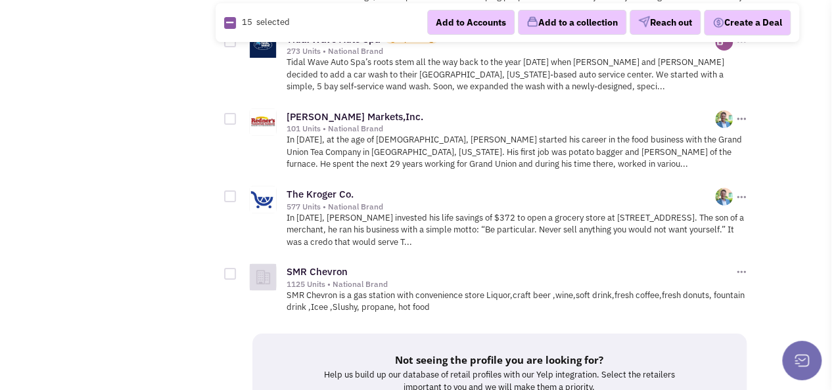
scroll to position [7426, 0]
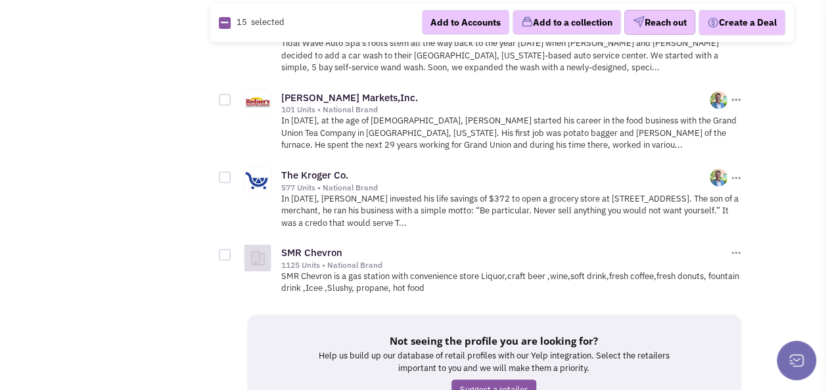
click at [664, 20] on button "Reach out" at bounding box center [659, 23] width 71 height 25
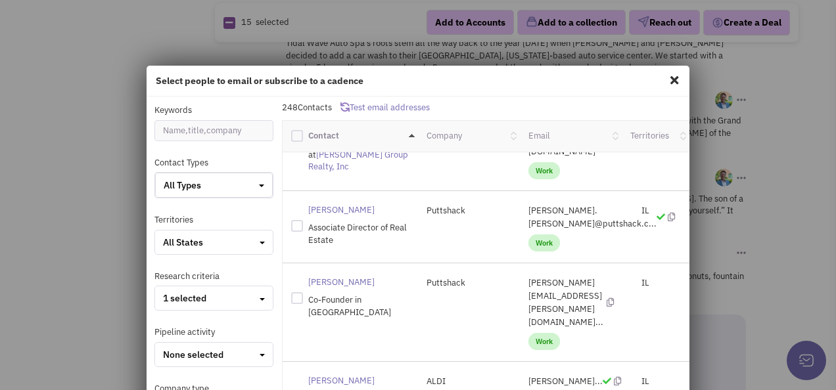
scroll to position [66, 0]
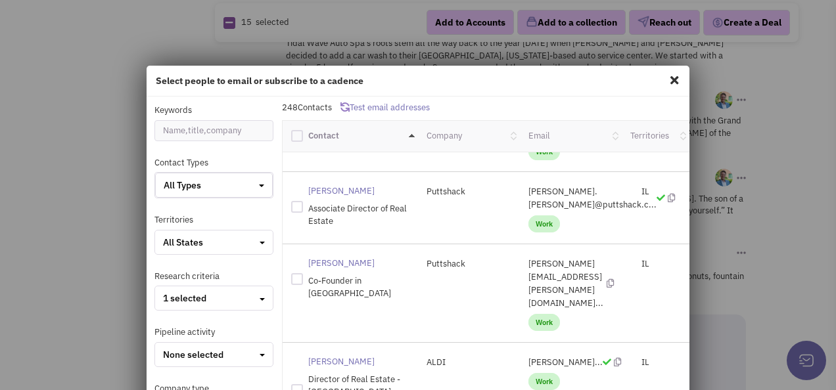
click at [292, 201] on div at bounding box center [297, 207] width 12 height 12
click at [304, 201] on input "checkbox" at bounding box center [308, 205] width 9 height 9
checkbox input "true"
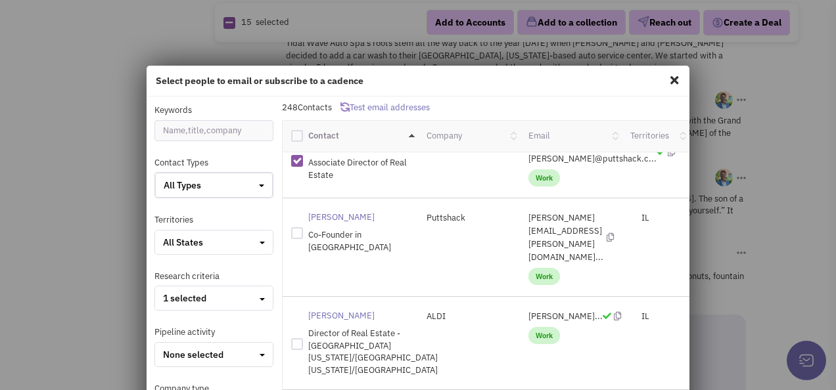
scroll to position [197, 0]
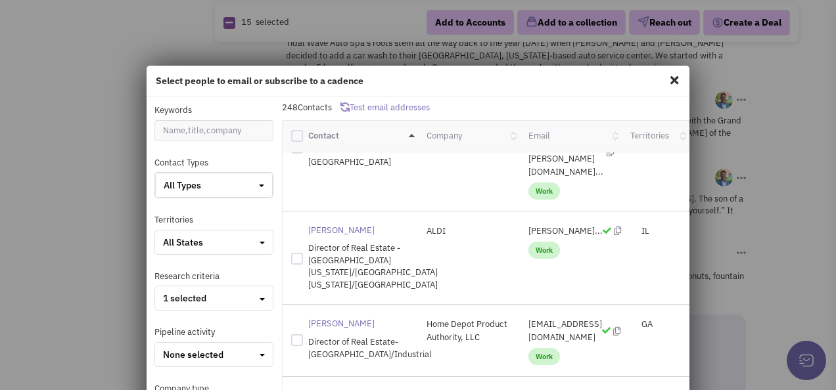
click at [292, 253] on div at bounding box center [297, 259] width 12 height 12
click at [304, 253] on input "checkbox" at bounding box center [308, 257] width 9 height 9
checkbox input "true"
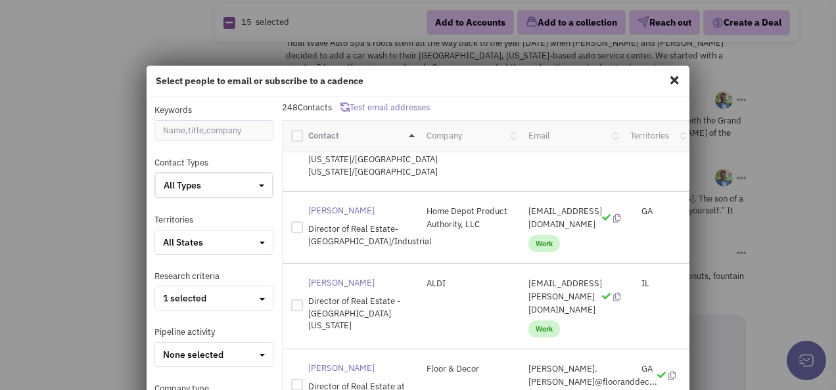
scroll to position [331, 0]
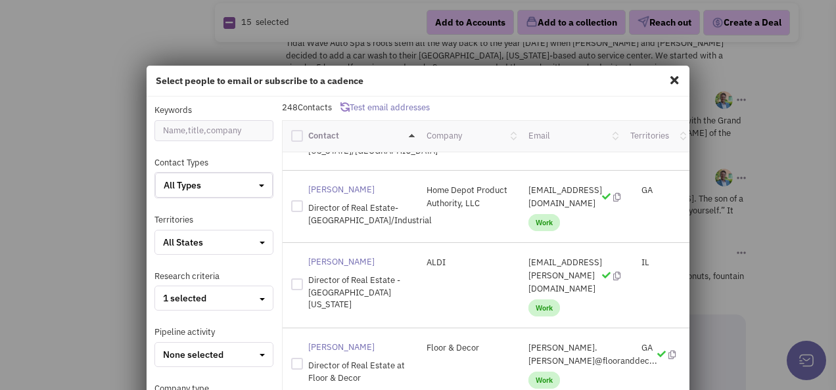
click at [291, 358] on div at bounding box center [297, 364] width 12 height 12
click at [304, 358] on input "checkbox" at bounding box center [308, 362] width 9 height 9
checkbox input "true"
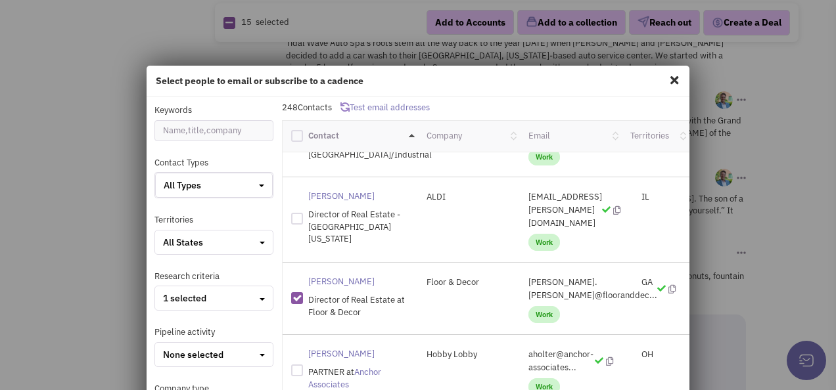
scroll to position [463, 0]
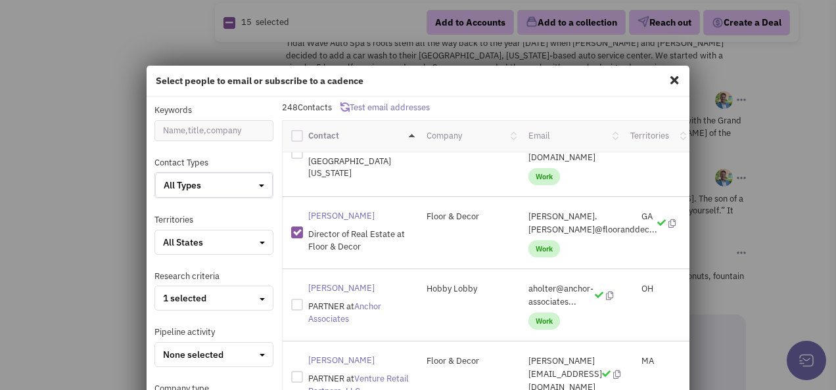
click at [291, 299] on div at bounding box center [297, 305] width 12 height 12
click at [304, 299] on input "checkbox" at bounding box center [308, 303] width 9 height 9
checkbox input "true"
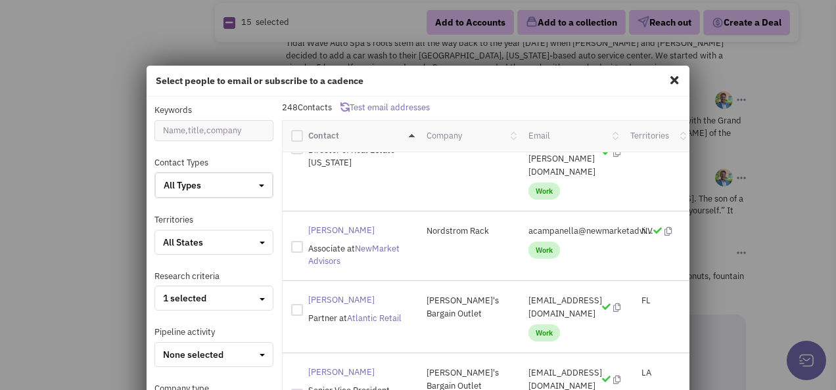
scroll to position [1120, 0]
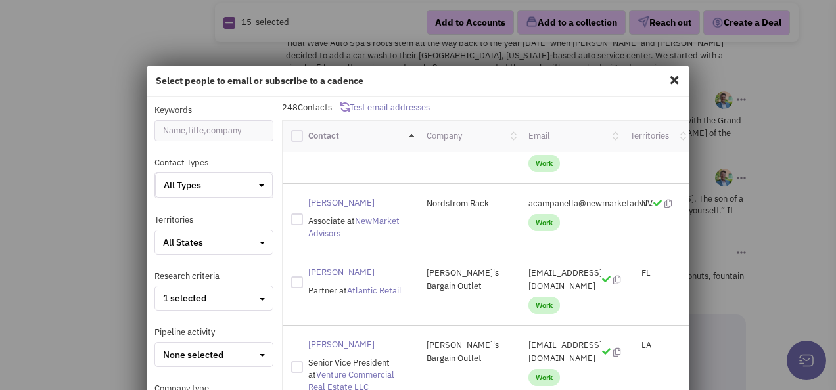
checkbox input "true"
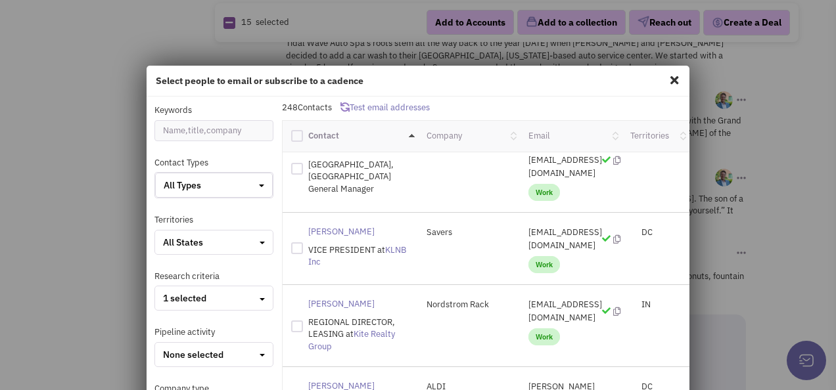
scroll to position [1515, 0]
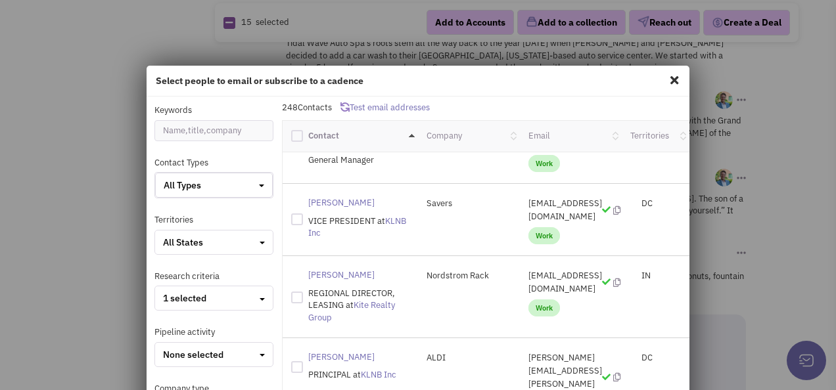
checkbox input "true"
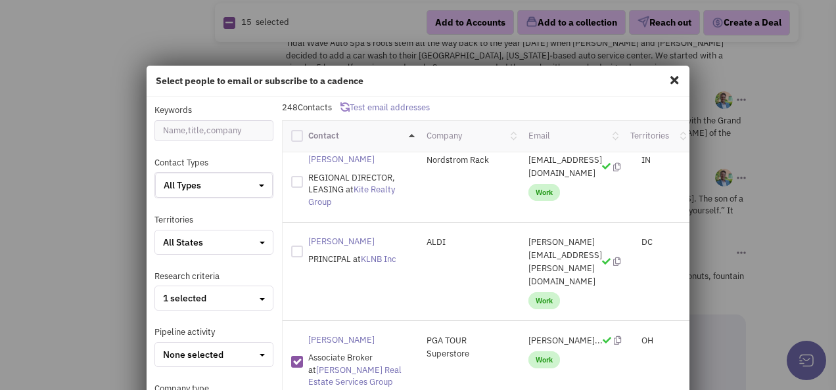
scroll to position [1646, 0]
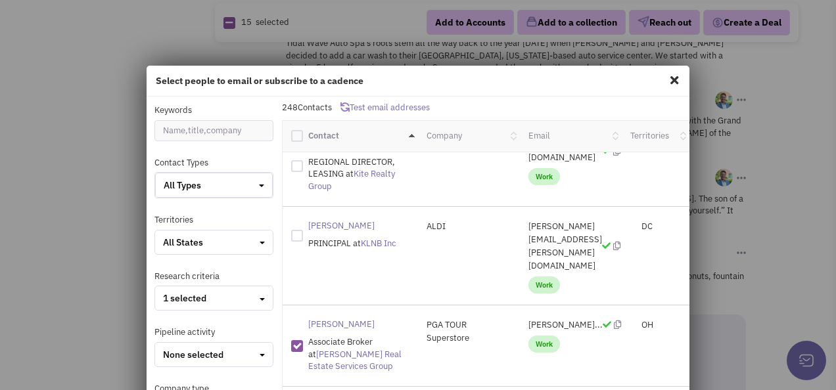
checkbox input "true"
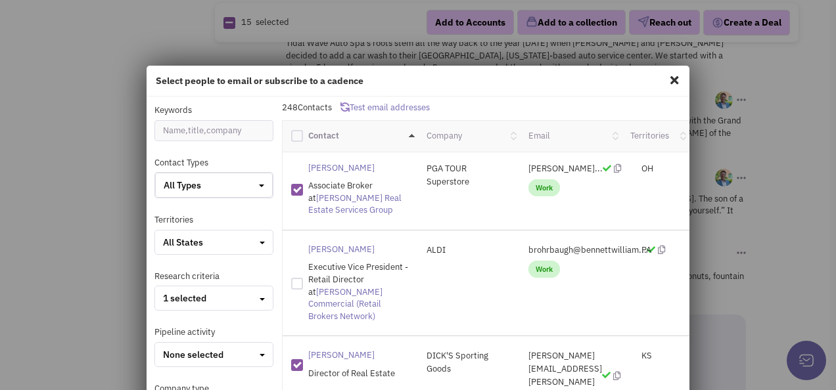
scroll to position [1823, 0]
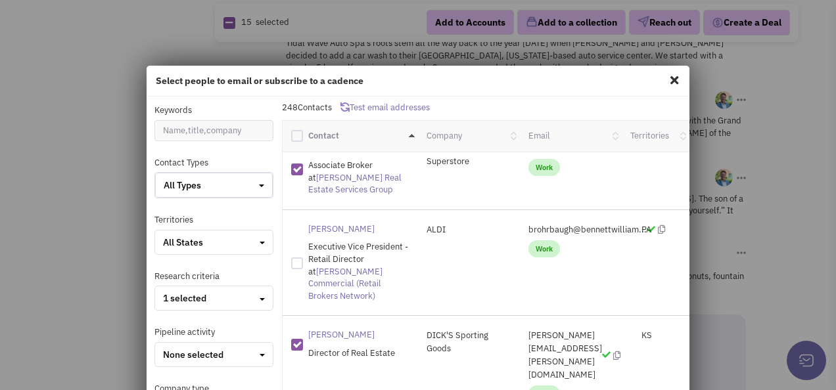
checkbox input "true"
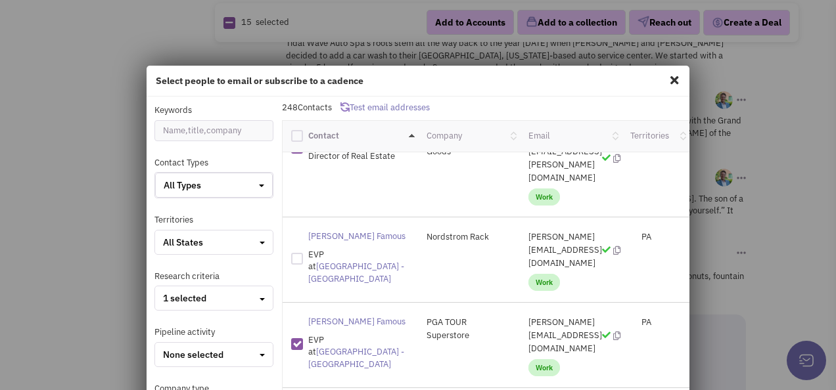
scroll to position [2086, 0]
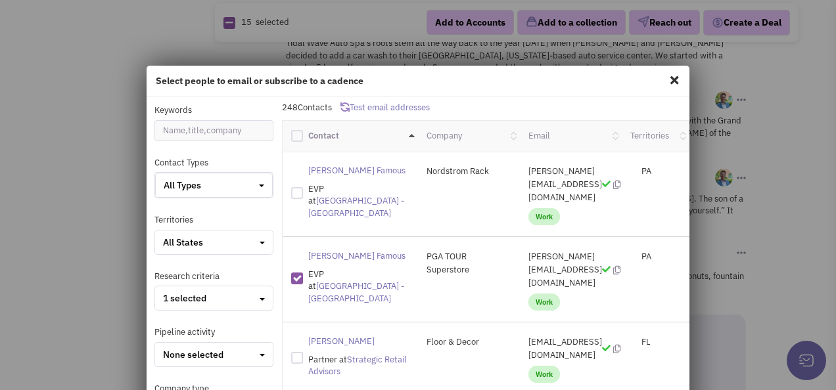
checkbox input "true"
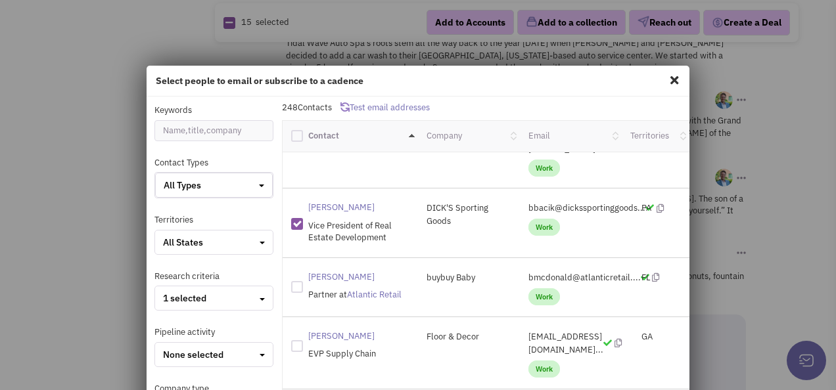
scroll to position [2480, 0]
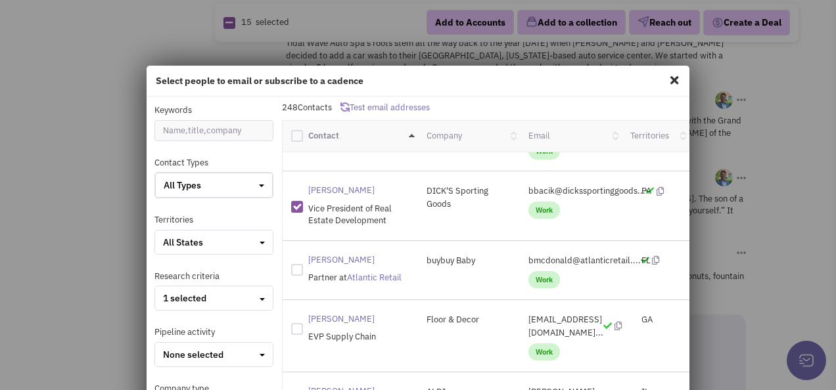
checkbox input "true"
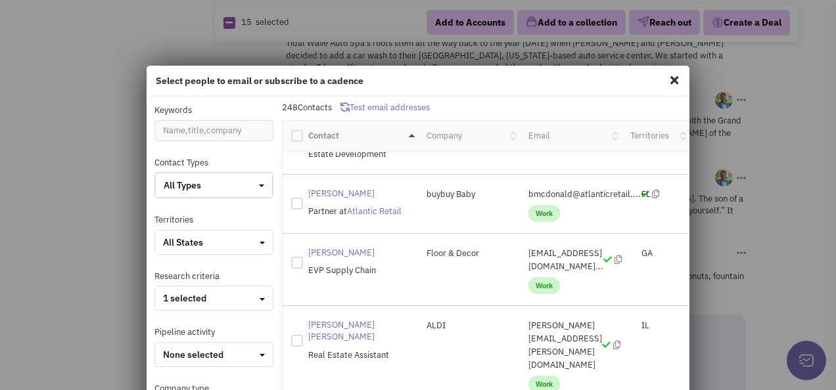
scroll to position [2612, 0]
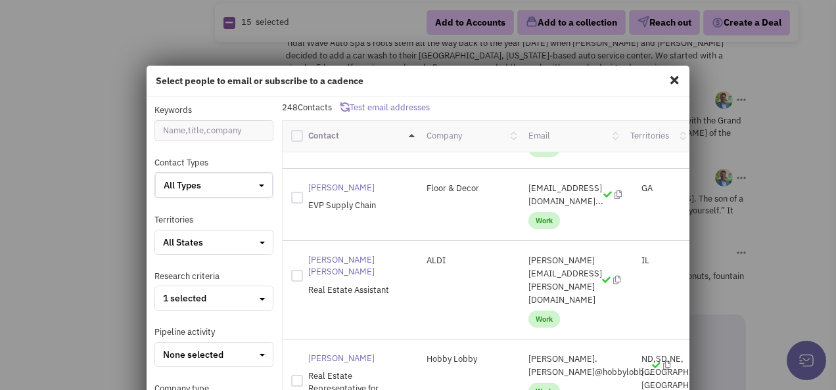
checkbox input "true"
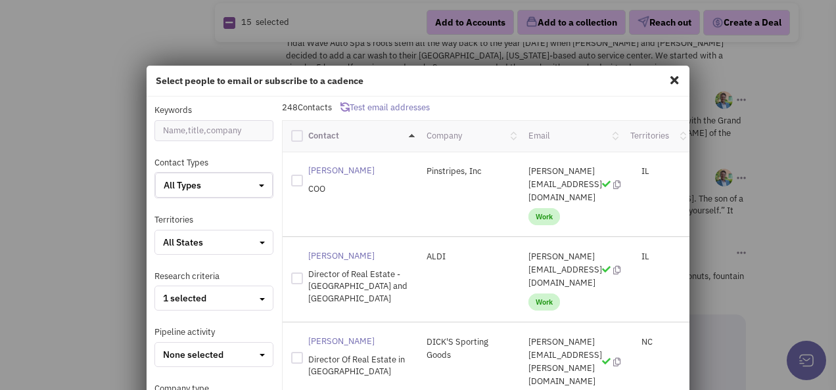
scroll to position [4045, 0]
checkbox input "true"
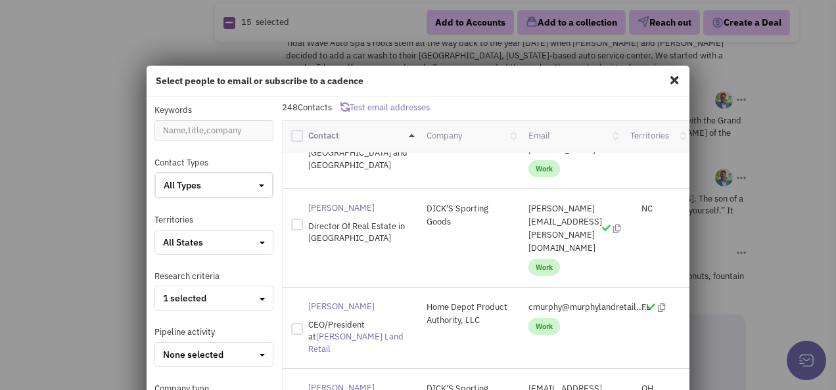
scroll to position [4243, 0]
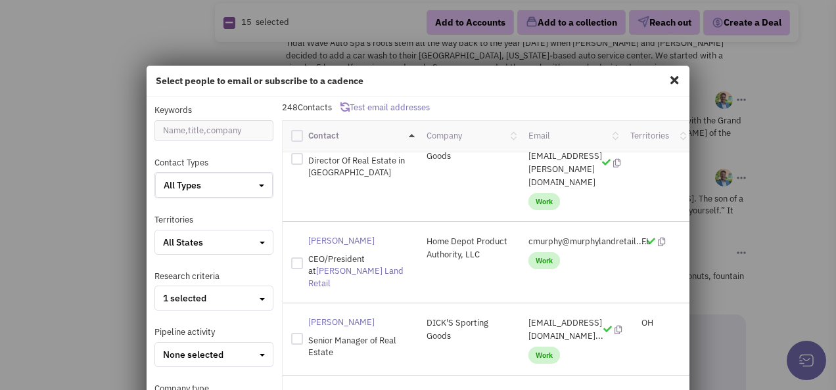
checkbox input "true"
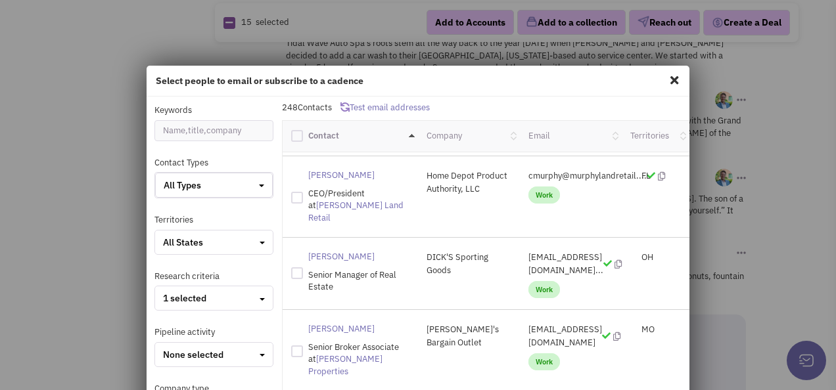
scroll to position [4374, 0]
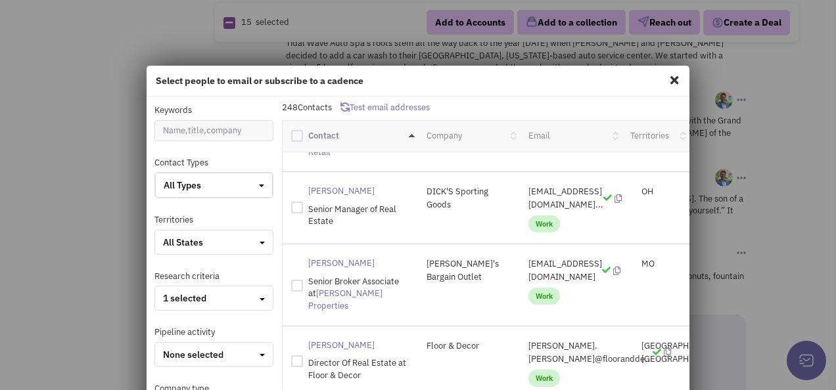
checkbox input "true"
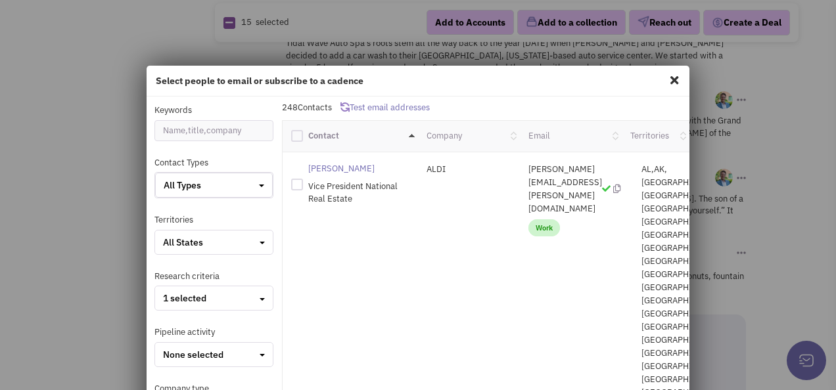
scroll to position [4900, 0]
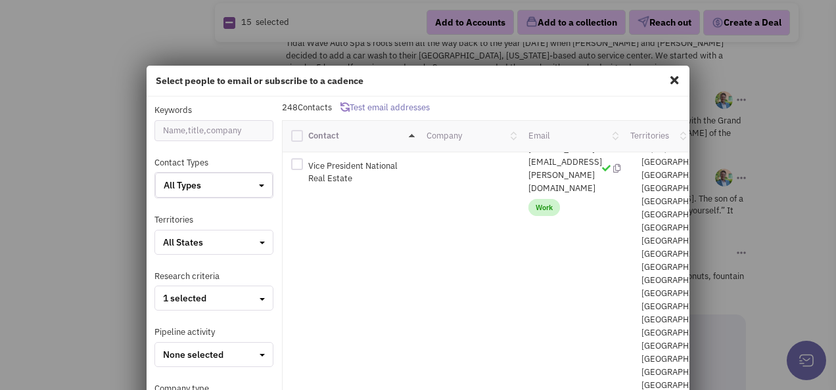
checkbox input "true"
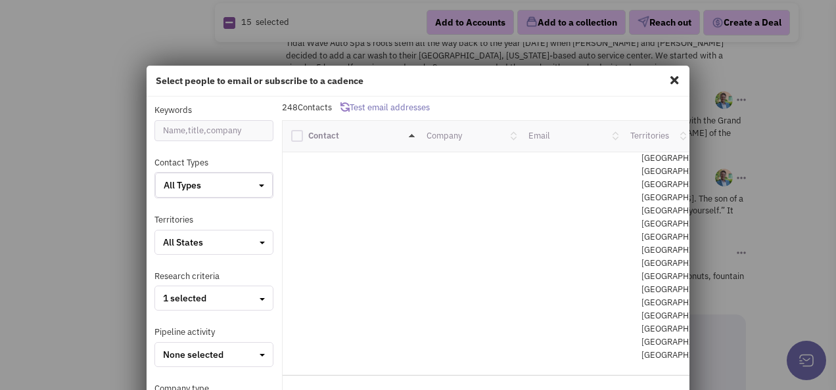
scroll to position [5360, 0]
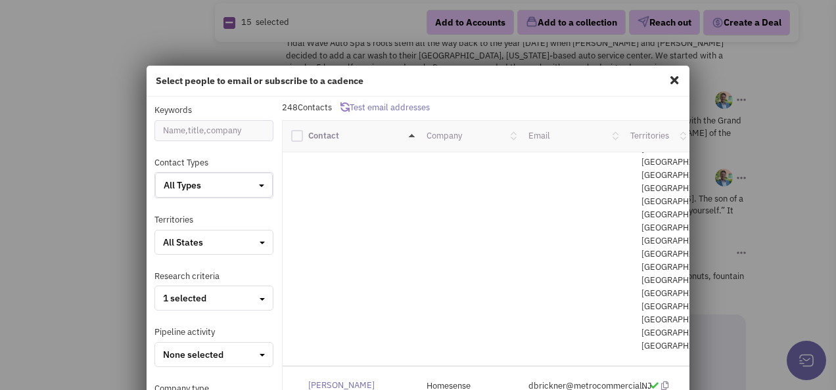
checkbox input "true"
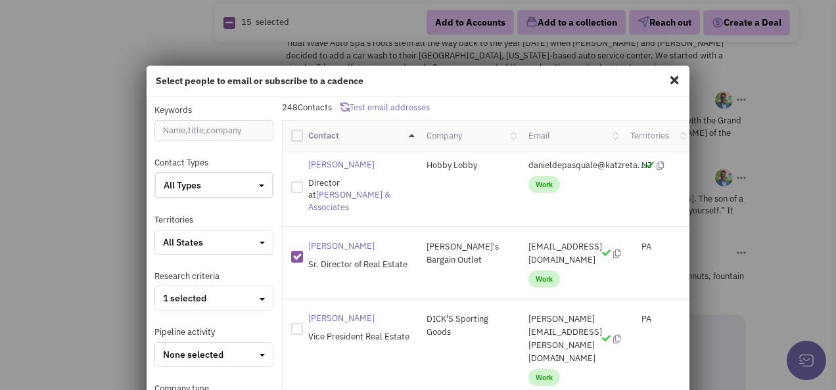
scroll to position [5755, 0]
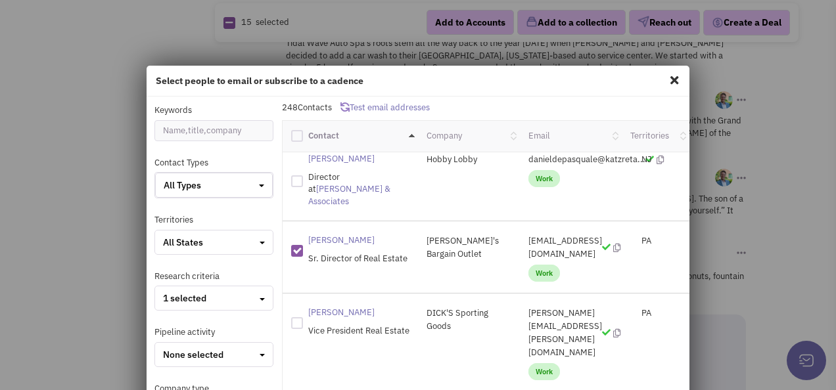
checkbox input "true"
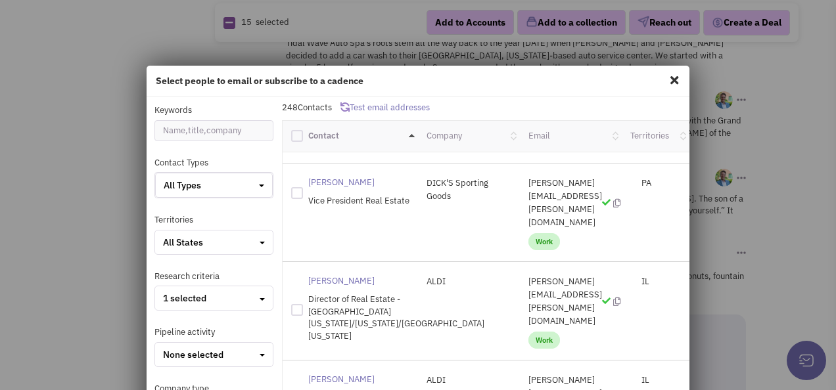
scroll to position [5886, 0]
checkbox input "true"
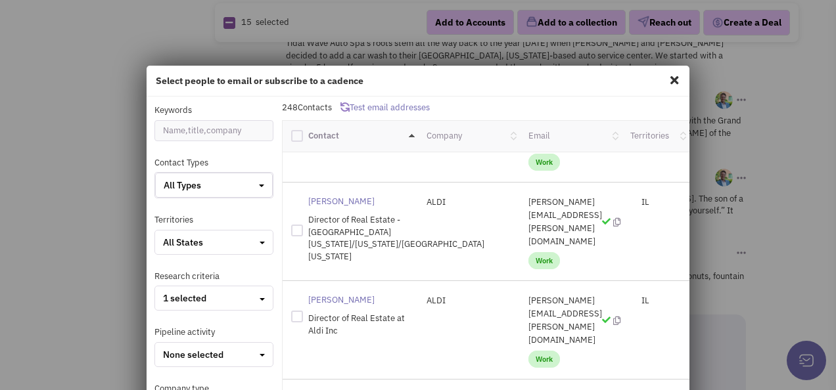
scroll to position [6030, 0]
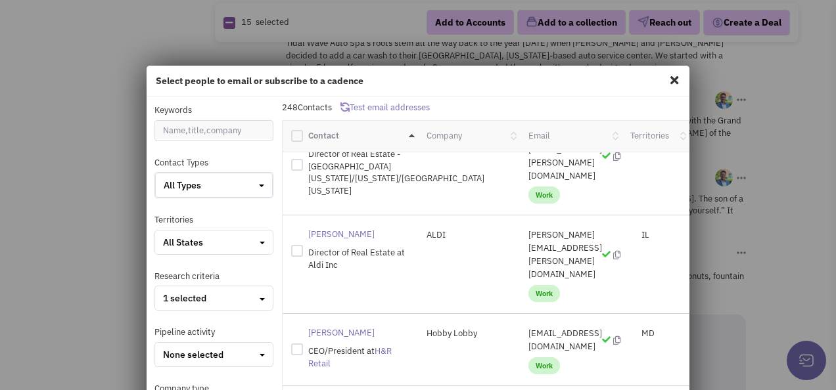
checkbox input "true"
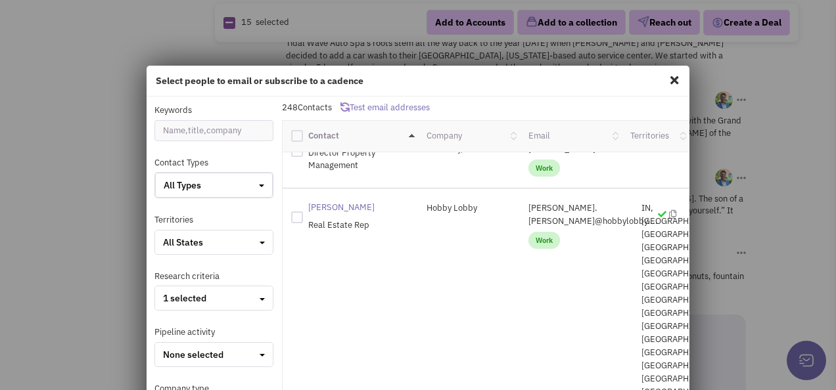
scroll to position [9448, 0]
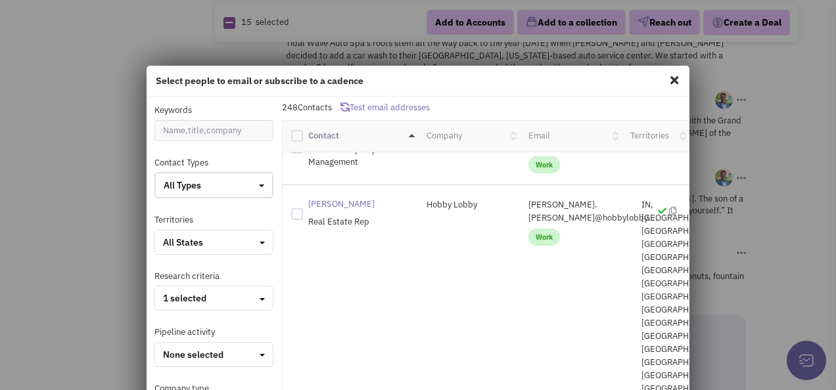
checkbox input "true"
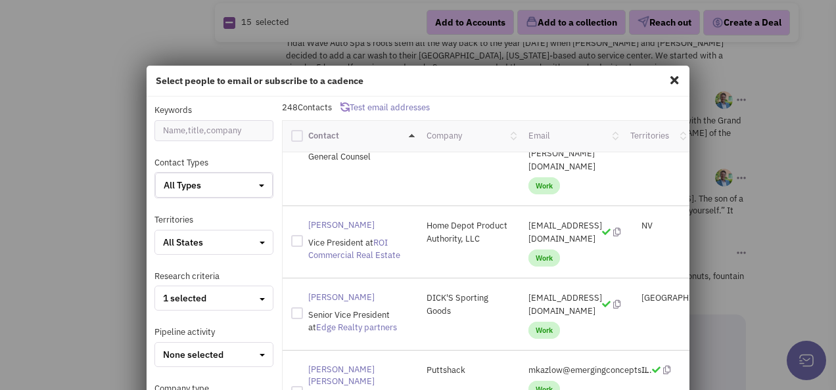
scroll to position [9843, 0]
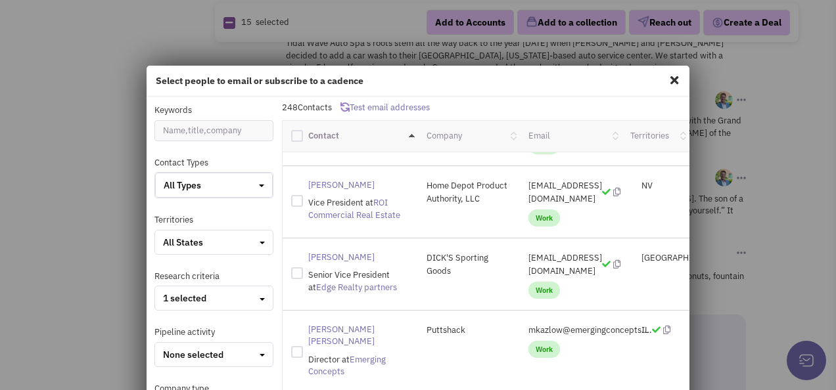
checkbox input "true"
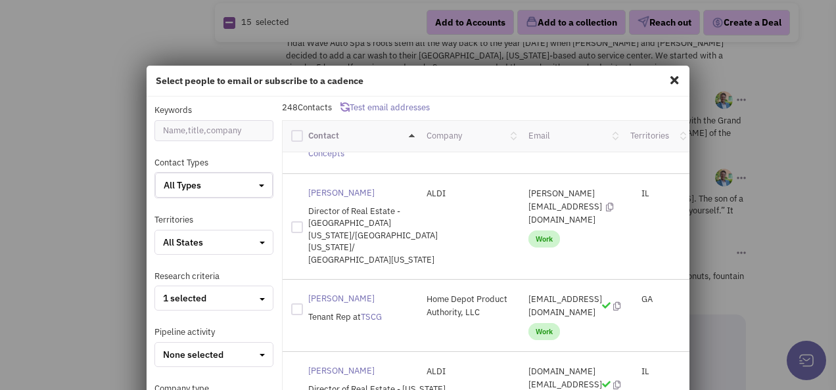
scroll to position [10040, 0]
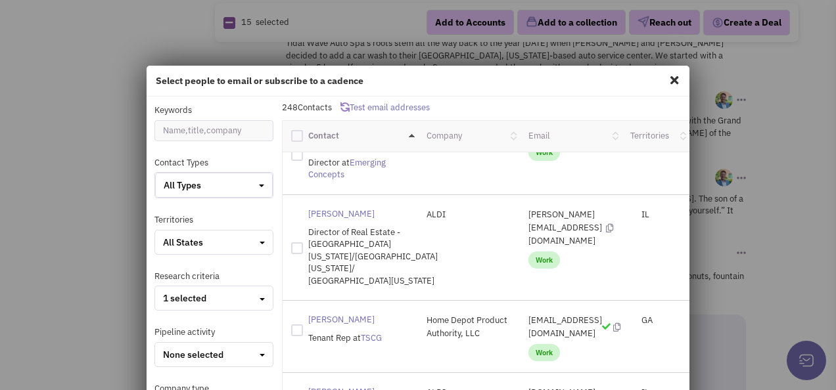
checkbox input "true"
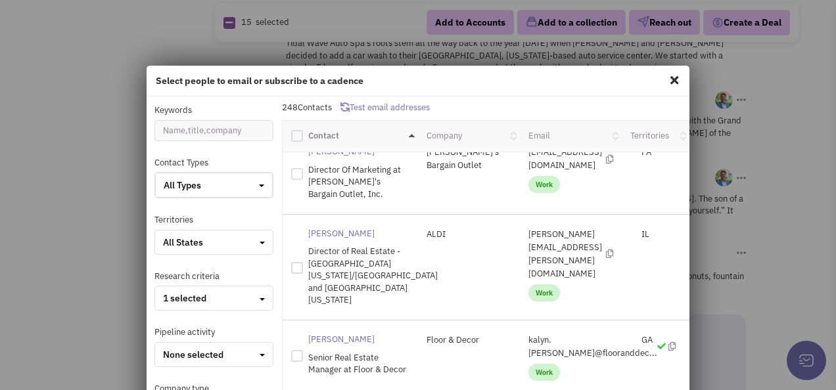
scroll to position [10405, 0]
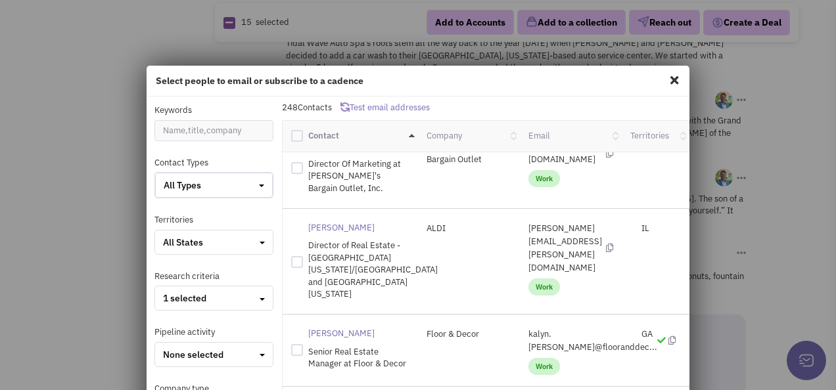
checkbox input "true"
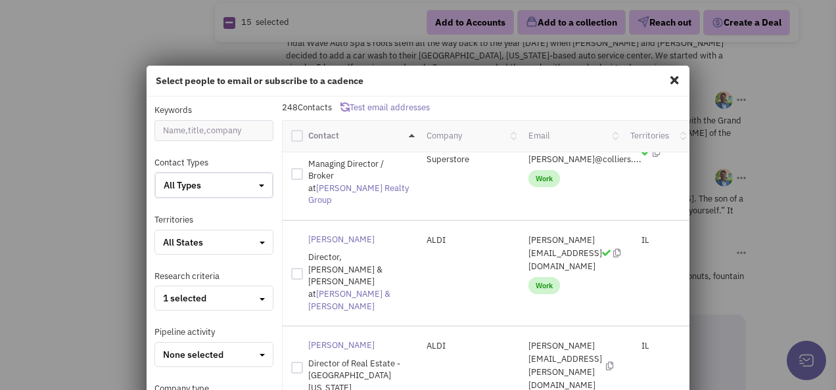
scroll to position [10695, 0]
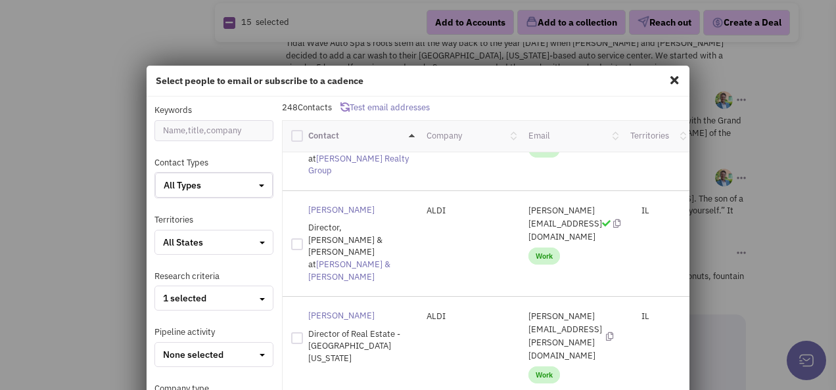
checkbox input "true"
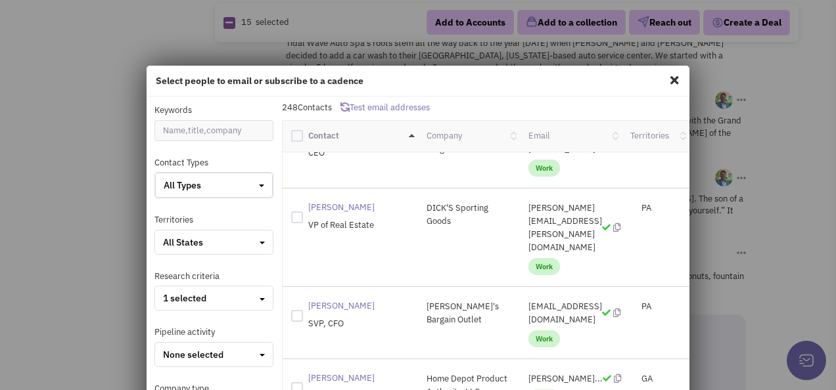
scroll to position [12732, 0]
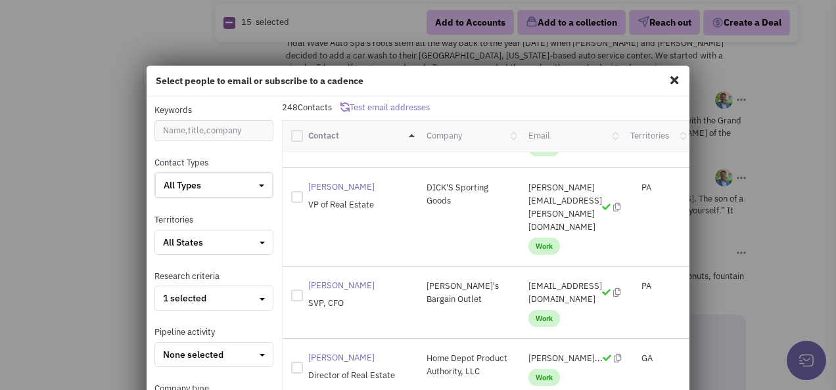
checkbox input "true"
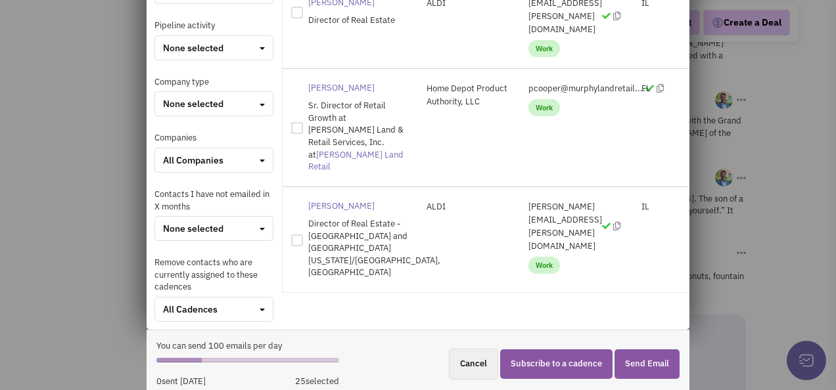
scroll to position [310, 0]
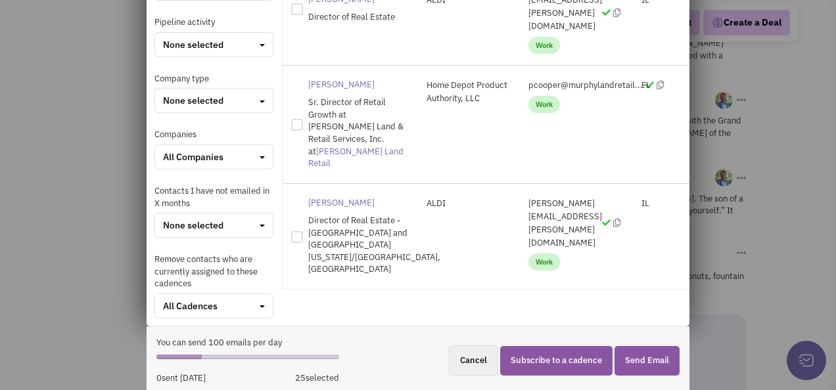
click at [651, 357] on button "Send Email" at bounding box center [647, 361] width 65 height 30
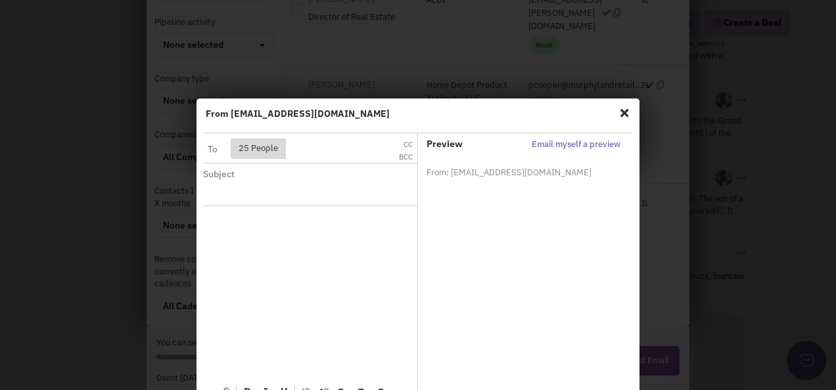
scroll to position [0, 0]
click at [323, 196] on input "text" at bounding box center [284, 195] width 144 height 21
click at [572, 147] on button "Email myself a preview" at bounding box center [576, 145] width 97 height 14
click at [547, 143] on button "Email myself a preview" at bounding box center [576, 145] width 97 height 14
click at [290, 191] on input "text" at bounding box center [284, 195] width 144 height 21
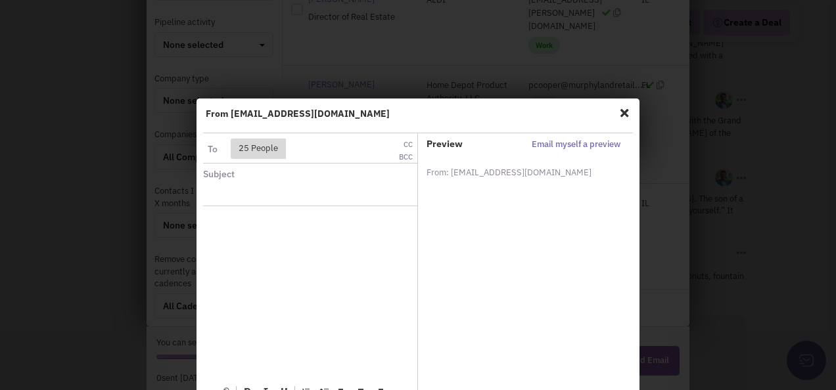
scroll to position [66, 0]
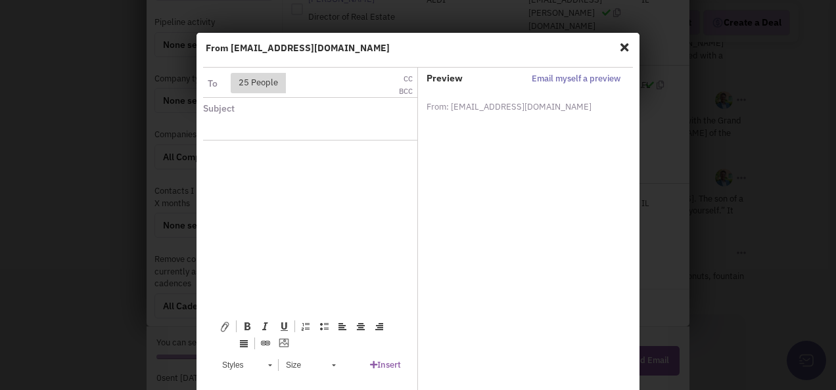
drag, startPoint x: 437, startPoint y: 42, endPoint x: 506, endPoint y: 45, distance: 69.1
click at [506, 45] on div "From [EMAIL_ADDRESS][DOMAIN_NAME] The signature autofill requires a default sig…" at bounding box center [418, 48] width 425 height 12
click at [251, 170] on html at bounding box center [309, 161] width 201 height 40
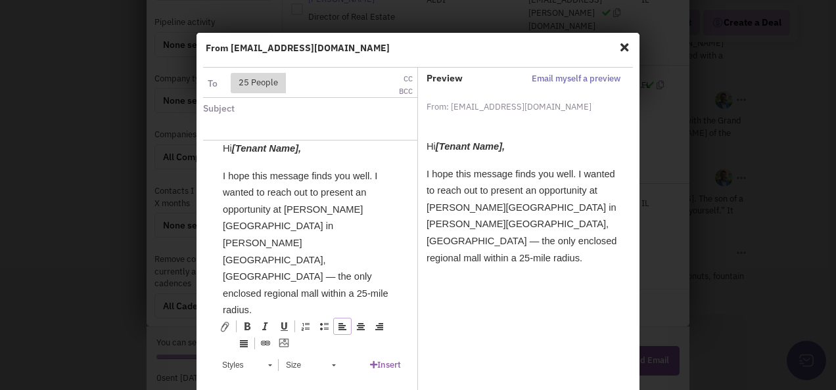
scroll to position [0, 0]
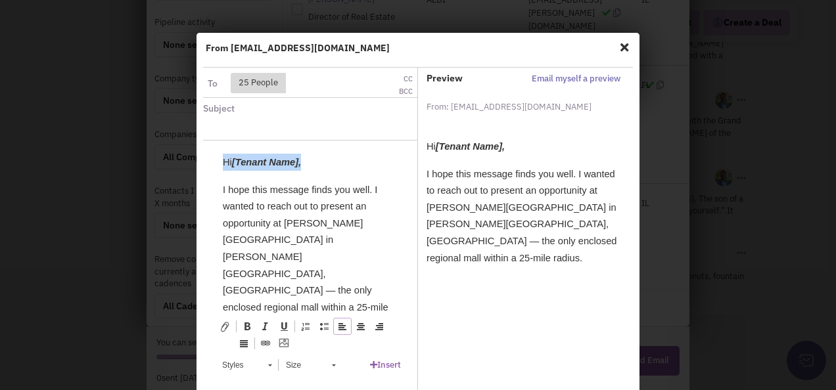
drag, startPoint x: 294, startPoint y: 161, endPoint x: 222, endPoint y: 160, distance: 72.3
click at [222, 160] on p "Hi [Tenant Name]," at bounding box center [309, 162] width 175 height 17
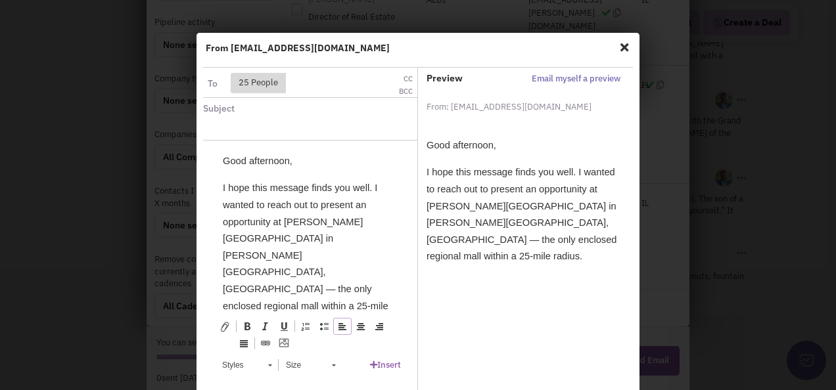
click at [277, 114] on div "Subject Toggle Dropdown" at bounding box center [310, 119] width 214 height 42
click at [268, 121] on input "text" at bounding box center [284, 129] width 144 height 21
click at [272, 129] on input "Hmailton Mall, Mays Landing, NJ" at bounding box center [284, 129] width 144 height 21
click at [350, 124] on input "Hmailton Mall - Mays Landing, NJ" at bounding box center [284, 129] width 144 height 21
click at [355, 129] on div "Hmailton Mall - Mays Landing, NJ" at bounding box center [283, 129] width 161 height 21
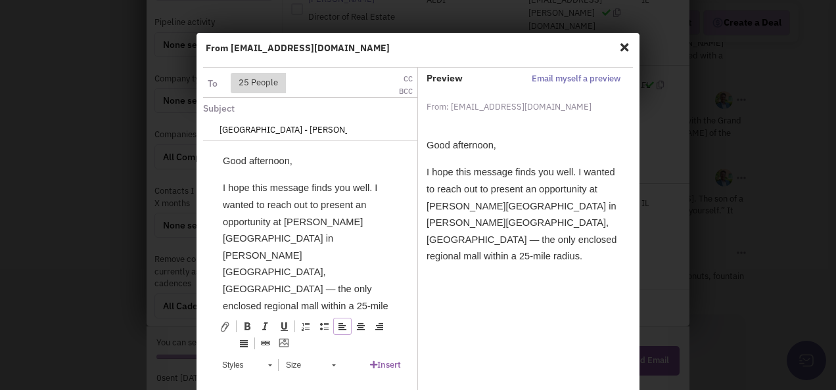
click at [344, 129] on input "Hmailton Mall - Mays Landing, NJ" at bounding box center [284, 129] width 144 height 21
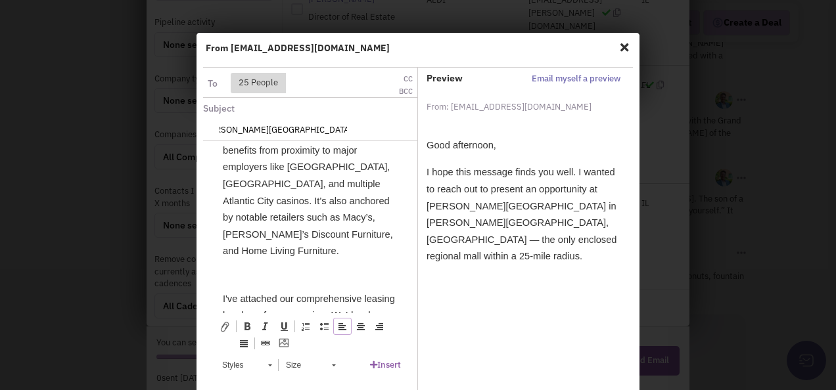
scroll to position [591, 0]
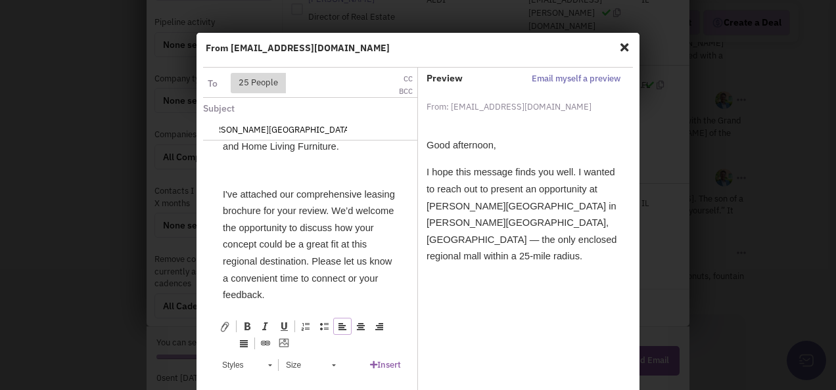
type input "Hmailton Mall - Mays Landing, NJ - Outparcel and Inline"
click at [233, 360] on p at bounding box center [309, 368] width 175 height 17
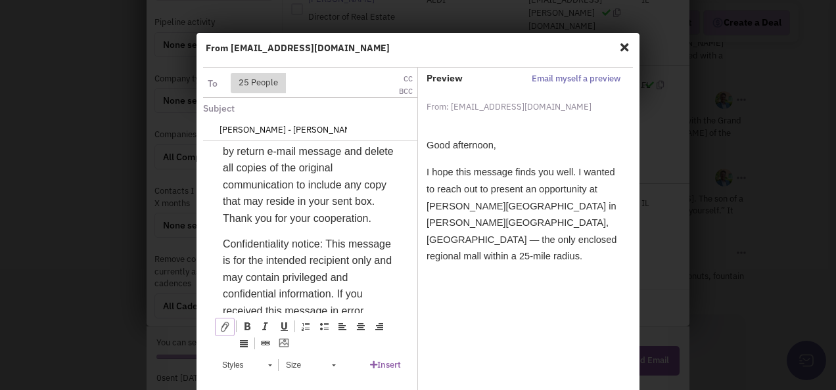
click at [220, 327] on span at bounding box center [225, 327] width 11 height 11
type input "C:\fakepath\[PERSON_NAME] Landing_NJ - [PERSON_NAME][GEOGRAPHIC_DATA]pdf"
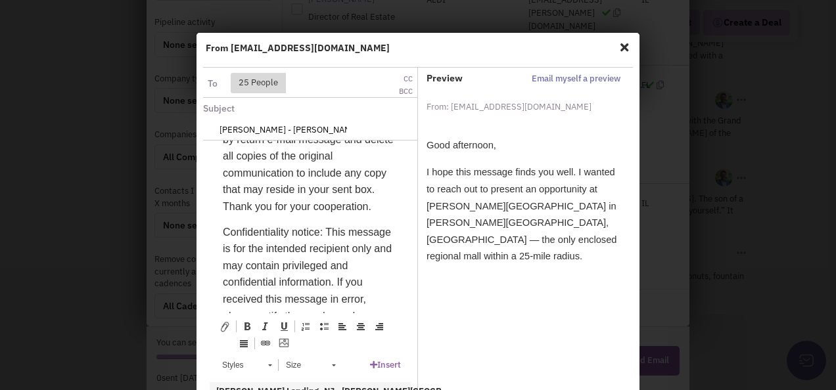
scroll to position [1281, 0]
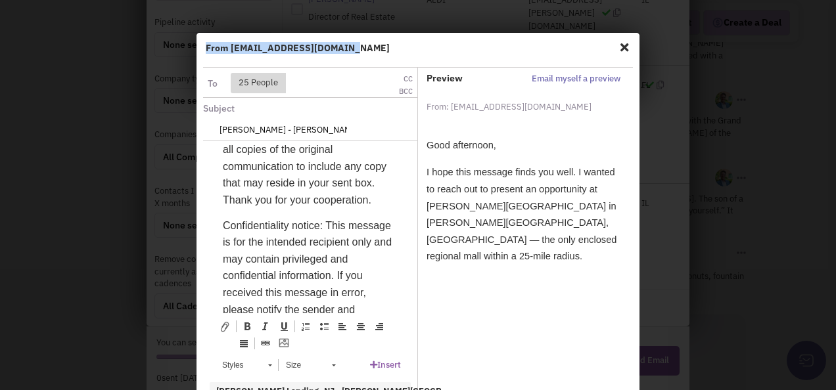
drag, startPoint x: 435, startPoint y: 49, endPoint x: 434, endPoint y: 19, distance: 29.6
click at [434, 19] on div "From [EMAIL_ADDRESS][DOMAIN_NAME] The signature autofill requires a default sig…" at bounding box center [418, 195] width 836 height 390
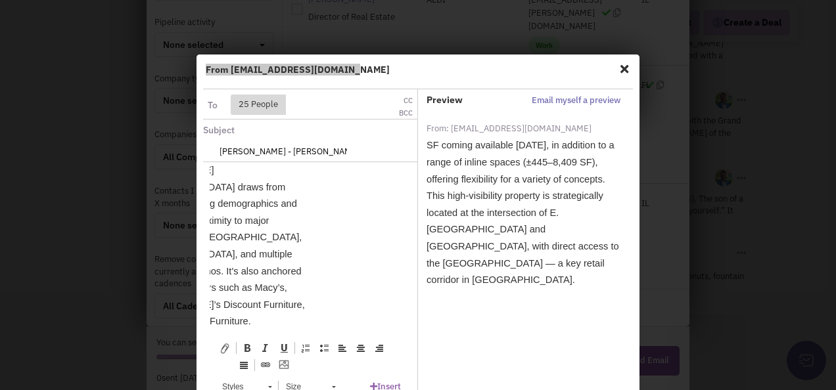
scroll to position [426, 88]
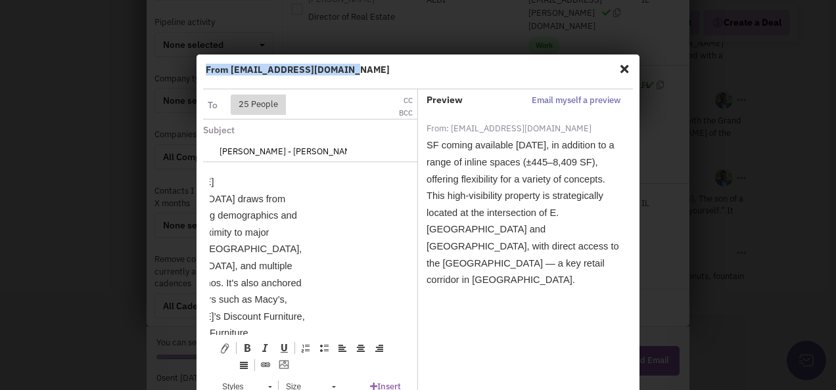
click at [565, 102] on button "Email myself a preview" at bounding box center [576, 101] width 97 height 14
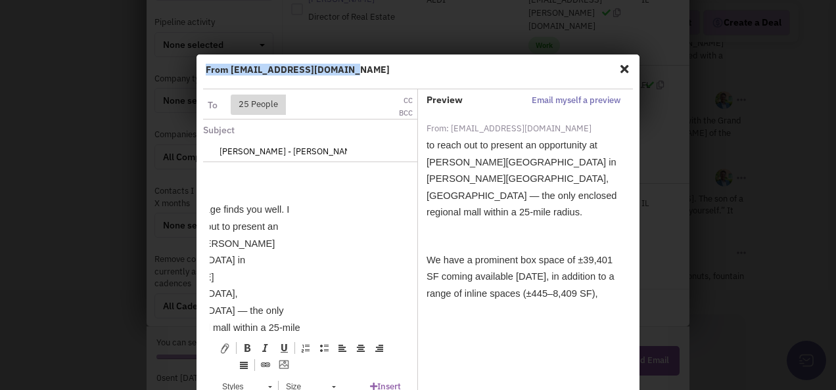
scroll to position [0, 0]
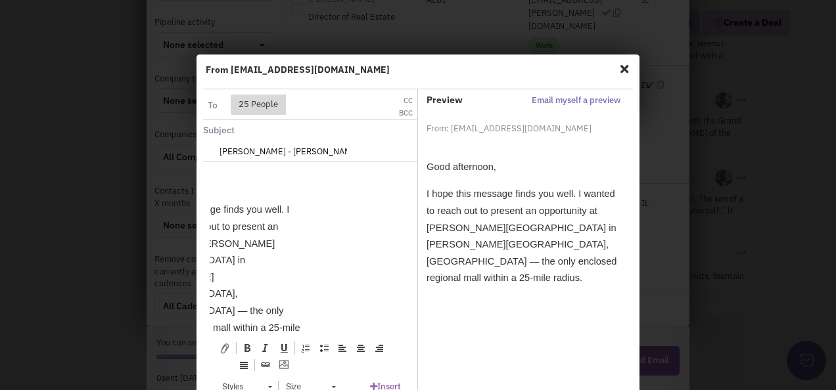
click at [356, 108] on div "25 People Please specify at least one recipient." at bounding box center [310, 105] width 143 height 20
click at [408, 112] on button "BCC" at bounding box center [405, 113] width 23 height 11
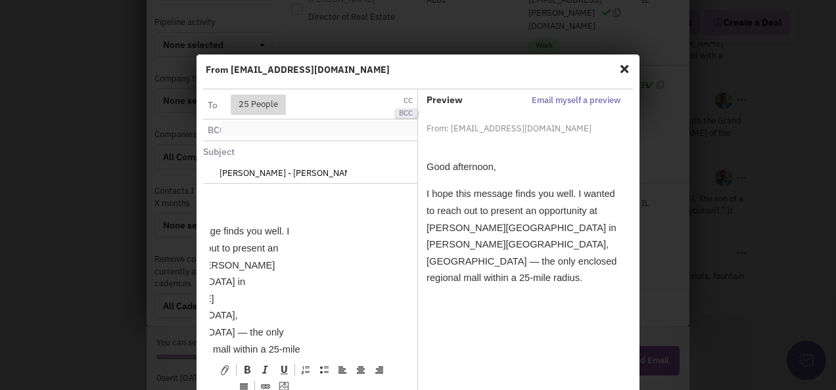
click at [289, 131] on ul at bounding box center [319, 128] width 197 height 15
click at [0, 0] on select at bounding box center [0, 0] width 0 height 0
click at [235, 131] on input at bounding box center [238, 129] width 29 height 13
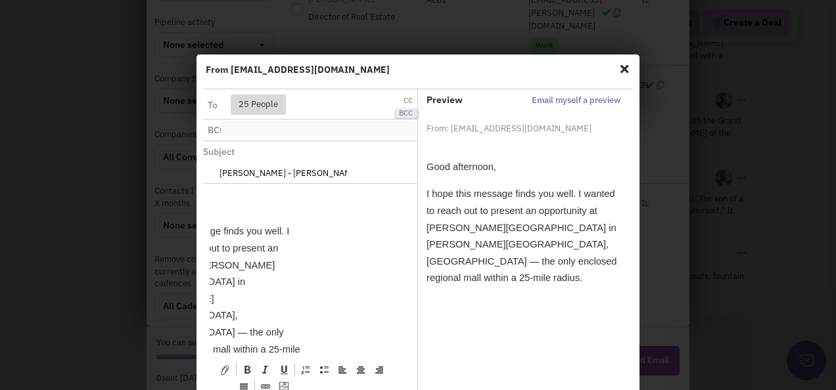
click at [227, 172] on input "Hmailton Mall - Mays Landing, NJ - Outparcel and Inline" at bounding box center [284, 172] width 144 height 21
type input "Hamilton Mall - Mays Landing, NJ - Outparcel and Inline"
click at [245, 133] on input at bounding box center [238, 129] width 29 height 13
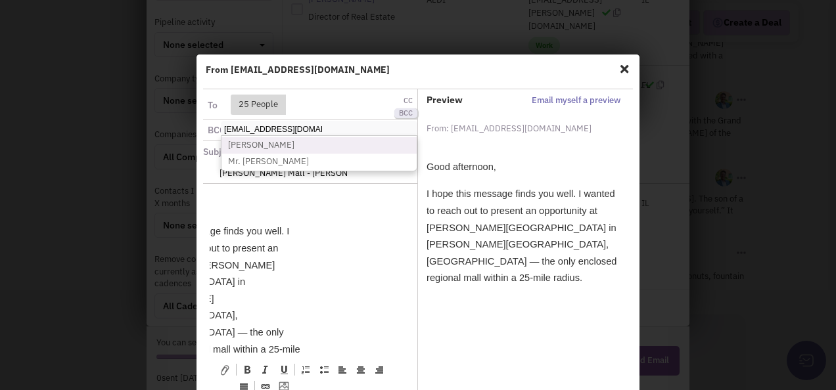
type input "gjones@jcbarprop.com"
click at [253, 145] on li "[PERSON_NAME]" at bounding box center [319, 145] width 195 height 16
click at [0, 0] on select "gjones@jcbarprop.com Gregory Jones Mr. Greg Jones" at bounding box center [0, 0] width 0 height 0
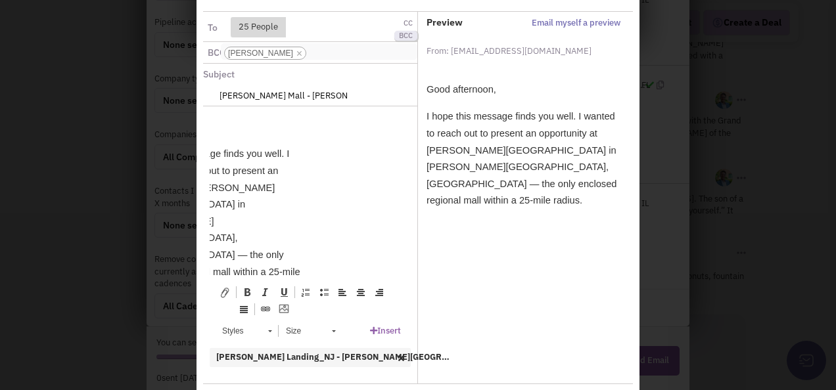
scroll to position [0, 0]
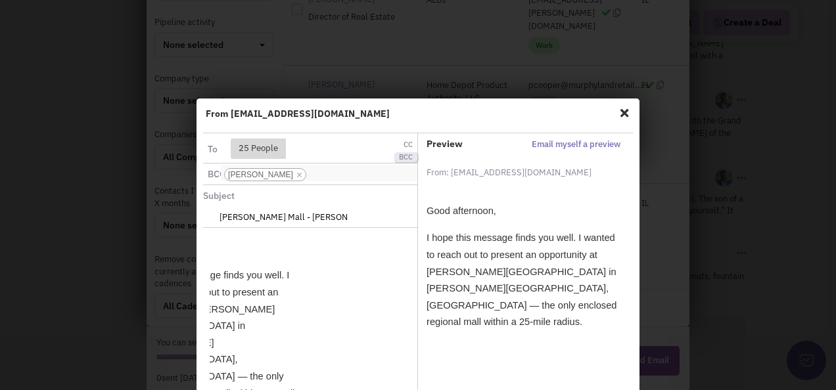
click at [274, 214] on input "Hamilton Mall - Mays Landing, NJ - Outparcel and Inline" at bounding box center [284, 216] width 144 height 21
drag, startPoint x: 271, startPoint y: 213, endPoint x: 220, endPoint y: 218, distance: 50.9
click at [220, 218] on input "Hamilton Mall Mays Landing, NJ - Outparcel and Inline" at bounding box center [284, 216] width 144 height 21
click at [270, 214] on input "Hamilton Mall Mays Landing, NJ - Outparcel and Inline" at bounding box center [284, 216] width 144 height 21
click at [340, 215] on input "Hamilton Mall - Mays Landing, NJ - Outparcel and Inline" at bounding box center [284, 216] width 144 height 21
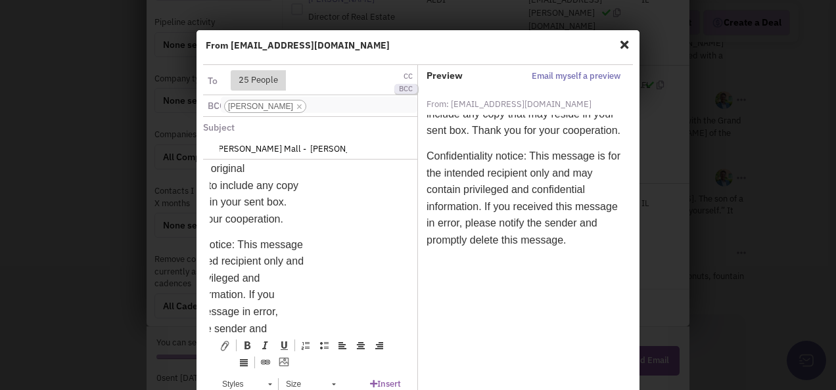
scroll to position [169, 0]
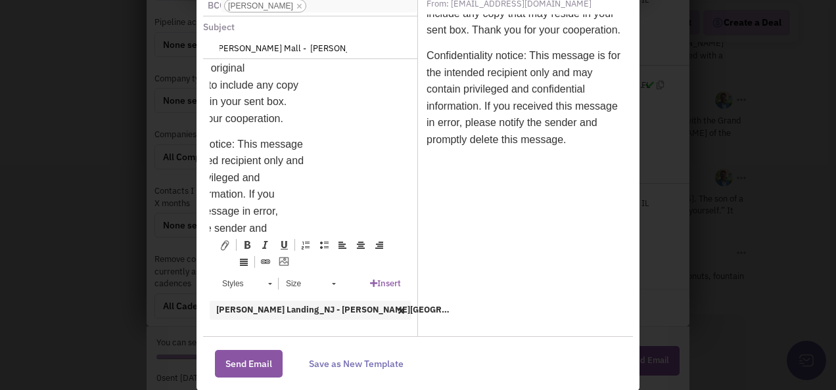
type input "Hamilton Mall - Mays Landing, NJ - Outparcel and Inline"
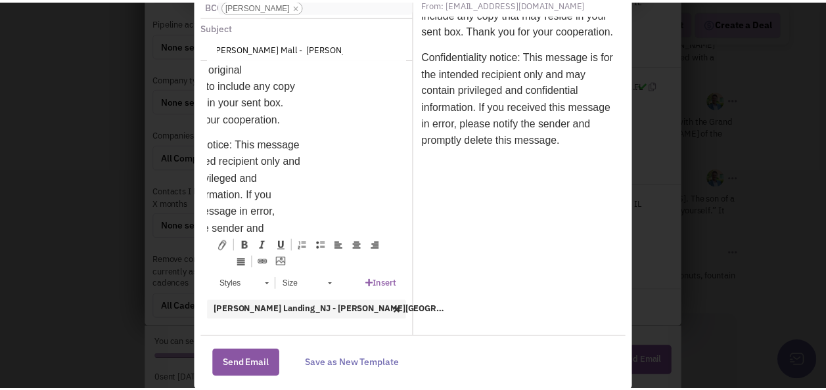
scroll to position [0, 0]
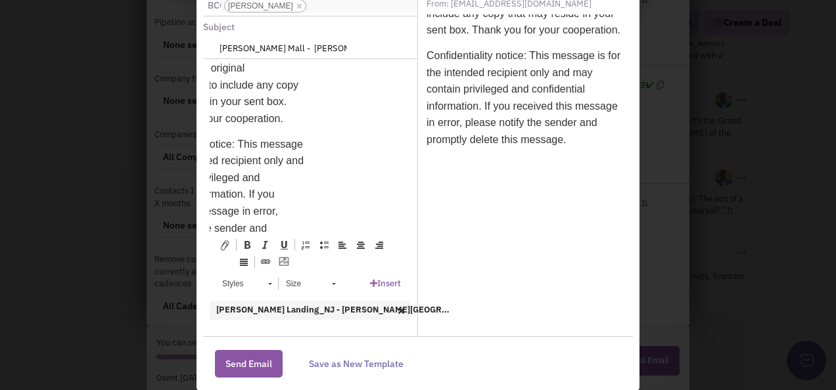
click at [353, 363] on link "Save as New Template" at bounding box center [356, 364] width 95 height 12
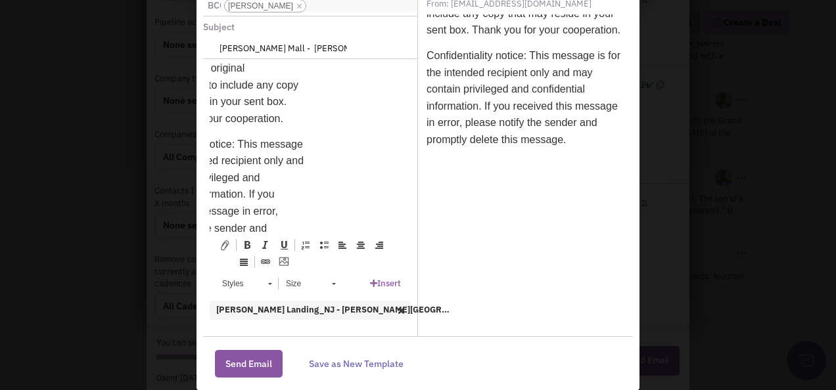
click at [391, 364] on link "Save as New Template" at bounding box center [356, 364] width 95 height 12
radio input "true"
click at [252, 364] on button "Send Email" at bounding box center [249, 364] width 68 height 28
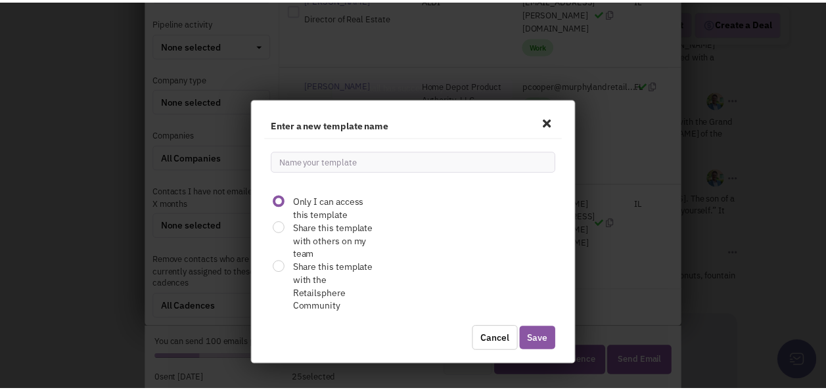
scroll to position [17751, 0]
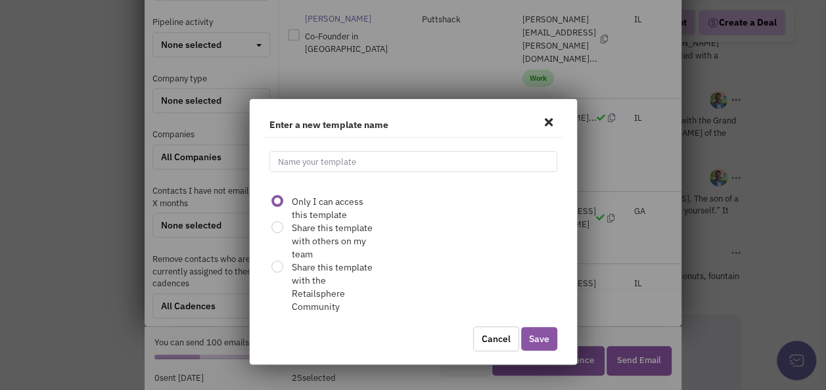
click at [292, 163] on input at bounding box center [414, 161] width 288 height 21
click at [532, 337] on button "Save" at bounding box center [539, 339] width 36 height 24
click at [547, 343] on button "Save" at bounding box center [539, 339] width 36 height 24
click at [543, 334] on button "Save" at bounding box center [539, 339] width 36 height 24
click at [542, 334] on button "Save" at bounding box center [539, 339] width 36 height 24
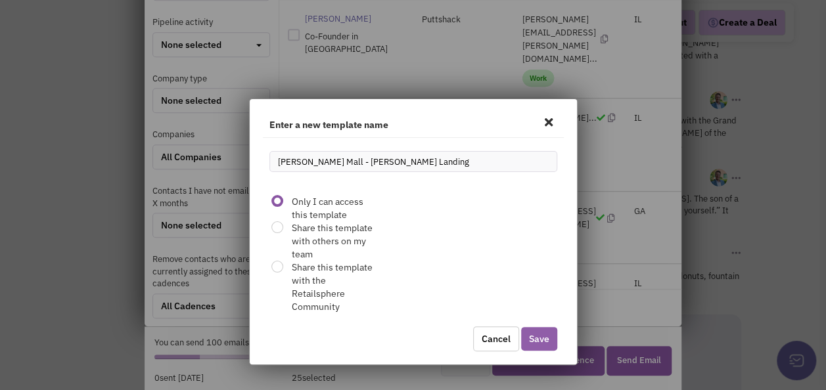
click at [542, 334] on button "Save" at bounding box center [539, 339] width 36 height 24
click at [542, 333] on button "Save" at bounding box center [539, 339] width 36 height 24
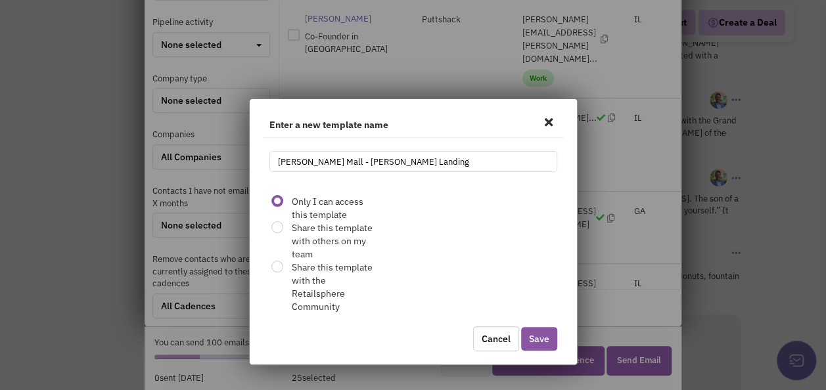
click at [341, 167] on input "[PERSON_NAME] Mall - [PERSON_NAME] Landing" at bounding box center [414, 161] width 288 height 21
click at [335, 159] on input "[PERSON_NAME] Mall - [PERSON_NAME] Landing" at bounding box center [414, 161] width 288 height 21
click at [546, 339] on button "Save" at bounding box center [539, 339] width 36 height 24
drag, startPoint x: 392, startPoint y: 162, endPoint x: 337, endPoint y: 159, distance: 55.3
click at [337, 159] on input "Hamilton Mall Mays Landing" at bounding box center [414, 161] width 288 height 21
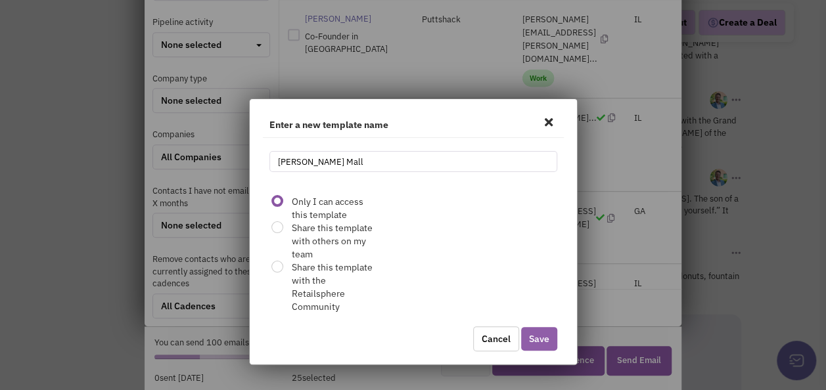
type input "[PERSON_NAME] Mall"
click at [552, 340] on button "Save" at bounding box center [539, 339] width 36 height 24
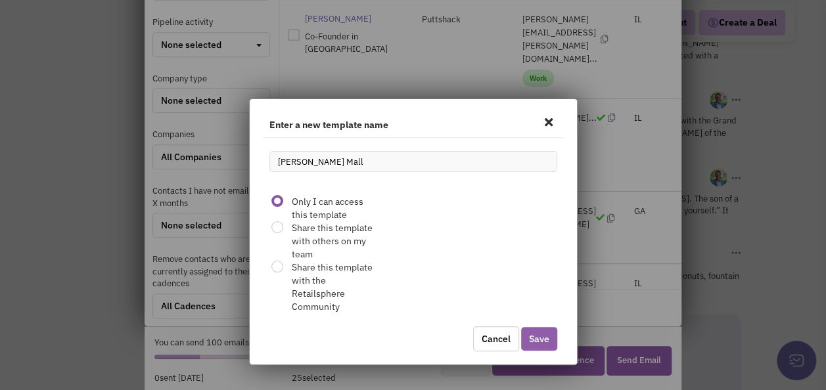
click at [552, 340] on button "Save" at bounding box center [539, 339] width 36 height 24
click at [550, 116] on span at bounding box center [548, 122] width 17 height 12
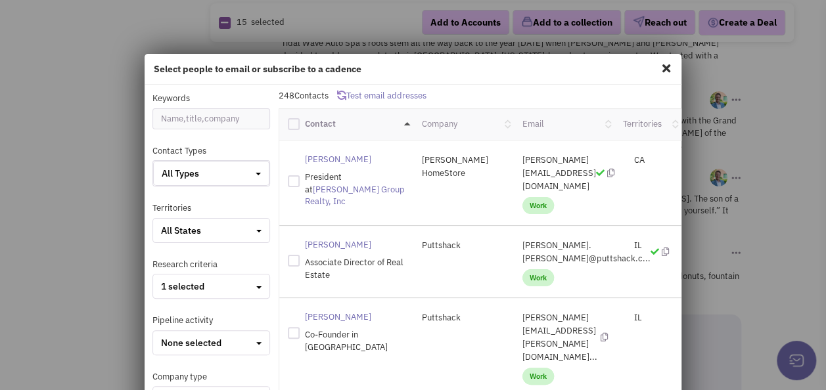
scroll to position [0, 0]
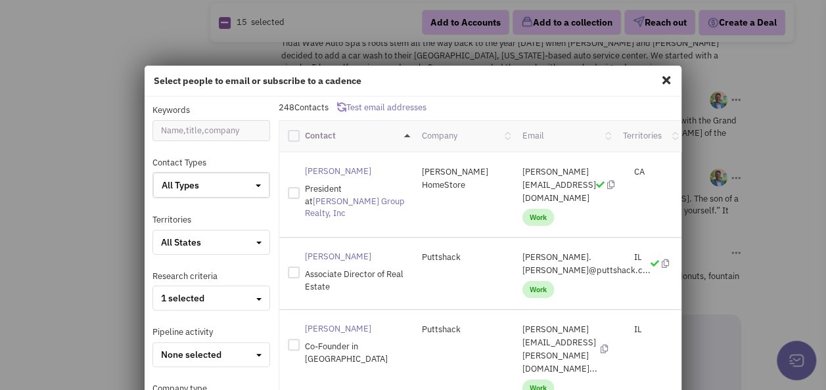
drag, startPoint x: 448, startPoint y: 86, endPoint x: 410, endPoint y: 45, distance: 56.3
click at [406, 40] on div "Select people to email or subscribe to a cadence Keywords Contact Types All Typ…" at bounding box center [413, 195] width 826 height 390
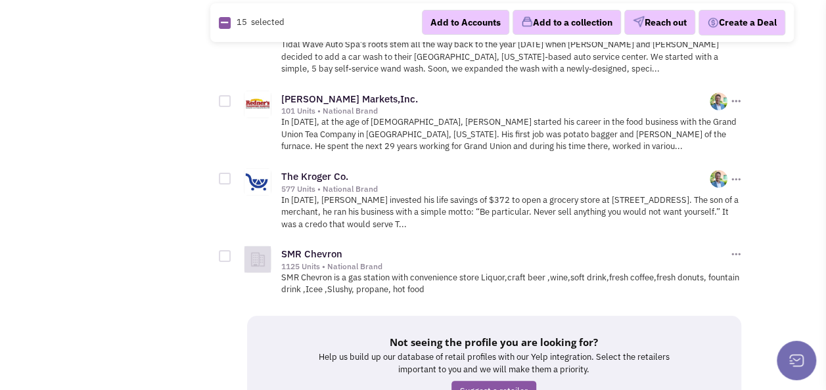
scroll to position [7426, 0]
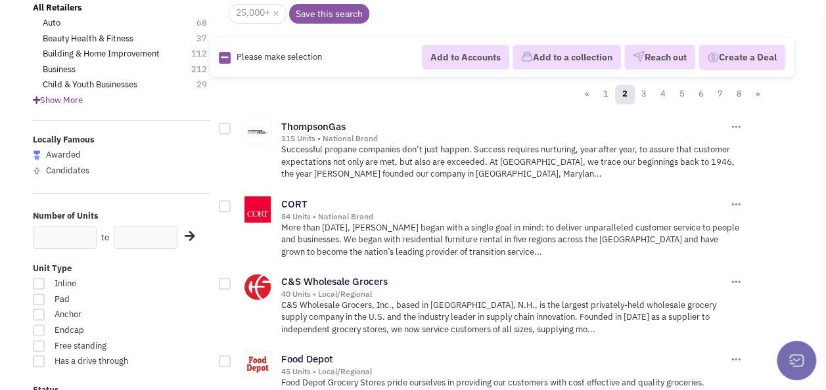
scroll to position [131, 0]
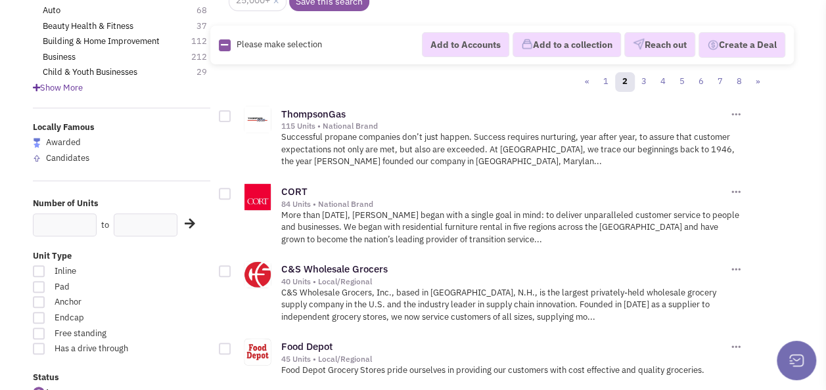
click at [227, 190] on div at bounding box center [225, 194] width 12 height 12
click at [232, 191] on input "checkbox" at bounding box center [236, 195] width 9 height 9
checkbox input "true"
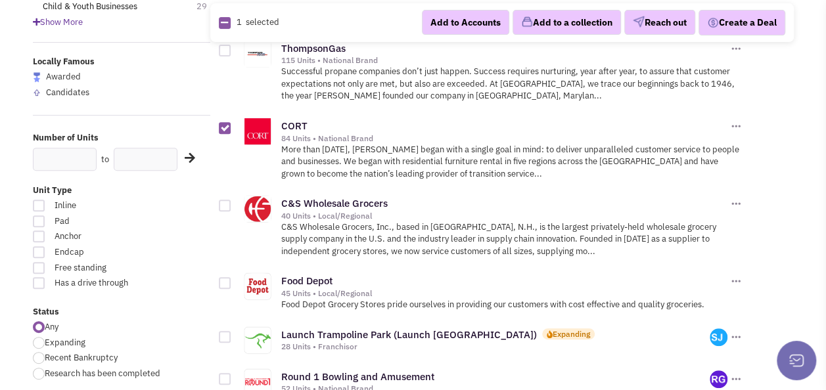
scroll to position [263, 0]
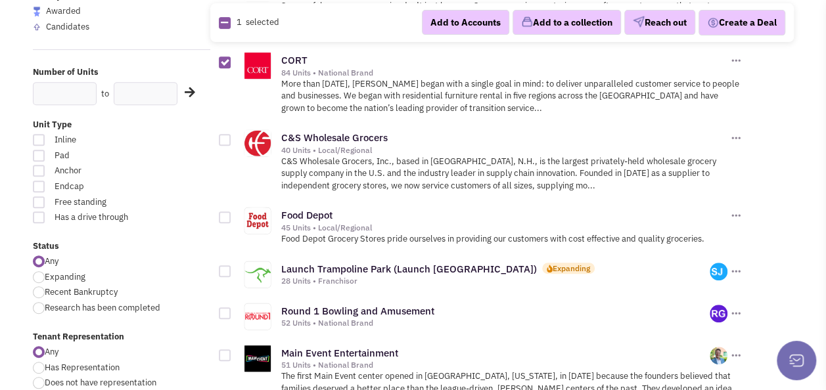
click at [220, 216] on div at bounding box center [225, 218] width 12 height 12
click at [232, 216] on input "checkbox" at bounding box center [236, 218] width 9 height 9
checkbox input "true"
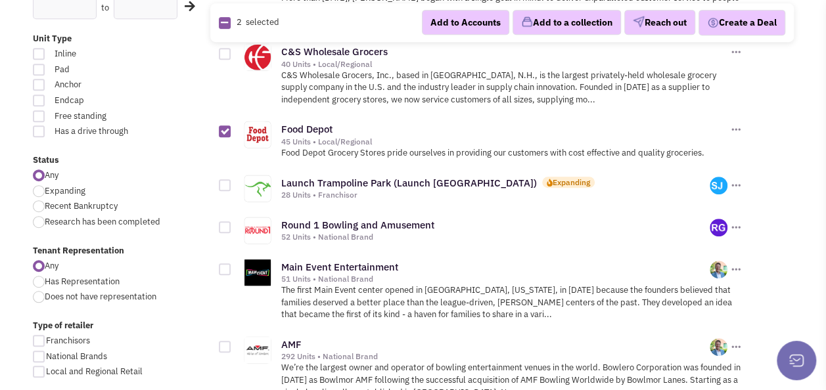
scroll to position [329, 0]
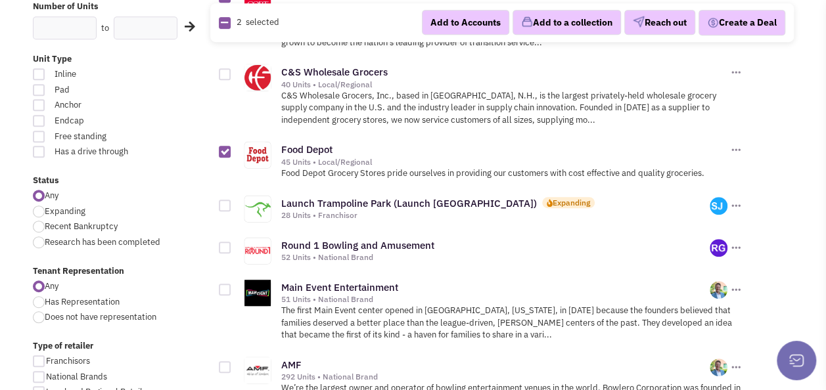
click at [226, 242] on div at bounding box center [225, 248] width 12 height 12
click at [232, 245] on input "checkbox" at bounding box center [236, 249] width 9 height 9
click at [225, 242] on div at bounding box center [225, 248] width 12 height 12
click at [232, 245] on input "checkbox" at bounding box center [236, 249] width 9 height 9
checkbox input "false"
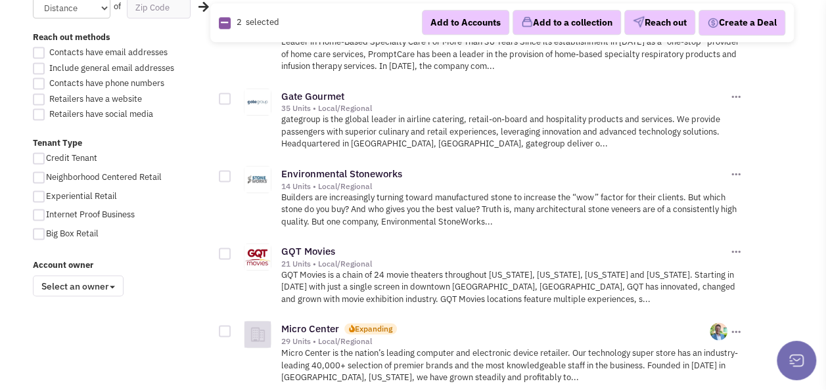
scroll to position [855, 0]
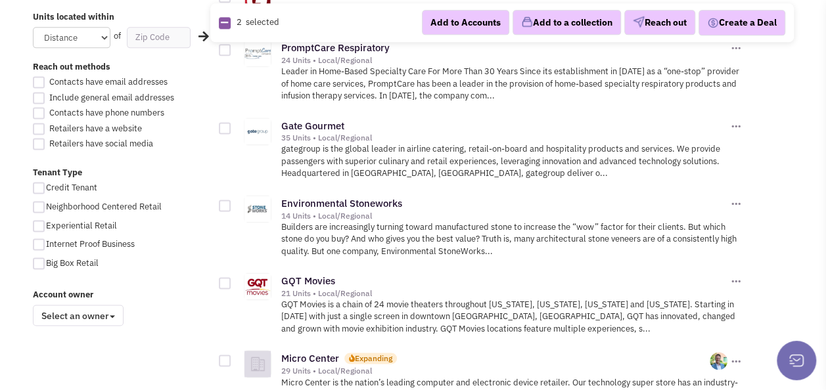
click at [39, 265] on div at bounding box center [39, 264] width 12 height 12
click at [46, 265] on input "Big Box Retail" at bounding box center [50, 264] width 9 height 9
checkbox input "true"
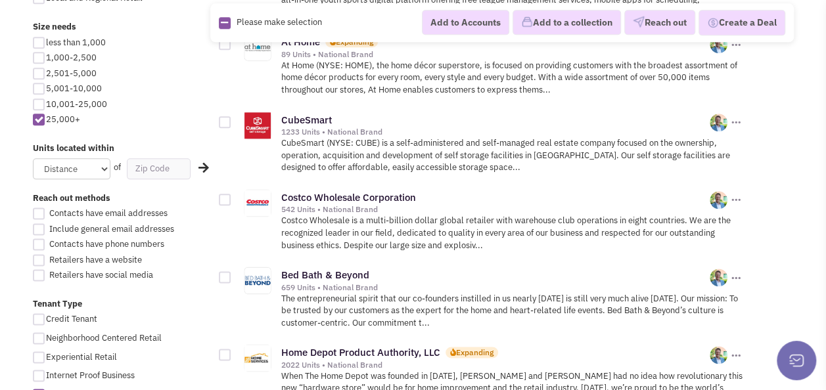
scroll to position [657, 0]
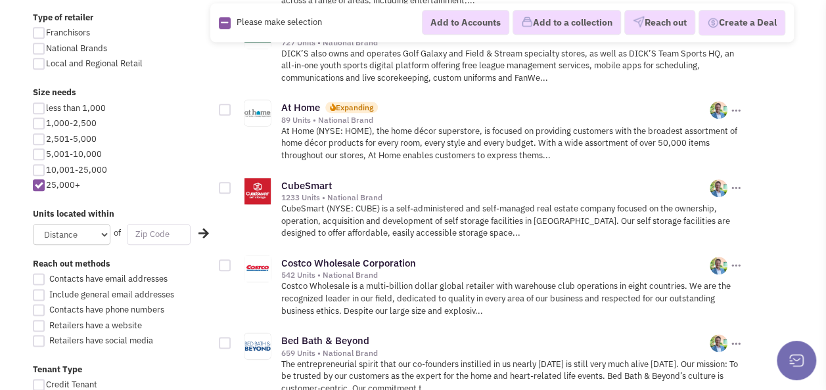
click at [154, 229] on input "text" at bounding box center [159, 234] width 64 height 21
type input "08003"
click at [99, 233] on select "Distance 1 Mile 5 Miles 10 Miles 20 Miles 50 Miles" at bounding box center [72, 234] width 78 height 21
select select "50"
click at [33, 224] on select "Distance 1 Mile 5 Miles 10 Miles 20 Miles 50 Miles" at bounding box center [72, 234] width 78 height 21
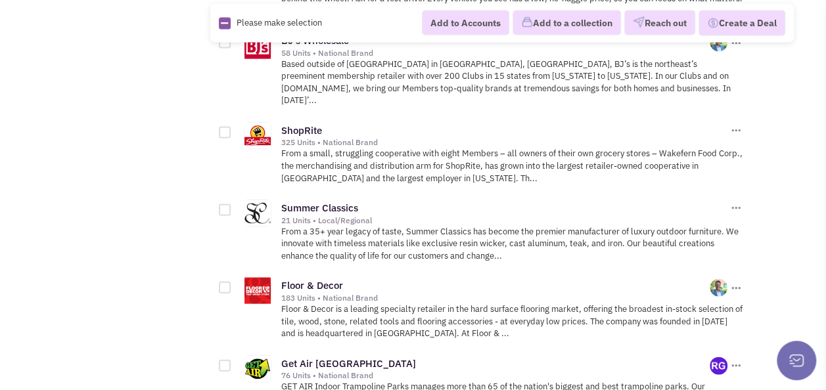
scroll to position [1380, 0]
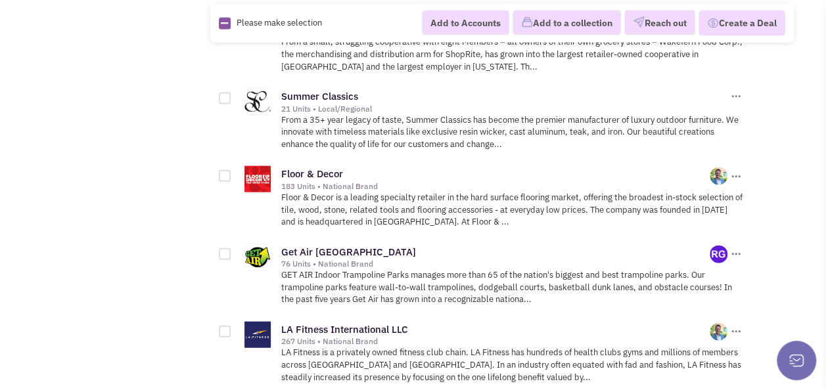
click at [226, 170] on div at bounding box center [225, 176] width 12 height 12
click at [232, 173] on input "checkbox" at bounding box center [236, 177] width 9 height 9
checkbox input "true"
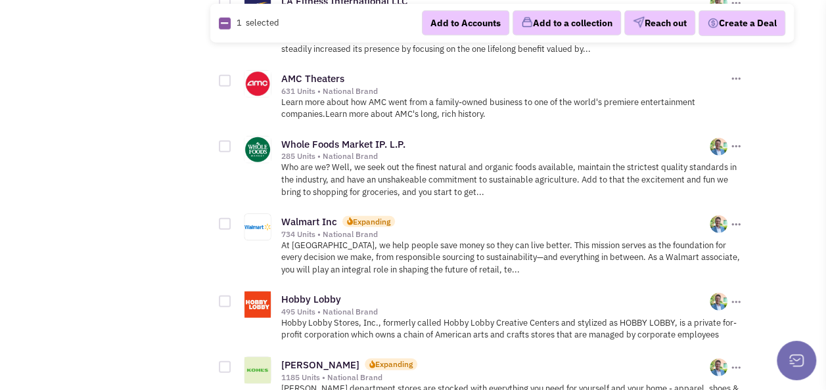
scroll to position [1775, 0]
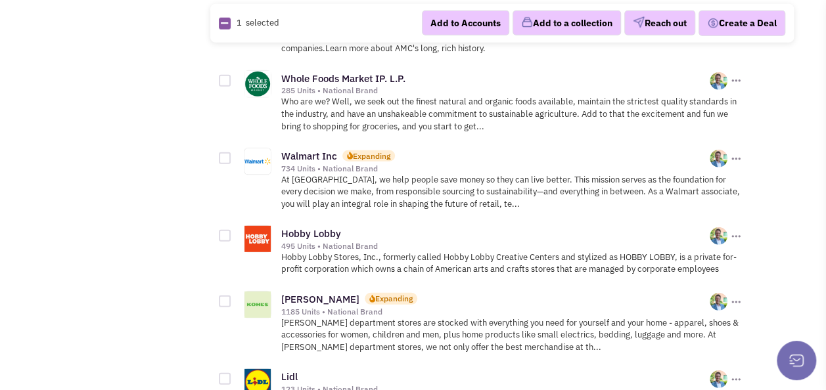
click at [219, 230] on div at bounding box center [225, 236] width 12 height 12
click at [232, 233] on input "checkbox" at bounding box center [236, 237] width 9 height 9
checkbox input "true"
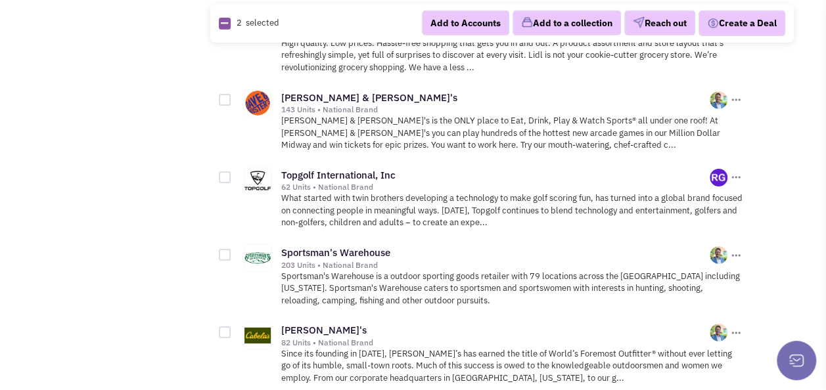
scroll to position [2104, 0]
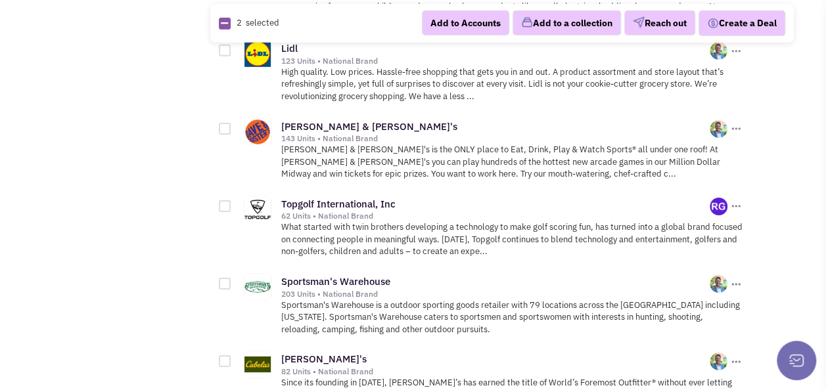
click at [222, 123] on div at bounding box center [225, 129] width 12 height 12
click at [232, 126] on input "checkbox" at bounding box center [236, 130] width 9 height 9
checkbox input "true"
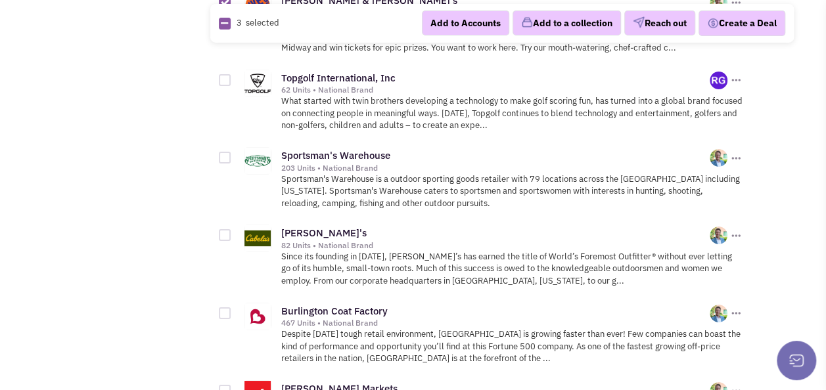
scroll to position [2235, 0]
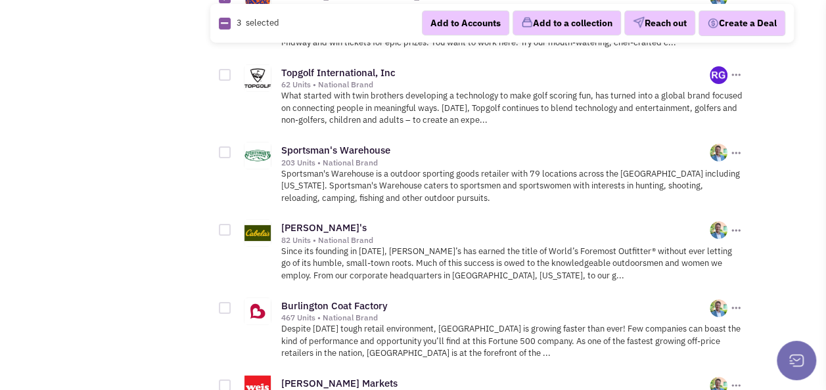
click at [230, 224] on div at bounding box center [225, 230] width 12 height 12
click at [232, 227] on input "checkbox" at bounding box center [236, 231] width 9 height 9
checkbox input "true"
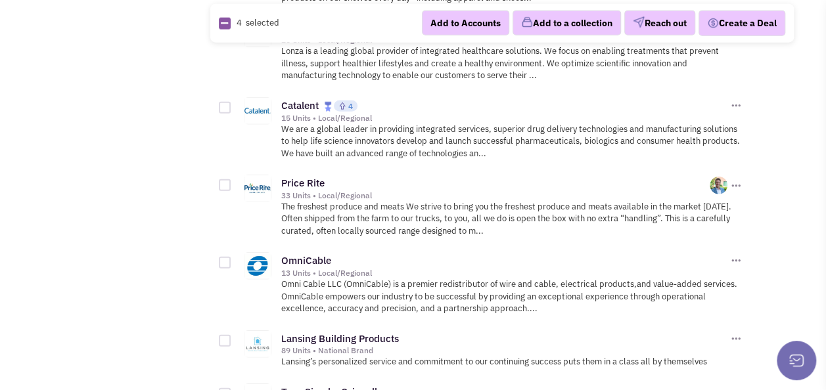
scroll to position [4076, 0]
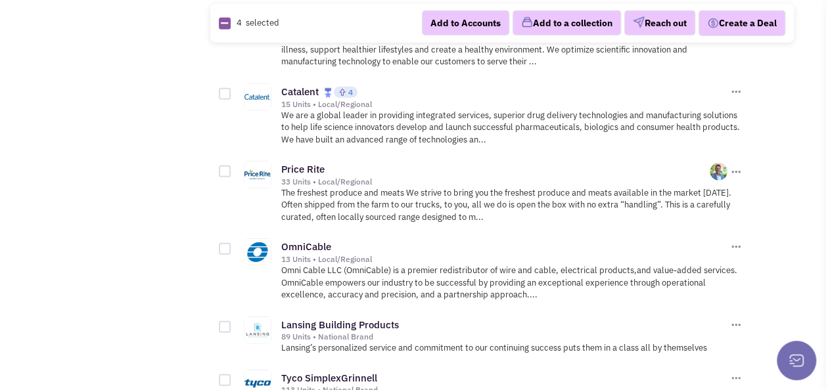
click at [224, 166] on div at bounding box center [225, 172] width 12 height 12
click at [232, 168] on input "checkbox" at bounding box center [236, 172] width 9 height 9
checkbox input "true"
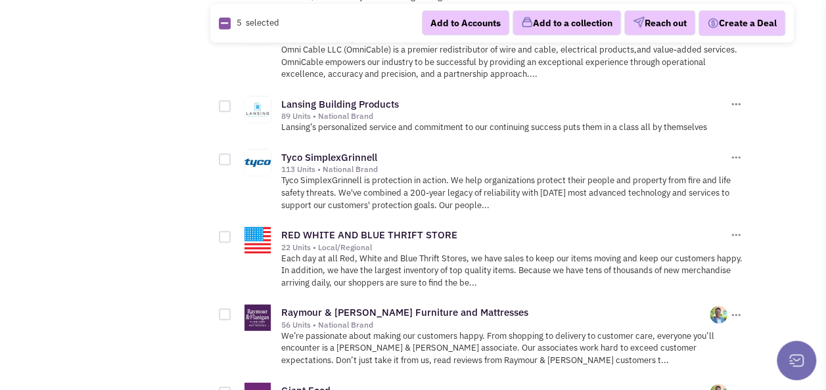
scroll to position [4339, 0]
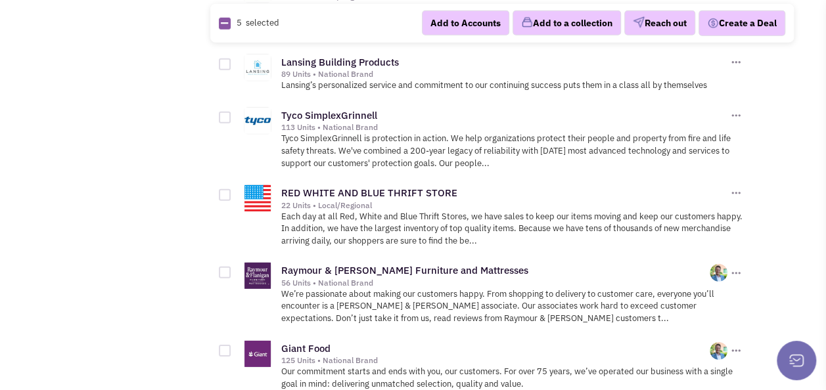
click at [222, 189] on div at bounding box center [225, 195] width 12 height 12
click at [232, 192] on input "checkbox" at bounding box center [236, 196] width 9 height 9
checkbox input "true"
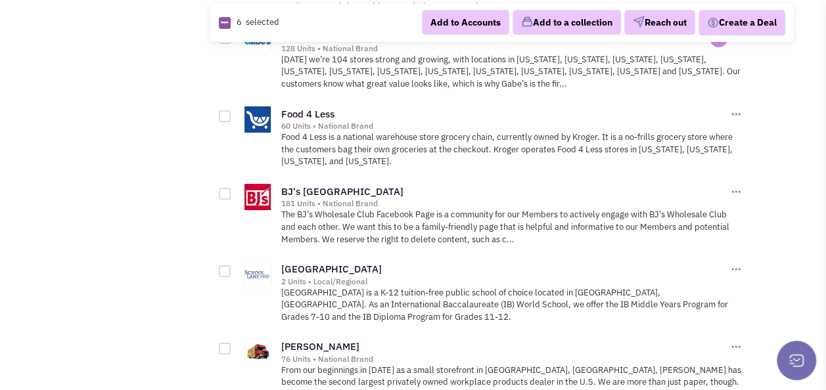
scroll to position [4864, 0]
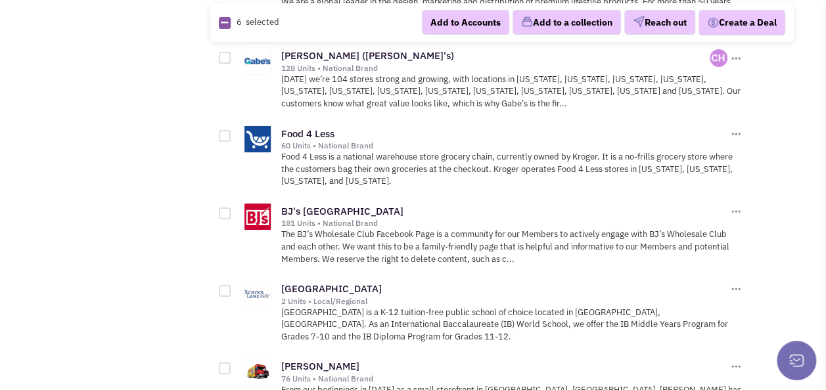
click at [224, 208] on div at bounding box center [225, 214] width 12 height 12
click at [232, 210] on input "checkbox" at bounding box center [236, 214] width 9 height 9
checkbox input "true"
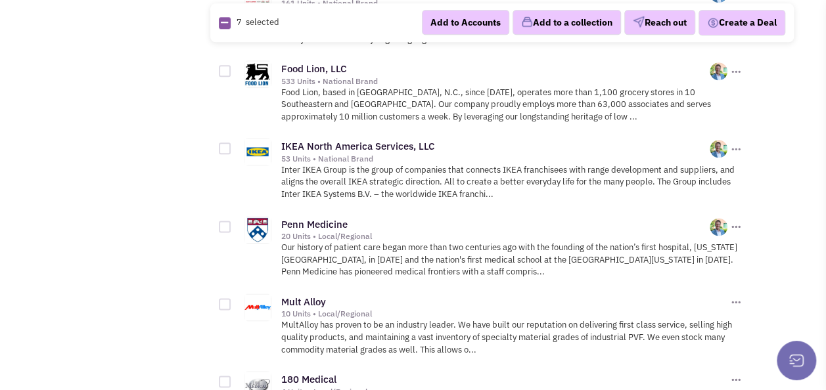
scroll to position [5719, 0]
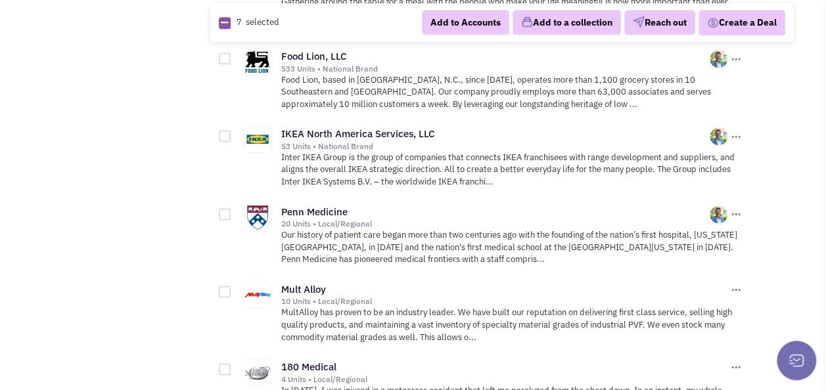
click at [222, 208] on div at bounding box center [225, 214] width 12 height 12
click at [232, 211] on input "checkbox" at bounding box center [236, 215] width 9 height 9
checkbox input "true"
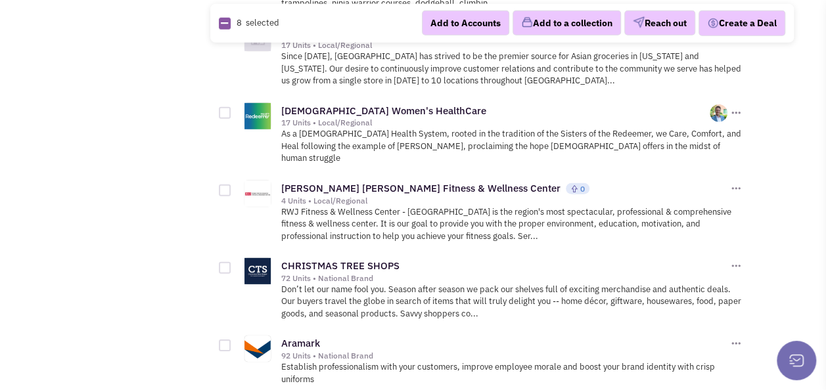
scroll to position [6837, 0]
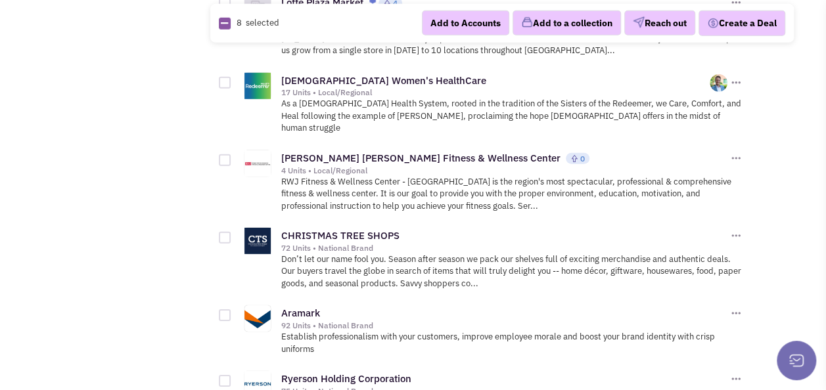
click at [221, 232] on div at bounding box center [225, 238] width 12 height 12
click at [232, 235] on input "checkbox" at bounding box center [236, 239] width 9 height 9
checkbox input "true"
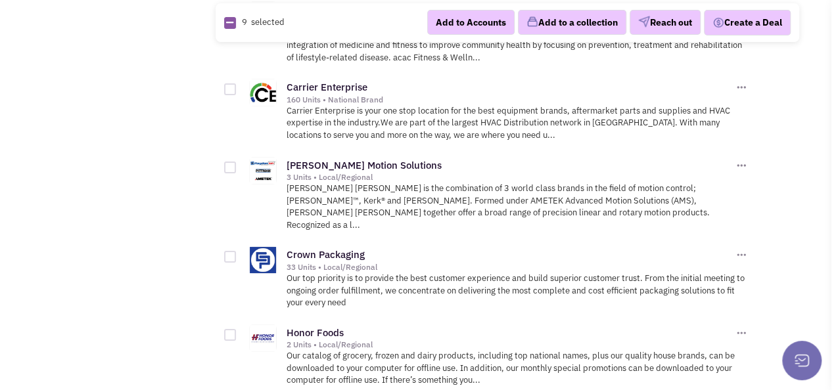
scroll to position [7494, 0]
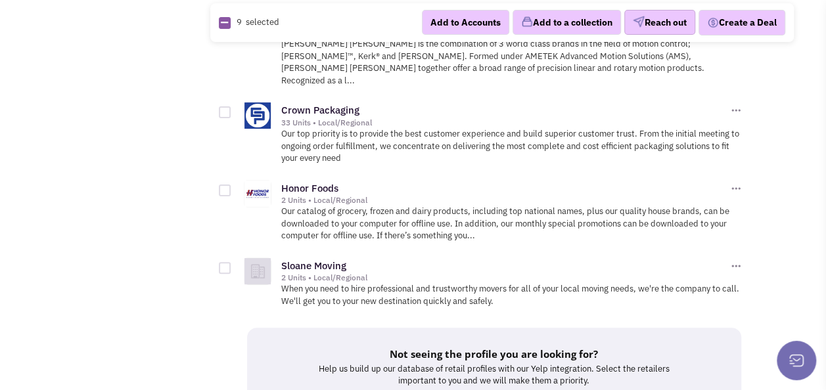
click at [660, 20] on button "Reach out" at bounding box center [659, 23] width 71 height 25
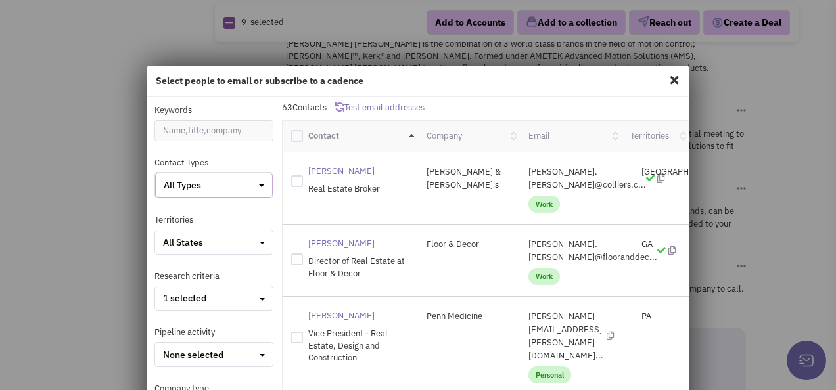
click at [263, 181] on button "All Types" at bounding box center [214, 185] width 118 height 25
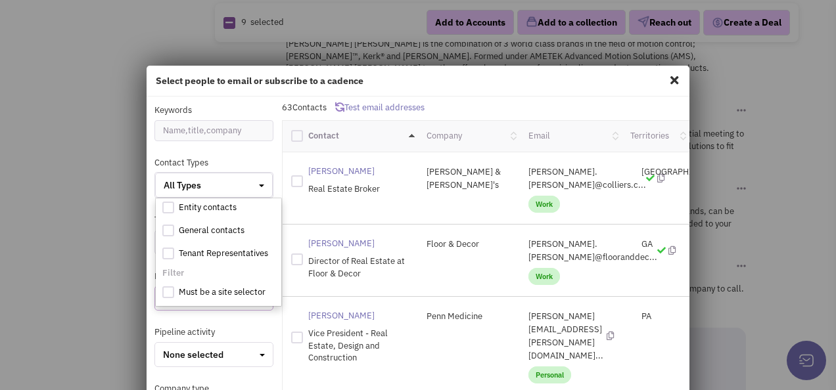
click at [168, 294] on div at bounding box center [168, 293] width 12 height 12
click at [176, 294] on input "checkbox" at bounding box center [180, 293] width 9 height 9
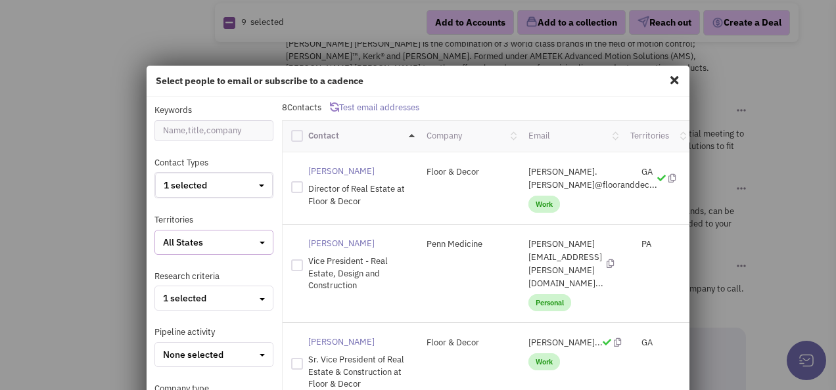
scroll to position [66, 0]
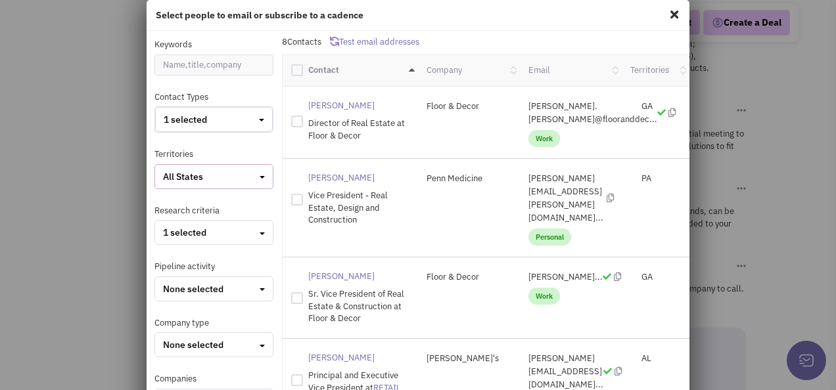
click at [229, 166] on button "All States" at bounding box center [213, 176] width 119 height 25
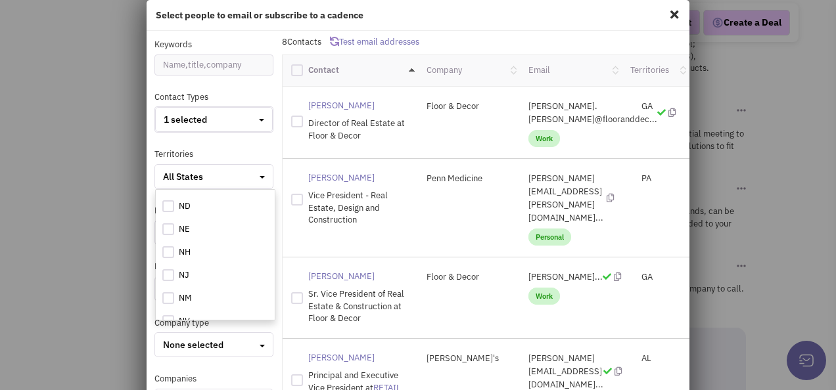
scroll to position [657, 0]
click at [162, 254] on div at bounding box center [168, 255] width 12 height 12
click at [176, 254] on input "checkbox" at bounding box center [180, 256] width 9 height 9
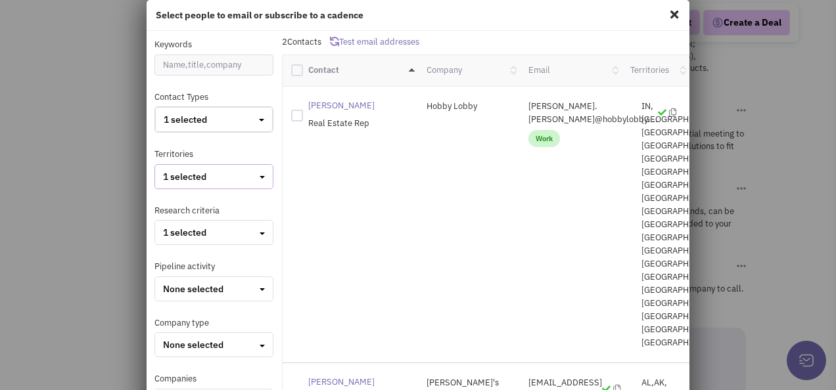
click at [239, 179] on div "1 selected" at bounding box center [214, 176] width 102 height 13
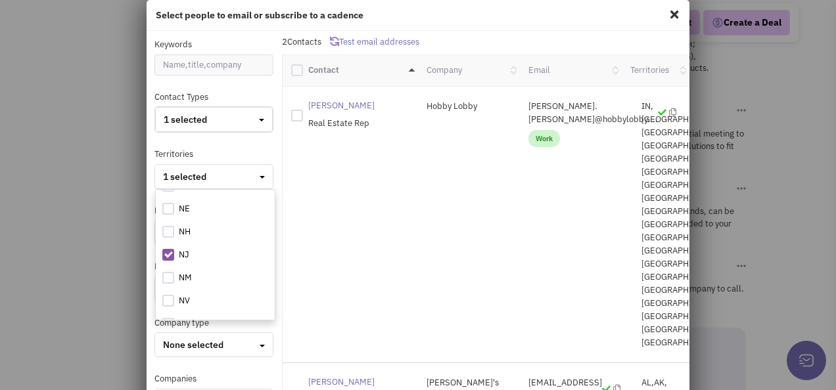
click at [168, 252] on div at bounding box center [168, 255] width 12 height 12
click at [176, 252] on input "checkbox" at bounding box center [180, 256] width 9 height 9
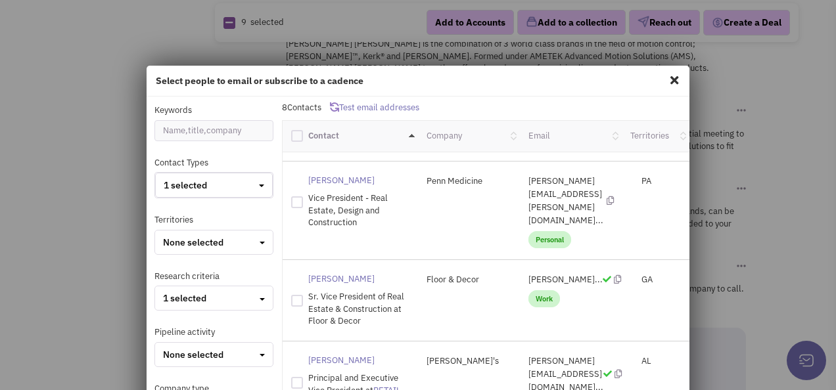
scroll to position [66, 0]
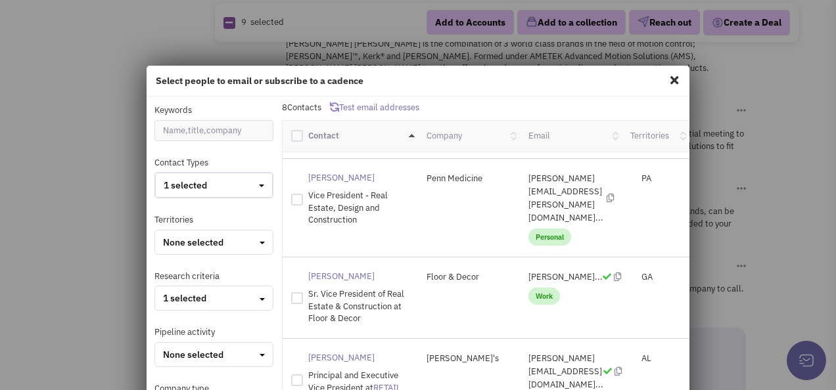
click at [296, 135] on div at bounding box center [297, 136] width 12 height 12
click at [304, 135] on input "checkbox" at bounding box center [308, 134] width 9 height 9
checkbox input "true"
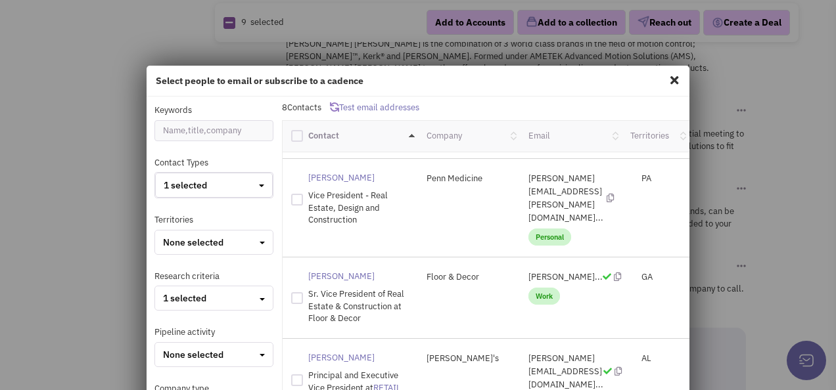
checkbox input "true"
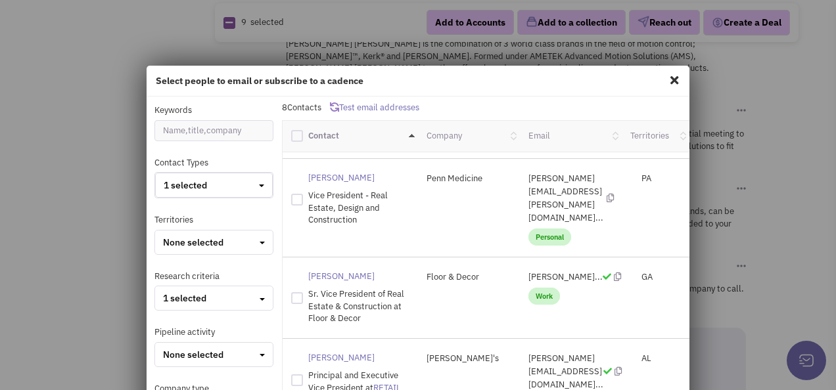
checkbox input "true"
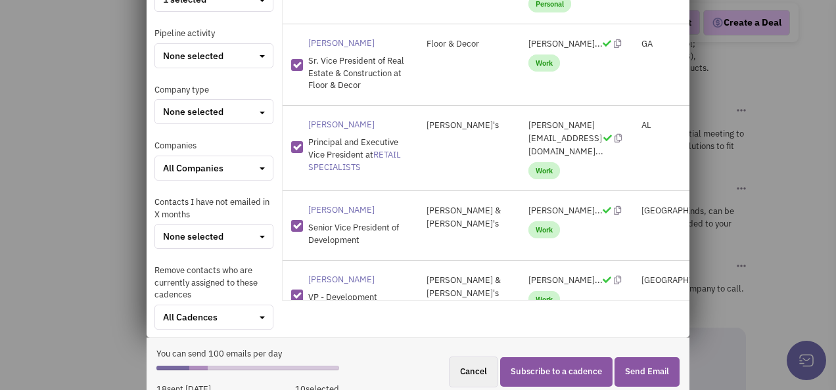
scroll to position [310, 0]
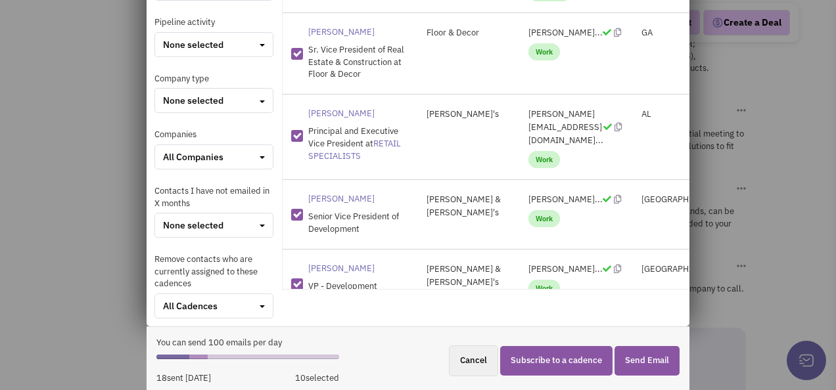
click at [639, 358] on button "Send Email" at bounding box center [647, 361] width 65 height 30
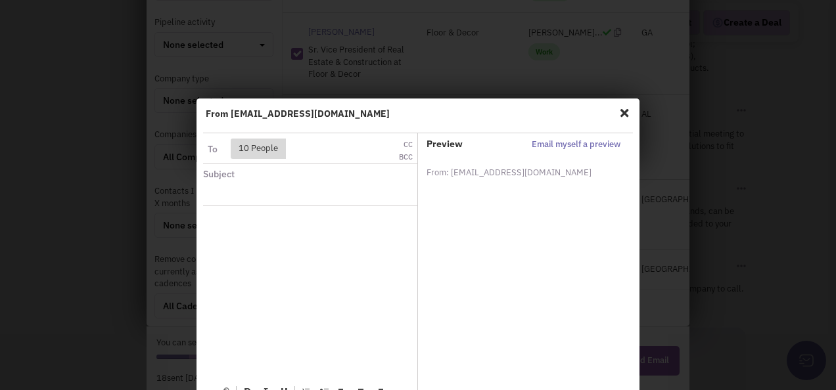
scroll to position [0, 0]
click at [279, 195] on input "text" at bounding box center [284, 195] width 144 height 21
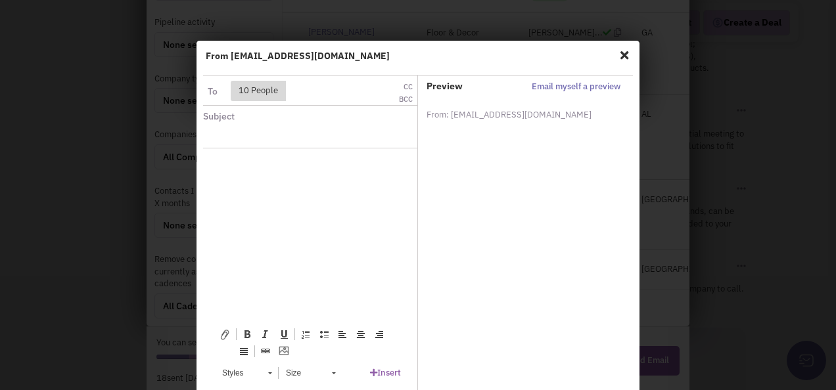
scroll to position [126, 0]
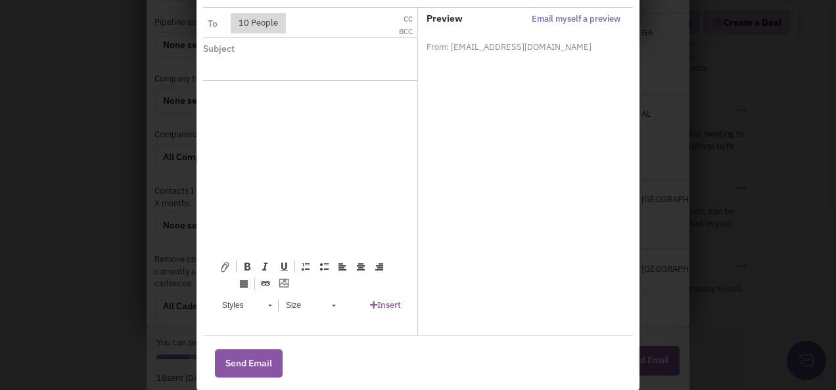
click at [370, 301] on icon at bounding box center [373, 305] width 7 height 9
click at [335, 242] on link "Templates" at bounding box center [348, 238] width 105 height 23
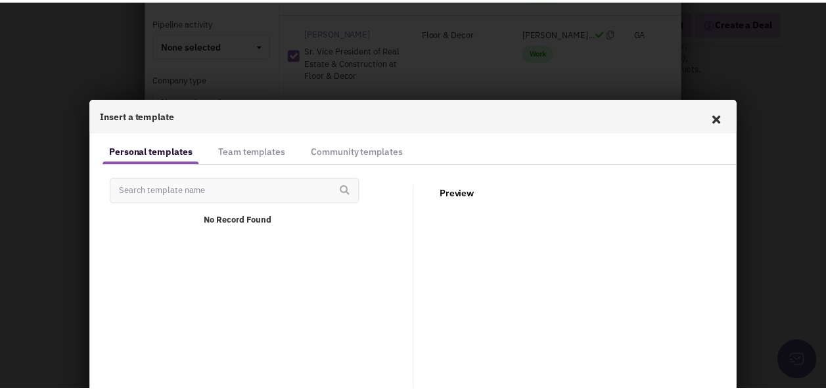
scroll to position [0, 0]
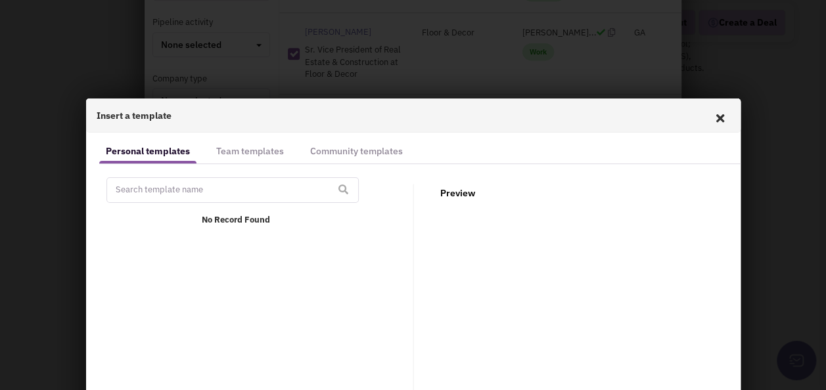
click at [220, 193] on input "text" at bounding box center [232, 190] width 252 height 26
click at [722, 117] on icon at bounding box center [721, 119] width 28 height 32
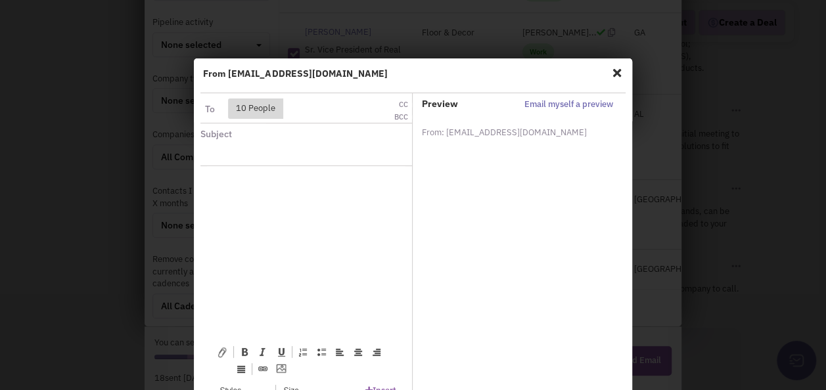
scroll to position [126, 0]
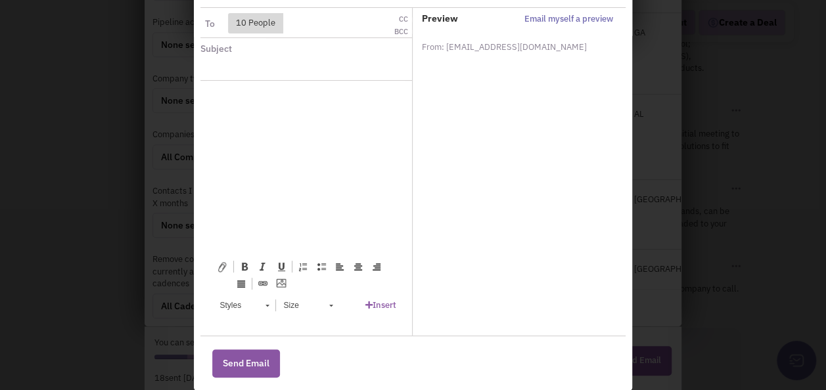
click at [236, 107] on body at bounding box center [306, 101] width 172 height 14
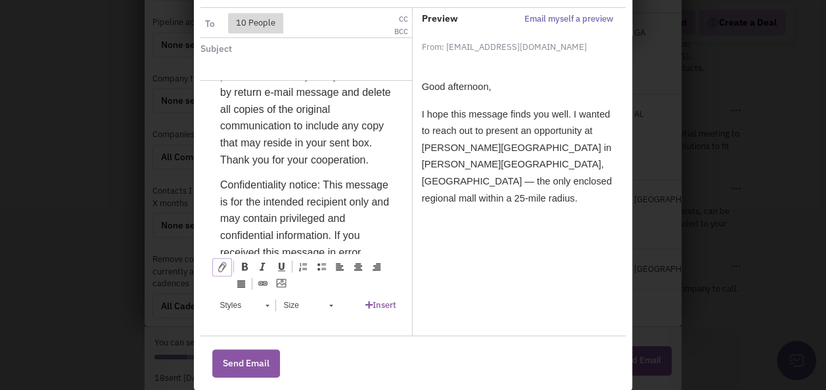
click at [212, 267] on link at bounding box center [222, 267] width 20 height 18
type input "C:\fakepath\[PERSON_NAME] Landing_NJ - [PERSON_NAME][GEOGRAPHIC_DATA]pdf"
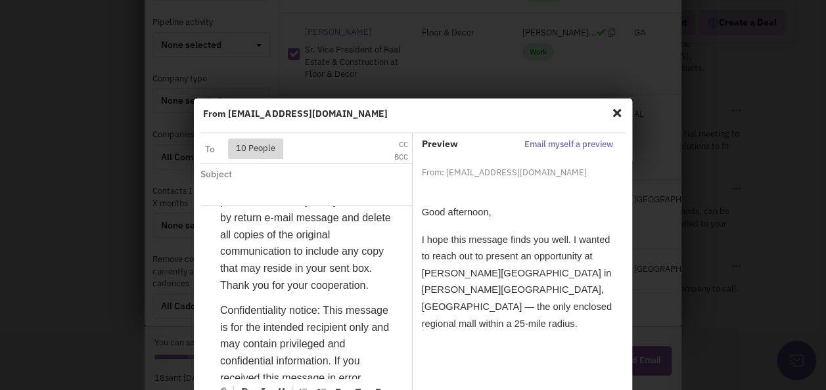
scroll to position [0, 0]
click at [289, 190] on input "text" at bounding box center [280, 195] width 142 height 21
type input "[PERSON_NAME] Mall - [PERSON_NAME][GEOGRAPHIC_DATA], [GEOGRAPHIC_DATA]"
click at [394, 158] on button "BCC" at bounding box center [400, 158] width 23 height 11
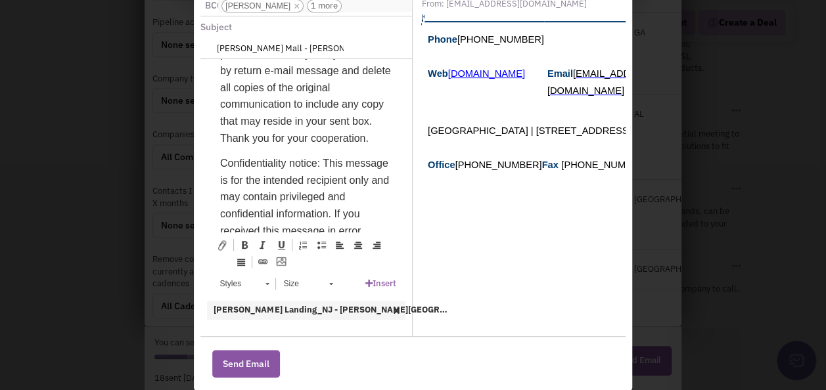
scroll to position [855, 0]
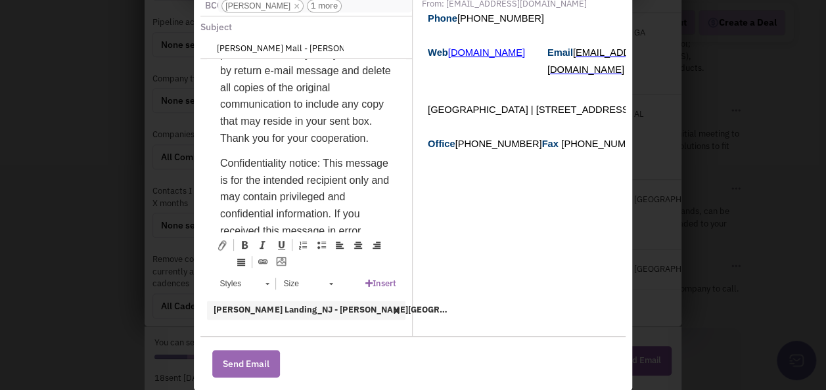
click at [247, 357] on button "Send Email" at bounding box center [246, 364] width 68 height 28
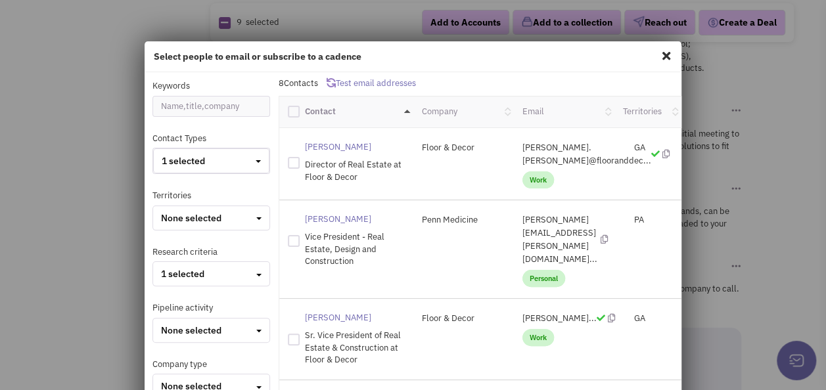
scroll to position [0, 0]
